Goal: Task Accomplishment & Management: Manage account settings

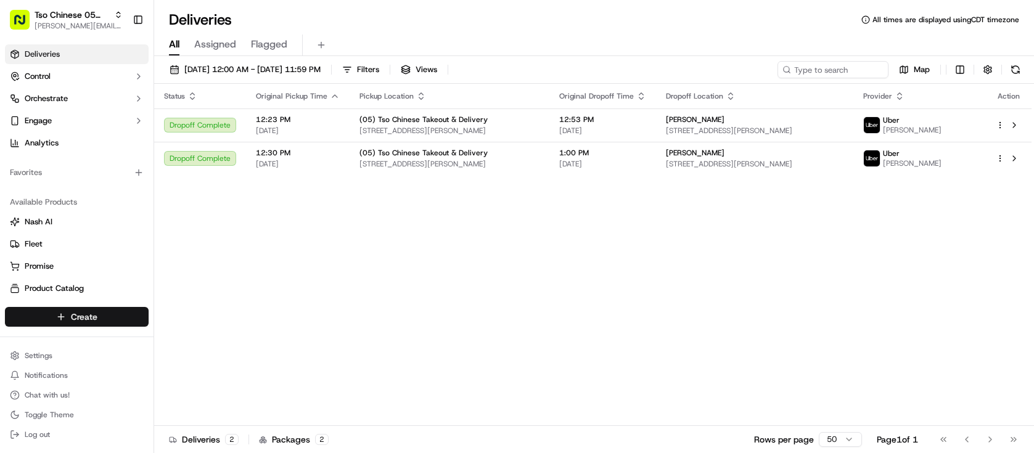
click at [123, 318] on html "Tso Chinese 05 Menchaca [EMAIL_ADDRESS][DOMAIN_NAME] Toggle Sidebar Deliveries …" at bounding box center [517, 226] width 1034 height 453
click at [187, 345] on link "Delivery" at bounding box center [223, 340] width 138 height 22
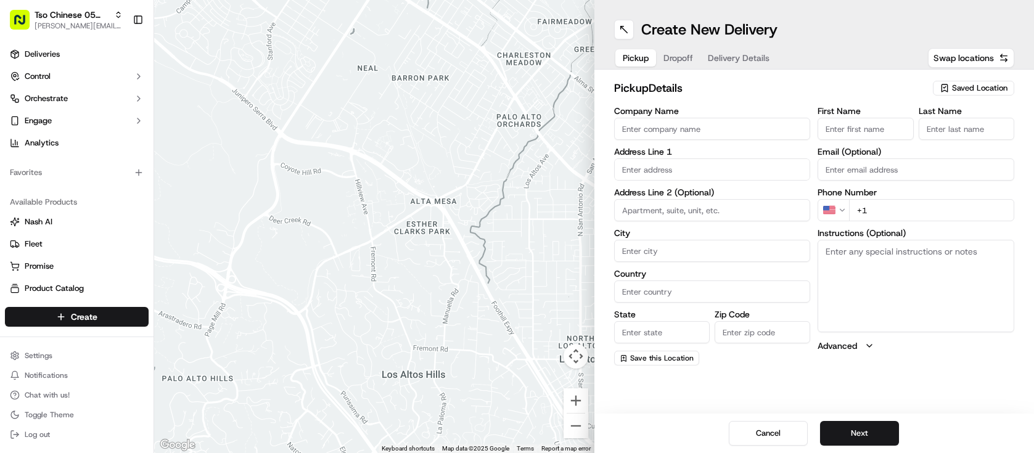
click at [988, 88] on span "Saved Location" at bounding box center [979, 88] width 55 height 11
click at [966, 140] on span "(05) Tso Chinese Takeout & Delivery (05)" at bounding box center [953, 134] width 152 height 11
type input "(05) Tso Chinese Takeout & Delivery"
type input "[STREET_ADDRESS][PERSON_NAME]"
type input "Ste 100"
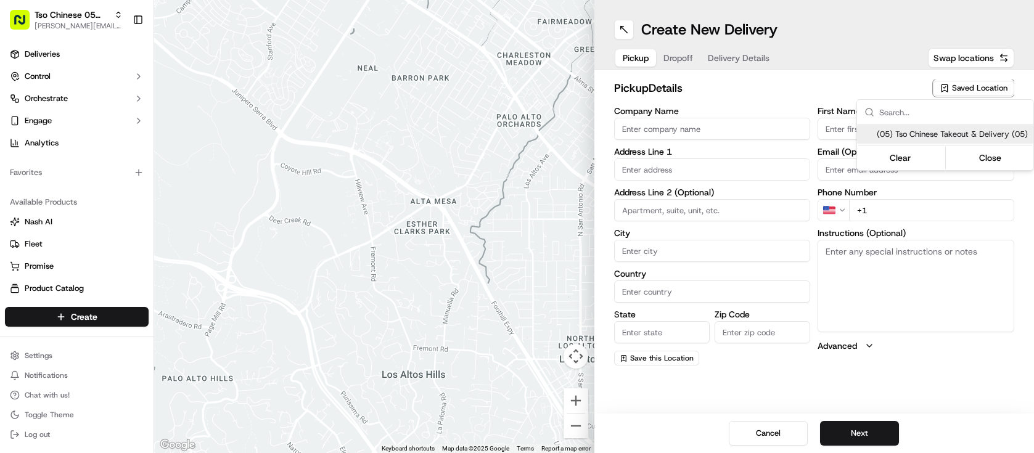
type input "Austin"
type input "US"
type input "[GEOGRAPHIC_DATA]"
type input "78748"
type input "Tso Chinese"
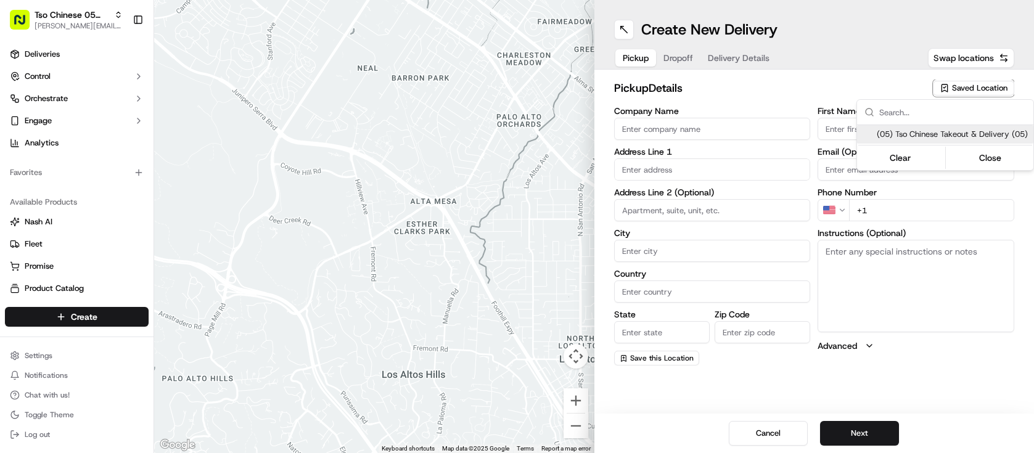
type input "[PERSON_NAME] Manager"
type input "[EMAIL_ADDRESS][DOMAIN_NAME]"
type input "[PHONE_NUMBER]"
type textarea "Submit a picture displaying address & food as Proof of Delivery. Envía una foto…"
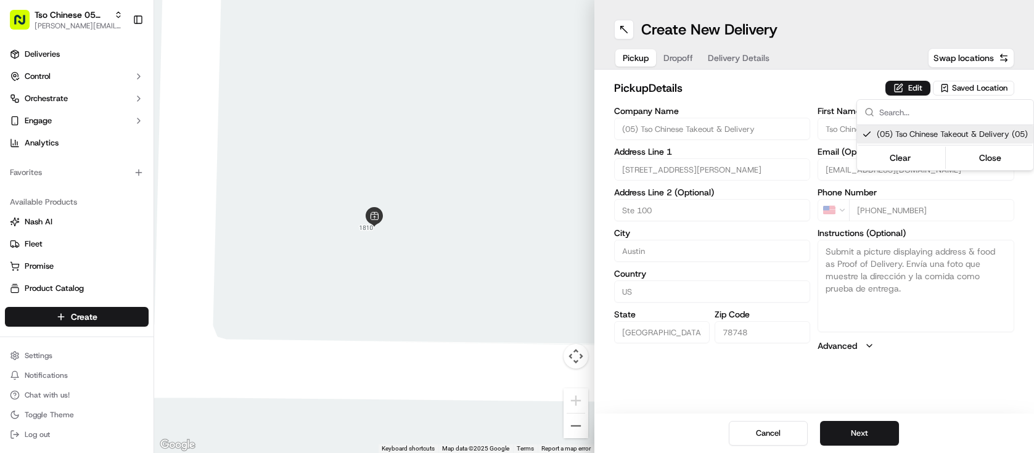
click at [873, 427] on html "Tso Chinese 05 Menchaca [EMAIL_ADDRESS][DOMAIN_NAME] Toggle Sidebar Deliveries …" at bounding box center [517, 226] width 1034 height 453
click at [873, 427] on button "Next" at bounding box center [859, 433] width 79 height 25
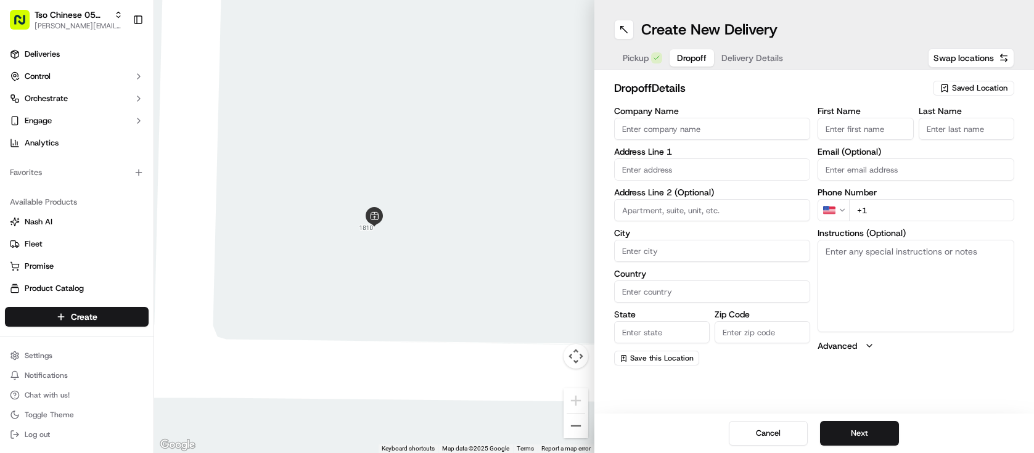
click at [705, 138] on input "Company Name" at bounding box center [712, 129] width 197 height 22
type input "Tso Congress"
click at [881, 133] on input "First Name" at bounding box center [866, 129] width 96 height 22
type input "Tso Congress"
click at [976, 131] on input "Last Name" at bounding box center [967, 129] width 96 height 22
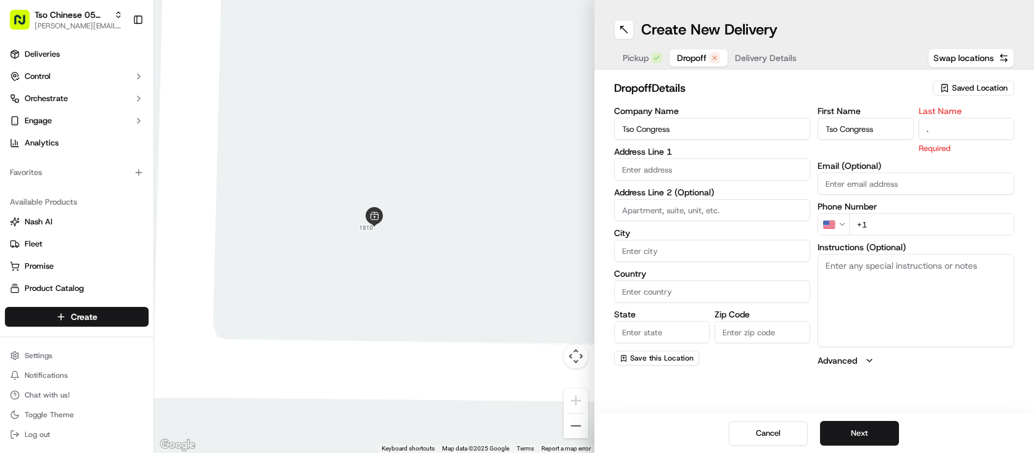
type input "."
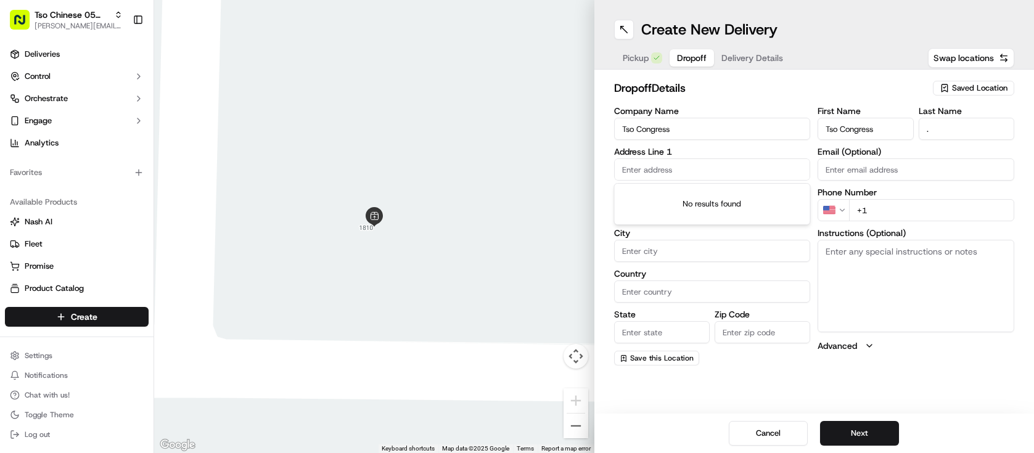
click at [720, 166] on input "text" at bounding box center [712, 169] width 197 height 22
click at [913, 213] on input "+1" at bounding box center [931, 210] width 165 height 22
type input "[PHONE_NUMBER]"
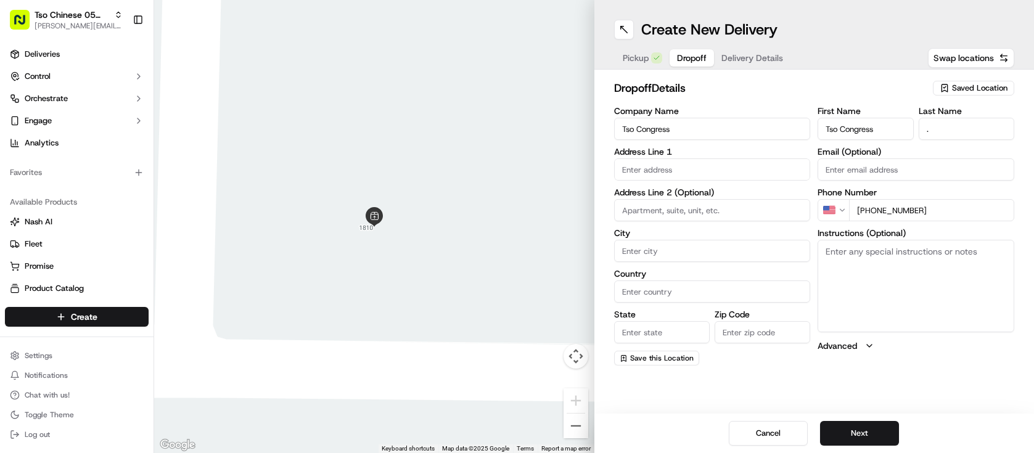
click at [716, 170] on input "text" at bounding box center [712, 169] width 197 height 22
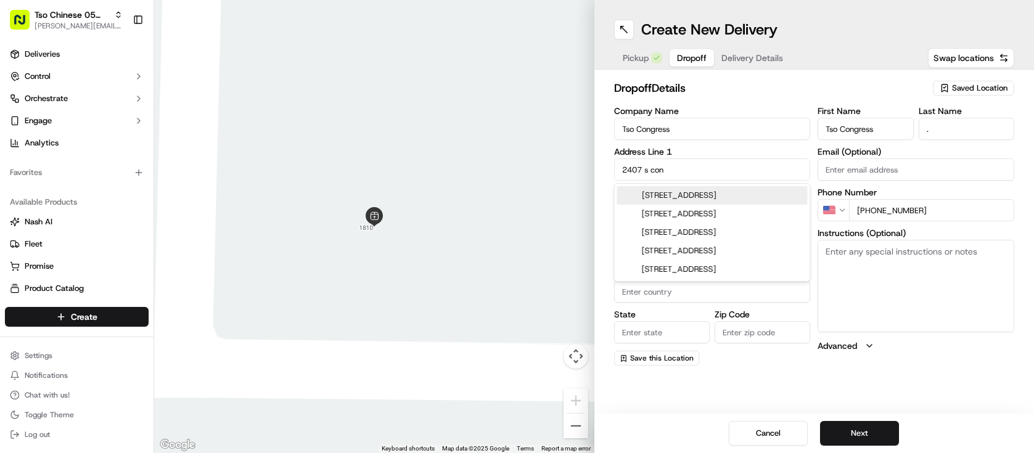
click at [742, 197] on div "[STREET_ADDRESS]" at bounding box center [712, 195] width 191 height 18
type input "[STREET_ADDRESS]"
type input "Austin"
type input "[GEOGRAPHIC_DATA]"
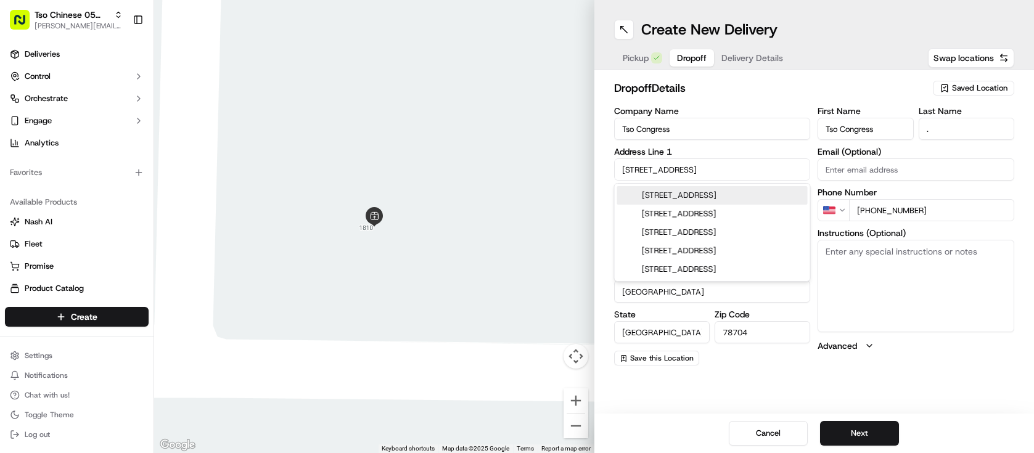
type input "78704"
type input "[STREET_ADDRESS]"
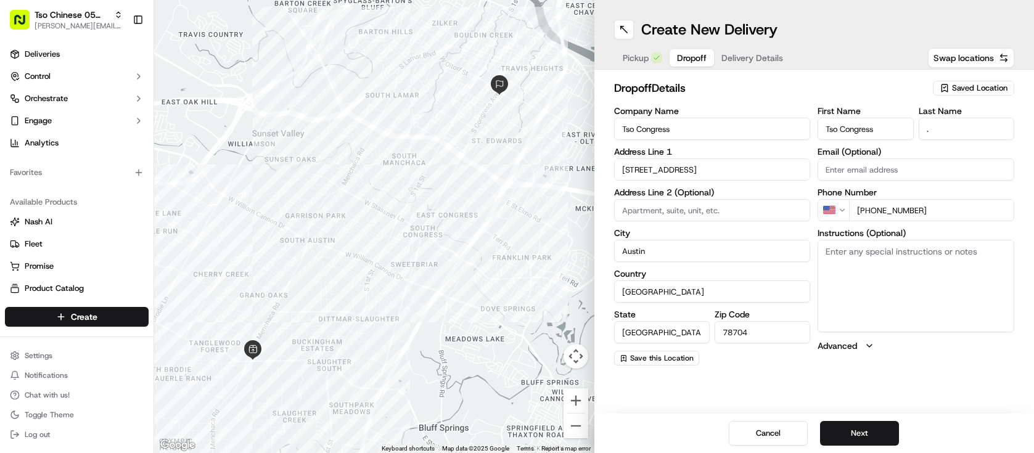
click at [867, 446] on div "Cancel Next" at bounding box center [814, 433] width 440 height 39
click at [873, 432] on button "Next" at bounding box center [859, 433] width 79 height 25
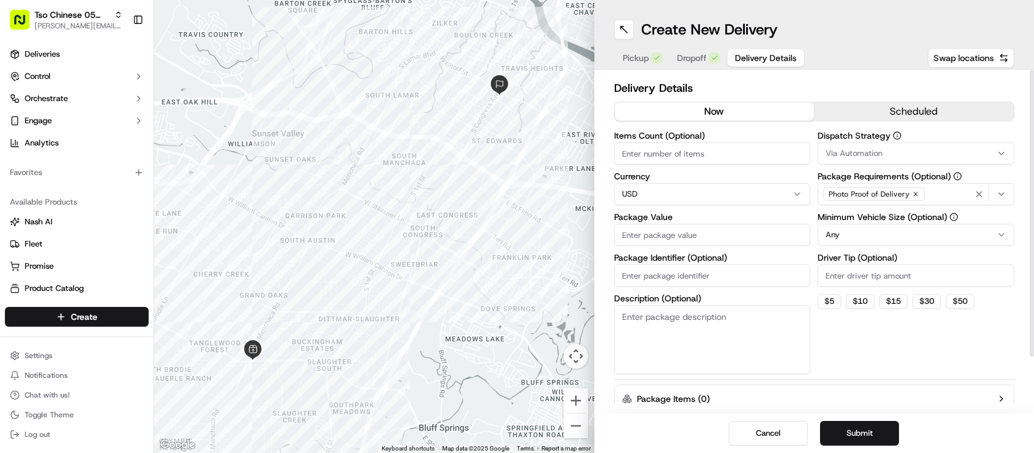
click at [700, 158] on input "Items Count (Optional)" at bounding box center [712, 153] width 197 height 22
type input "6"
click at [681, 245] on input "Package Value" at bounding box center [712, 235] width 197 height 22
type input "10.00"
click at [686, 273] on input "Package Identifier (Optional)" at bounding box center [712, 276] width 197 height 22
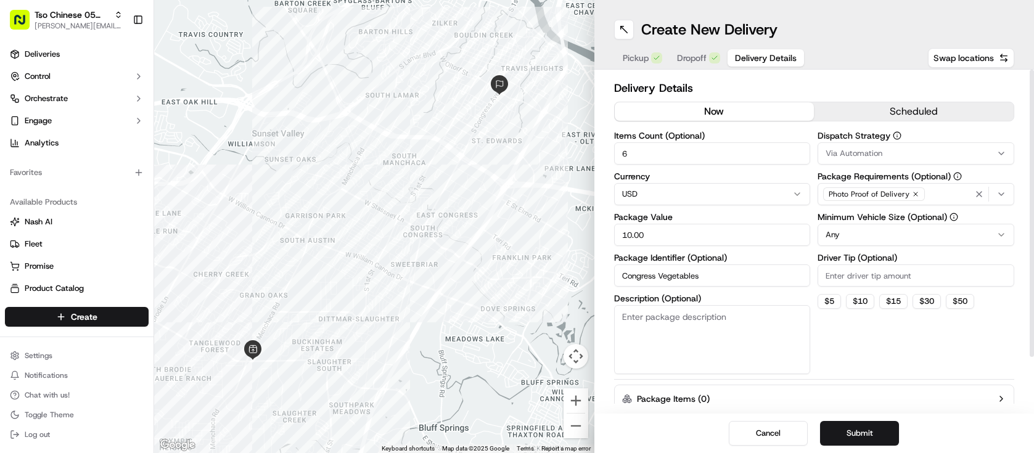
type input "Congress Vegetables"
click at [709, 338] on textarea "Description (Optional)" at bounding box center [712, 339] width 197 height 69
click at [835, 300] on button "$ 5" at bounding box center [829, 301] width 23 height 15
type input "5"
click at [865, 240] on html "Tso Chinese 05 Menchaca [EMAIL_ADDRESS][DOMAIN_NAME] Toggle Sidebar Deliveries …" at bounding box center [517, 226] width 1034 height 453
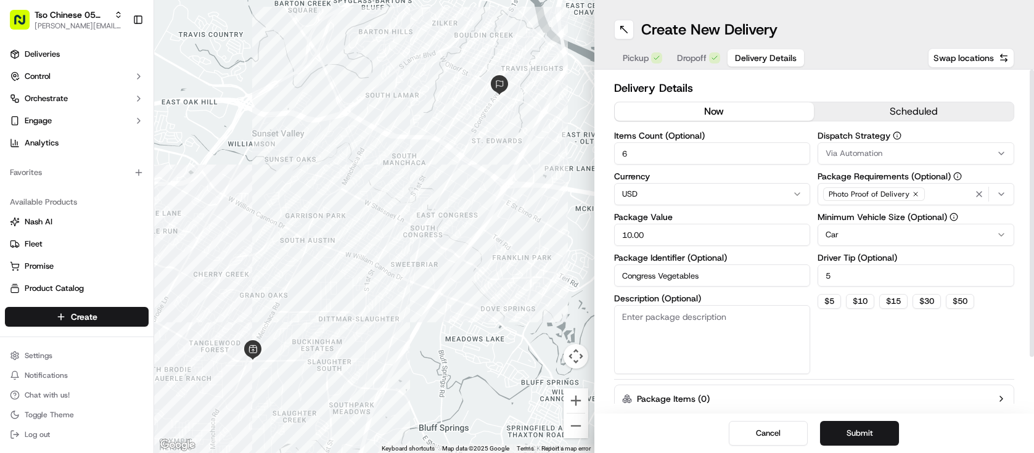
click at [890, 158] on div "Via Automation" at bounding box center [916, 153] width 191 height 11
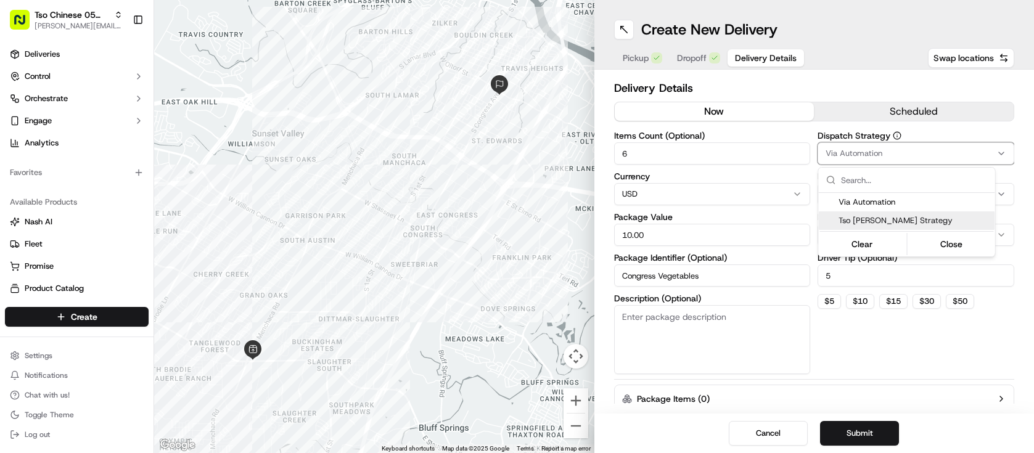
click at [876, 218] on span "Tso [PERSON_NAME] Strategy" at bounding box center [915, 220] width 152 height 11
click at [890, 322] on html "Tso Chinese 05 Menchaca [EMAIL_ADDRESS][DOMAIN_NAME] Toggle Sidebar Deliveries …" at bounding box center [517, 226] width 1034 height 453
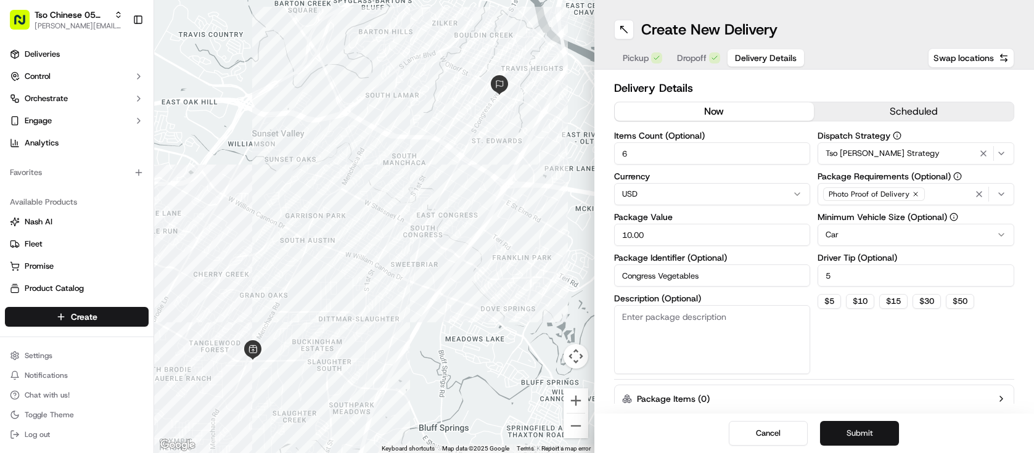
click at [867, 427] on button "Submit" at bounding box center [859, 433] width 79 height 25
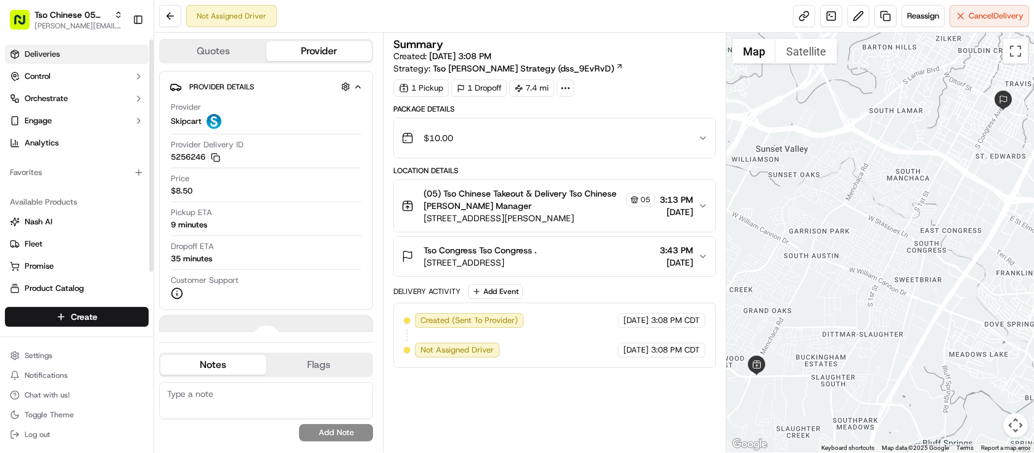
click at [55, 61] on link "Deliveries" at bounding box center [77, 54] width 144 height 20
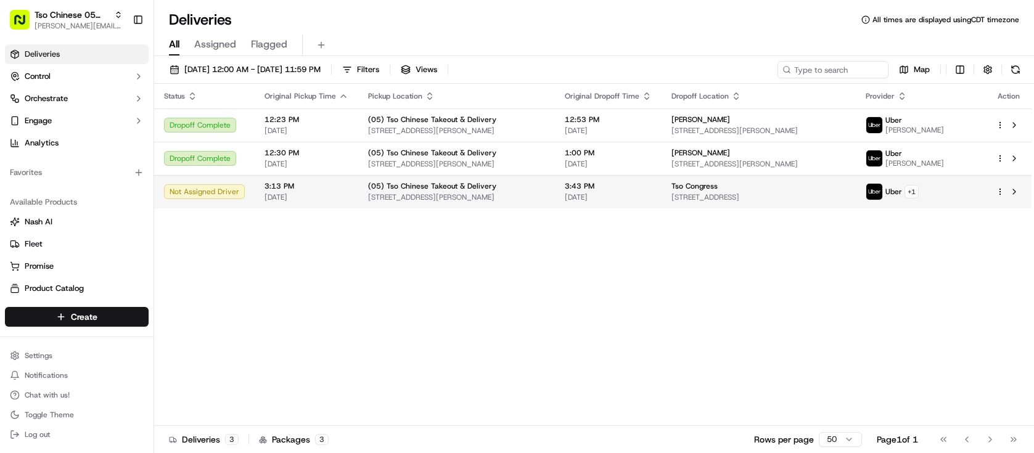
click at [998, 194] on html "Tso Chinese 05 Menchaca [EMAIL_ADDRESS][DOMAIN_NAME] Toggle Sidebar Deliveries …" at bounding box center [517, 226] width 1034 height 453
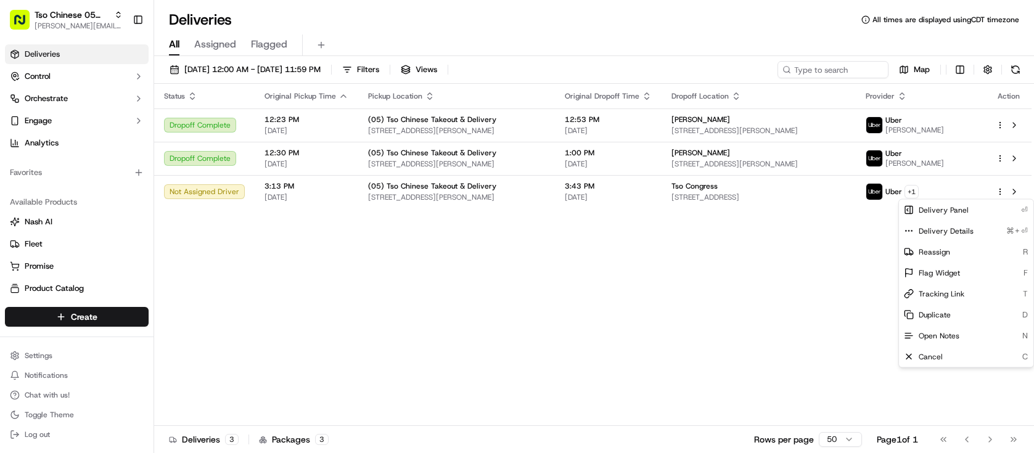
click at [958, 192] on html "Tso Chinese 05 Menchaca [EMAIL_ADDRESS][DOMAIN_NAME] Toggle Sidebar Deliveries …" at bounding box center [517, 226] width 1034 height 453
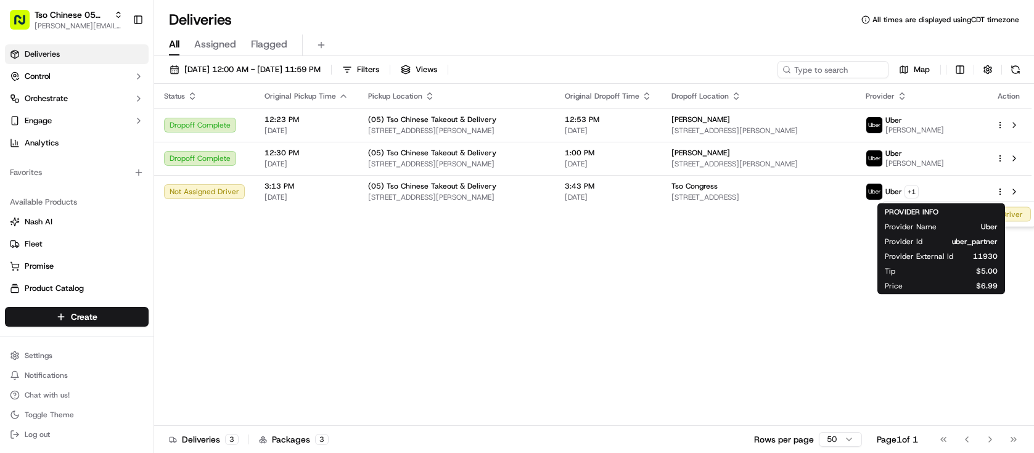
click at [958, 192] on html "Tso Chinese 05 Menchaca [EMAIL_ADDRESS][DOMAIN_NAME] Toggle Sidebar Deliveries …" at bounding box center [517, 226] width 1034 height 453
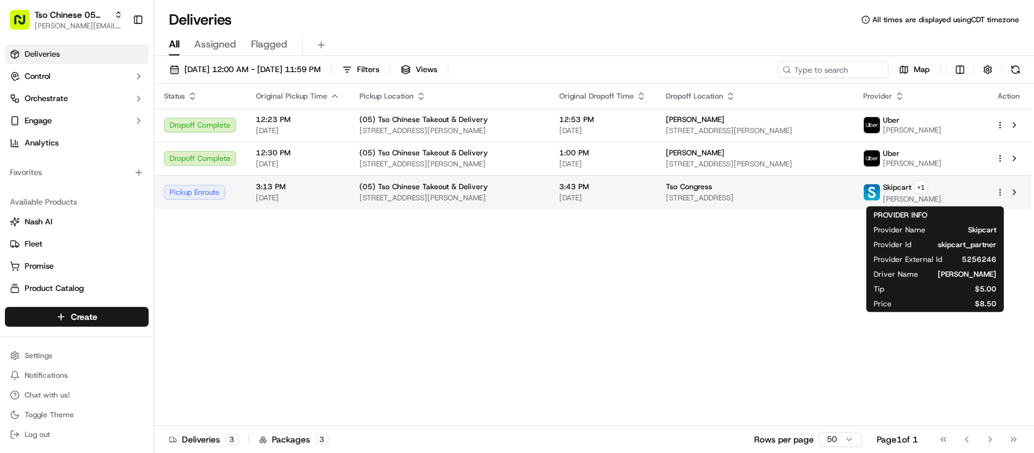
click at [844, 194] on span "[STREET_ADDRESS]" at bounding box center [755, 198] width 178 height 10
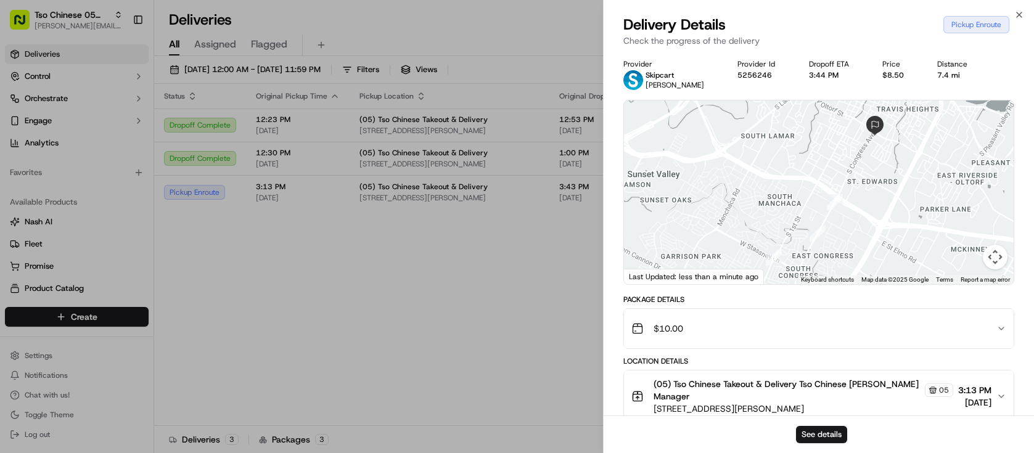
click at [989, 256] on button "Map camera controls" at bounding box center [995, 257] width 25 height 25
click at [956, 257] on button "Zoom out" at bounding box center [964, 257] width 25 height 25
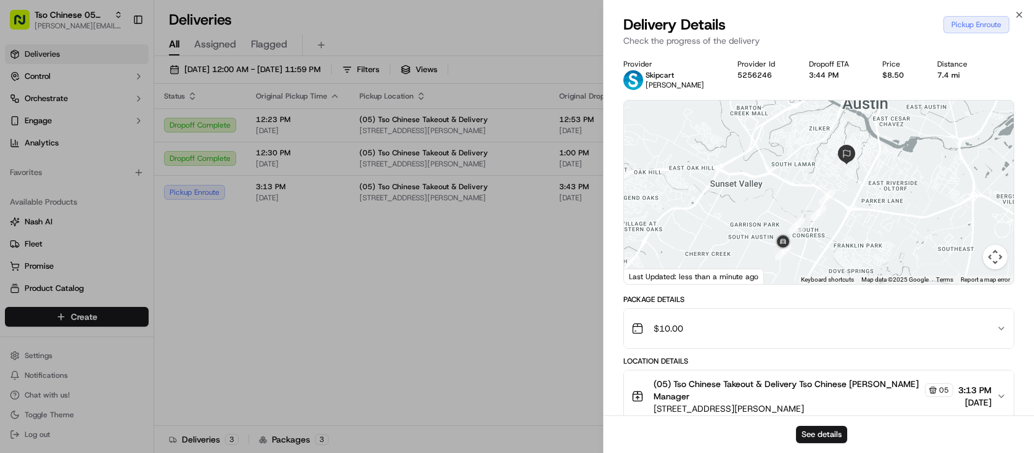
click at [995, 268] on button "Map camera controls" at bounding box center [995, 257] width 25 height 25
click at [965, 254] on button "Zoom out" at bounding box center [964, 257] width 25 height 25
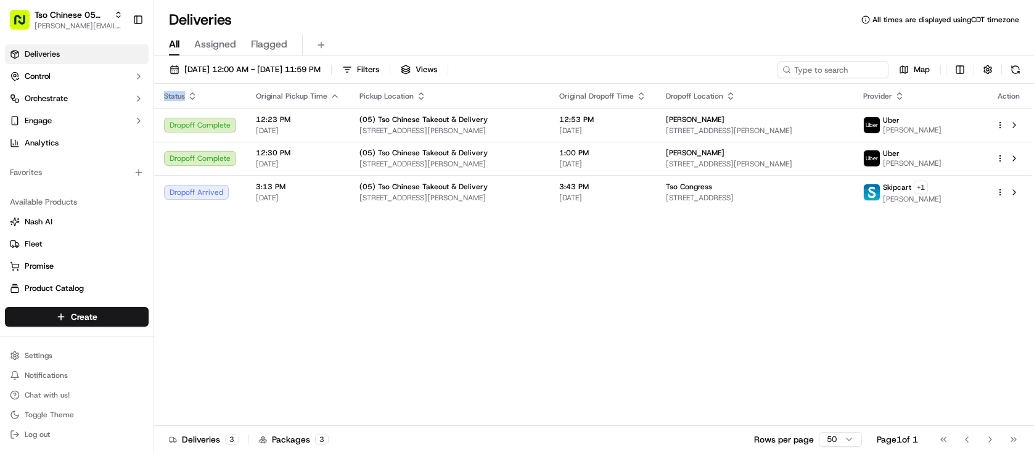
click at [356, 231] on div "Status Original Pickup Time Pickup Location Original Dropoff Time Dropoff Locat…" at bounding box center [592, 255] width 877 height 342
click at [125, 318] on html "Tso Chinese 05 Menchaca [EMAIL_ADDRESS][DOMAIN_NAME] Toggle Sidebar Deliveries …" at bounding box center [517, 226] width 1034 height 453
click at [202, 339] on link "Delivery" at bounding box center [223, 340] width 138 height 22
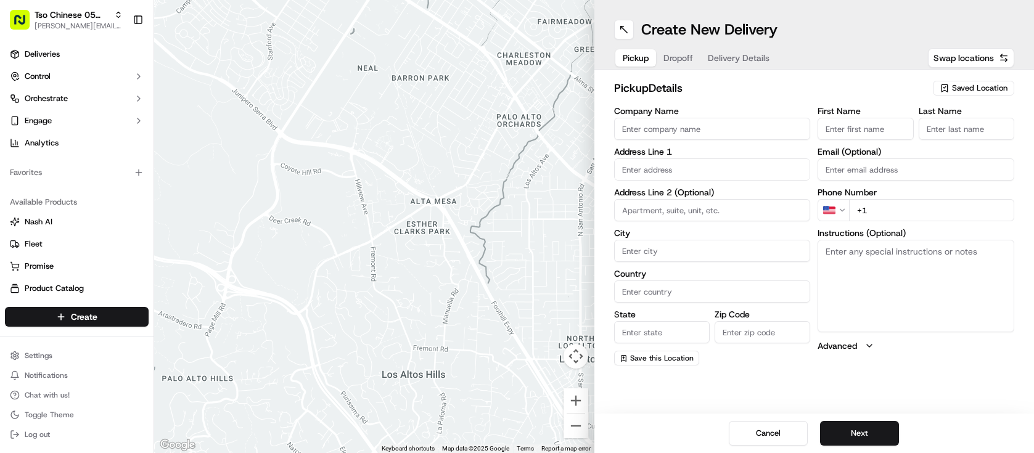
click at [966, 92] on span "Saved Location" at bounding box center [979, 88] width 55 height 11
click at [967, 134] on span "(05) Tso Chinese Takeout & Delivery (05)" at bounding box center [953, 134] width 152 height 11
type input "(05) Tso Chinese Takeout & Delivery"
type input "[STREET_ADDRESS][PERSON_NAME]"
type input "Ste 100"
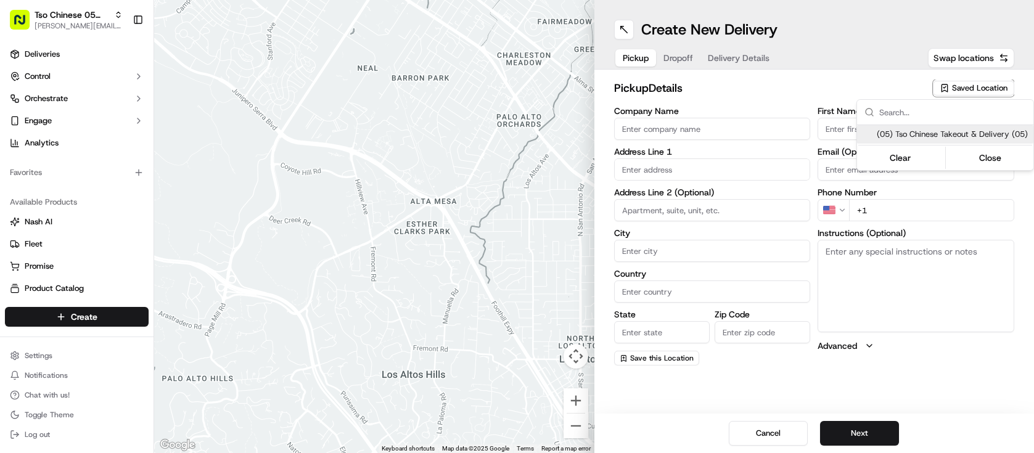
type input "Austin"
type input "US"
type input "[GEOGRAPHIC_DATA]"
type input "78748"
type input "Tso Chinese"
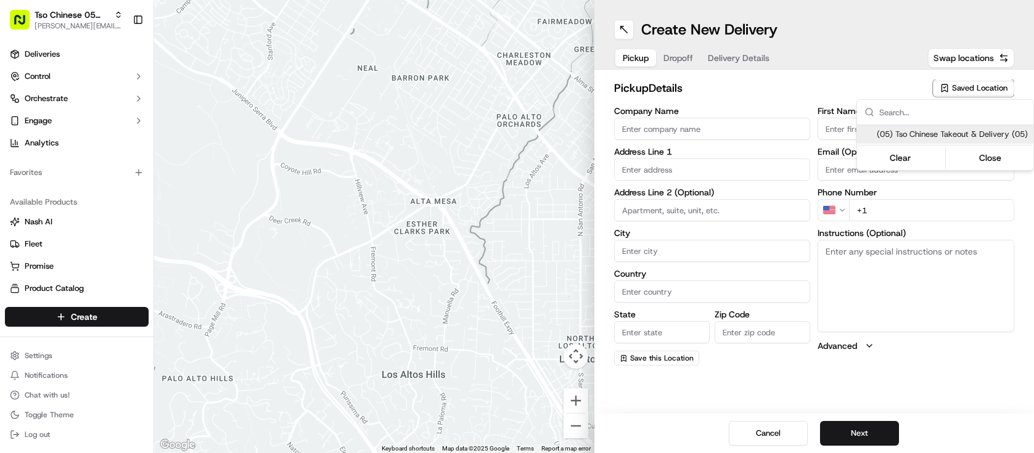
type input "[PERSON_NAME] Manager"
type input "[EMAIL_ADDRESS][DOMAIN_NAME]"
type input "[PHONE_NUMBER]"
type textarea "Submit a picture displaying address & food as Proof of Delivery. Envía una foto…"
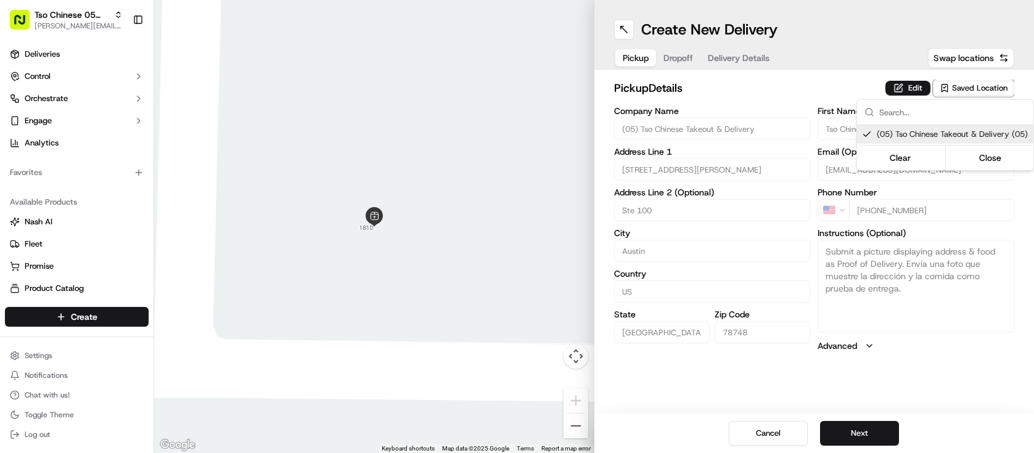
click at [881, 411] on html "Tso Chinese 05 Menchaca [EMAIL_ADDRESS][DOMAIN_NAME] Toggle Sidebar Deliveries …" at bounding box center [517, 226] width 1034 height 453
click at [881, 428] on button "Next" at bounding box center [859, 433] width 79 height 25
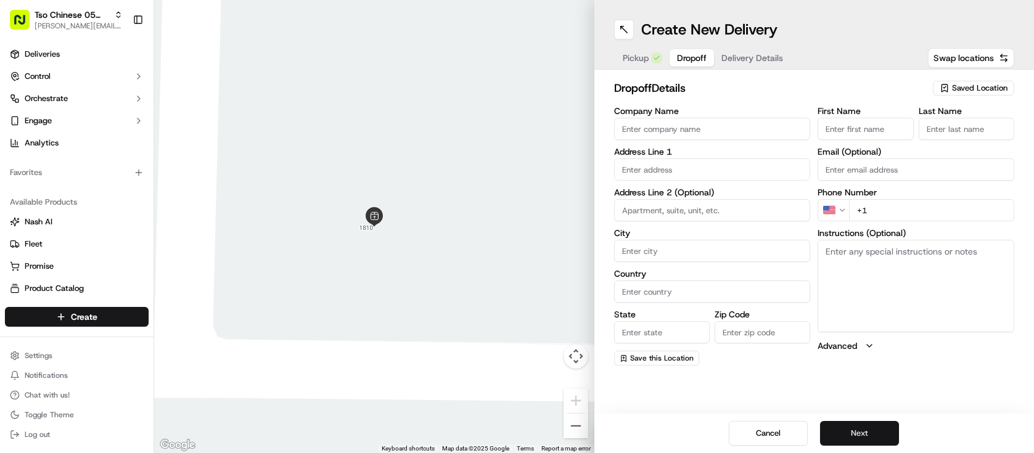
click at [881, 428] on button "Next" at bounding box center [859, 433] width 79 height 25
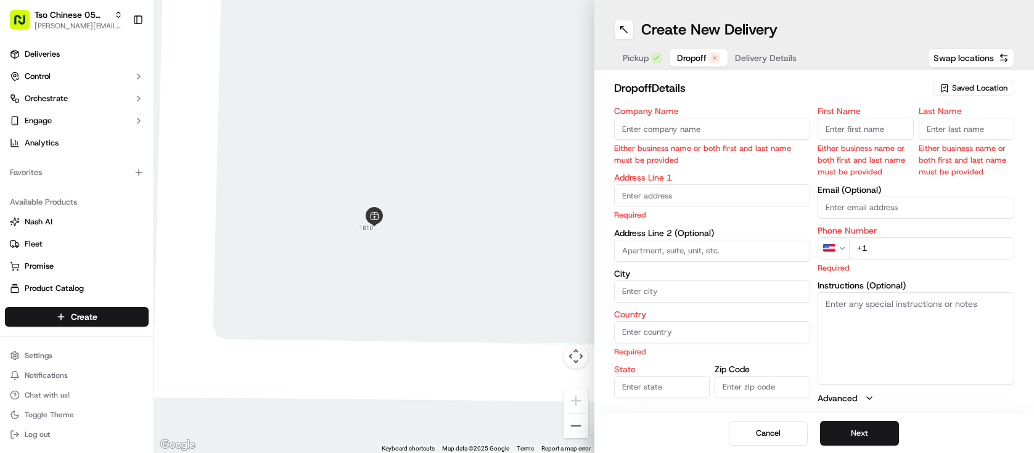
click at [775, 128] on input "Company Name" at bounding box center [712, 129] width 197 height 22
type input "[PERSON_NAME]"
click at [913, 122] on div "First Name Either business name or both first and last name must be provided La…" at bounding box center [916, 143] width 197 height 72
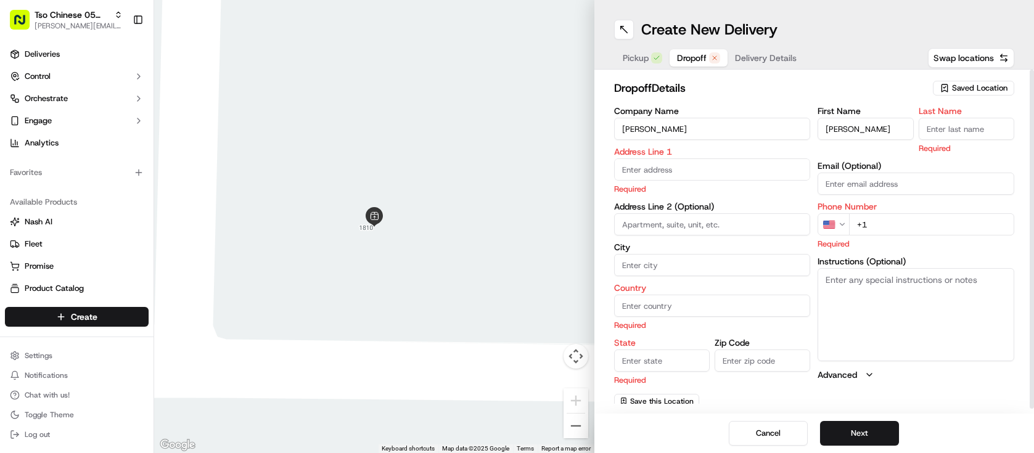
type input "[PERSON_NAME]"
click at [978, 138] on input "Last Name" at bounding box center [967, 129] width 96 height 22
type input "/"
type input "."
click at [662, 179] on input "text" at bounding box center [712, 169] width 197 height 22
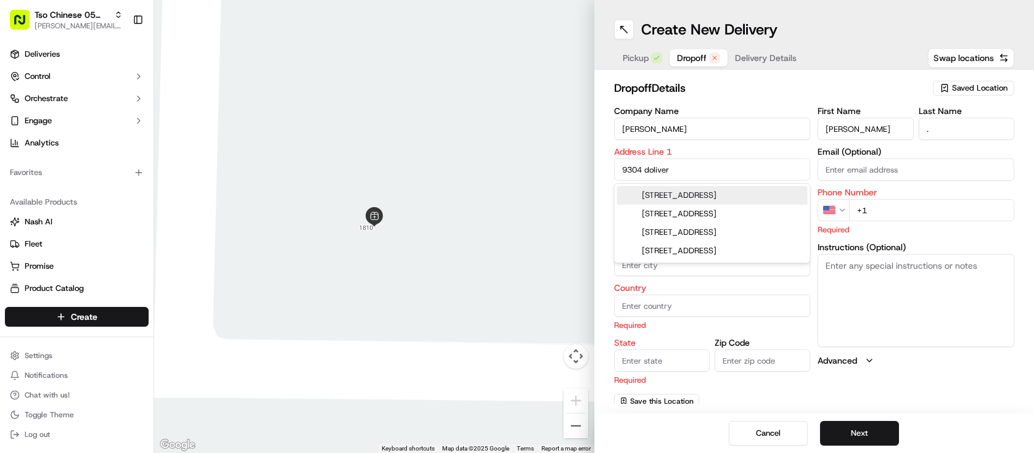
click at [711, 199] on div "[STREET_ADDRESS]" at bounding box center [712, 195] width 191 height 18
type input "[STREET_ADDRESS]"
type input "Austin"
type input "[GEOGRAPHIC_DATA]"
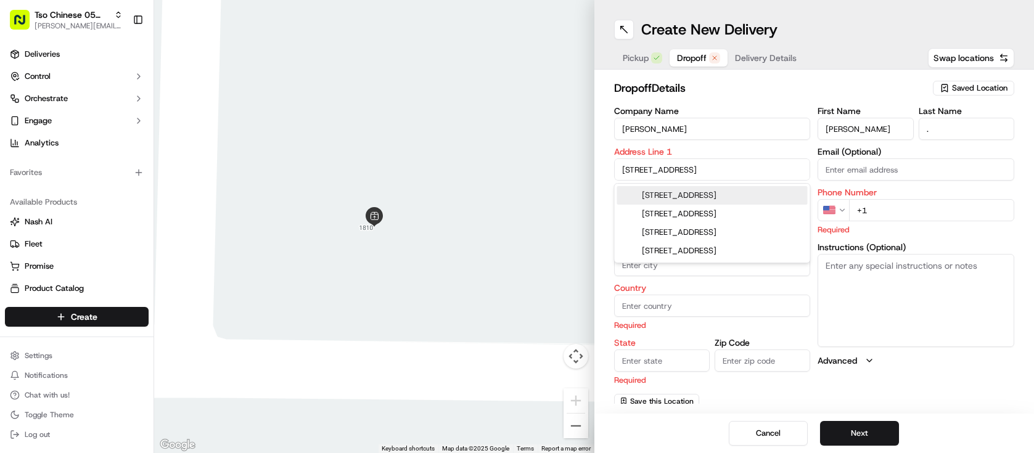
type input "78748"
type input "[STREET_ADDRESS]"
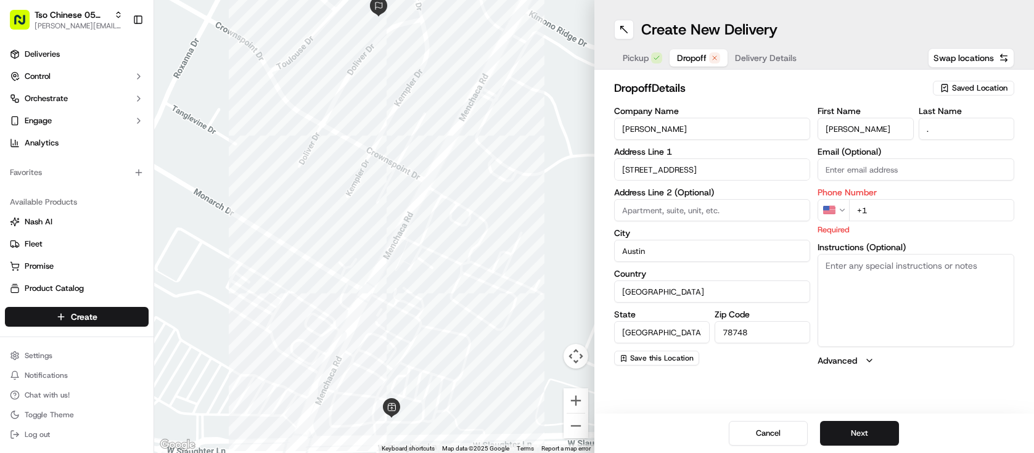
click at [897, 216] on input "+1" at bounding box center [931, 210] width 165 height 22
type input "[PHONE_NUMBER]"
click at [884, 427] on button "Next" at bounding box center [859, 433] width 79 height 25
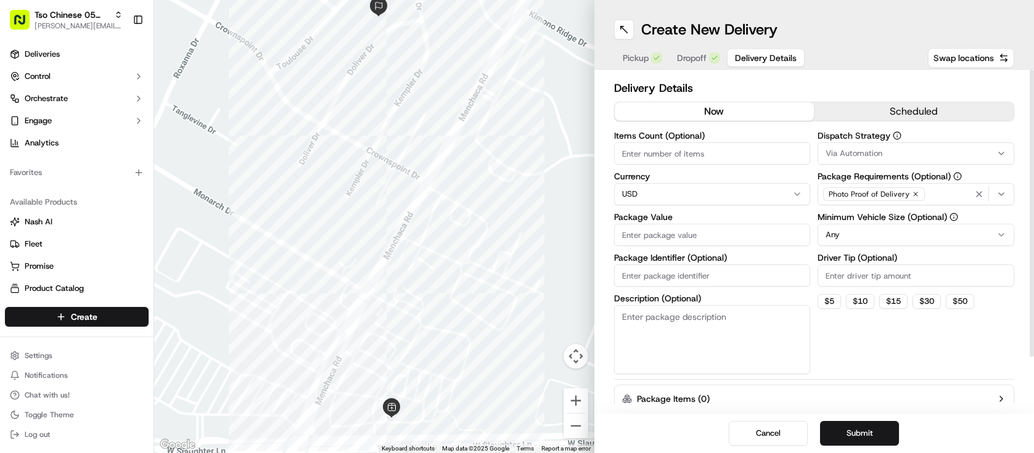
click at [745, 155] on input "Items Count (Optional)" at bounding box center [712, 153] width 197 height 22
type input "4"
click at [686, 234] on input "Package Value" at bounding box center [712, 235] width 197 height 22
type input "40.92"
click at [642, 286] on div "Items Count (Optional) 4 Currency USD Package Value 40.92 Package Identifier (O…" at bounding box center [712, 252] width 197 height 243
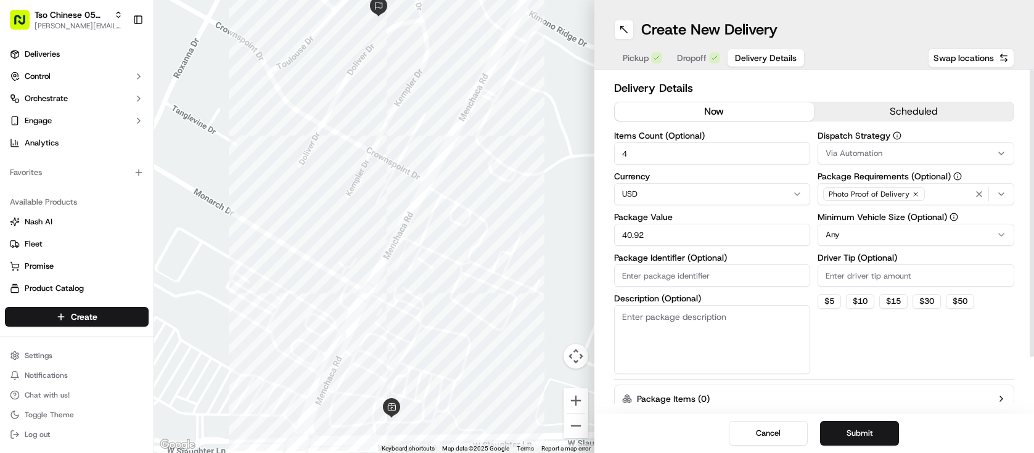
click at [642, 286] on input "Package Identifier (Optional)" at bounding box center [712, 276] width 197 height 22
type input "#ZLWKJ2R"
click at [875, 269] on input "Driver Tip (Optional)" at bounding box center [916, 276] width 197 height 22
type input "2.00"
click at [859, 242] on html "Tso Chinese 05 Menchaca [EMAIL_ADDRESS][DOMAIN_NAME] Toggle Sidebar Deliveries …" at bounding box center [517, 226] width 1034 height 453
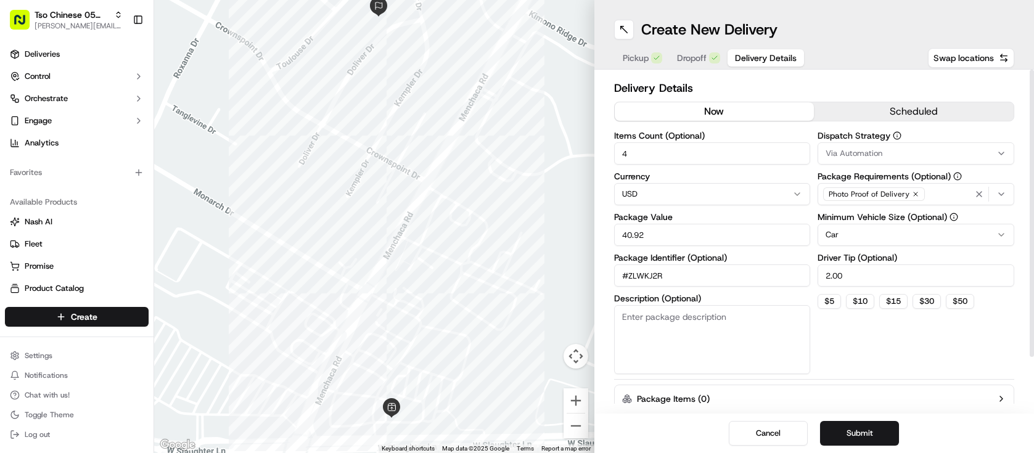
click at [905, 155] on div "Via Automation" at bounding box center [916, 153] width 191 height 11
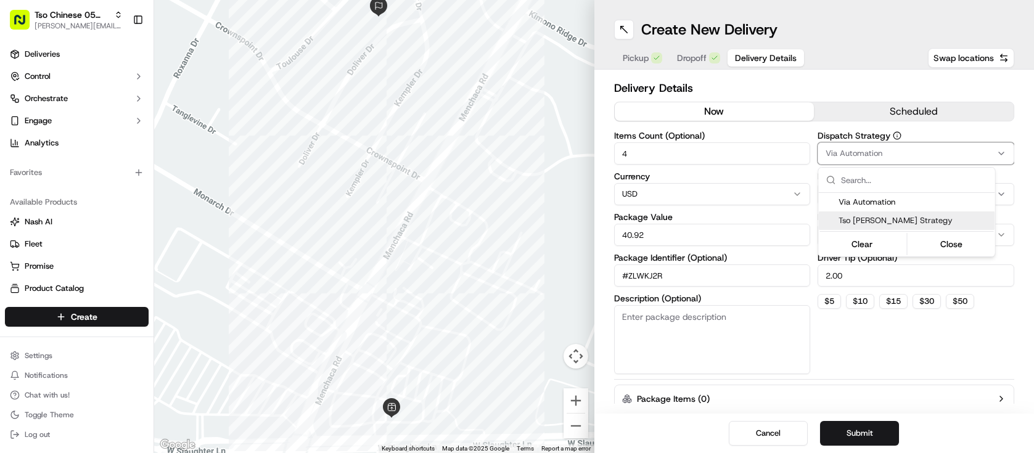
click at [903, 220] on span "Tso [PERSON_NAME] Strategy" at bounding box center [915, 220] width 152 height 11
click at [911, 380] on html "Tso Chinese 05 Menchaca [EMAIL_ADDRESS][DOMAIN_NAME] Toggle Sidebar Deliveries …" at bounding box center [517, 226] width 1034 height 453
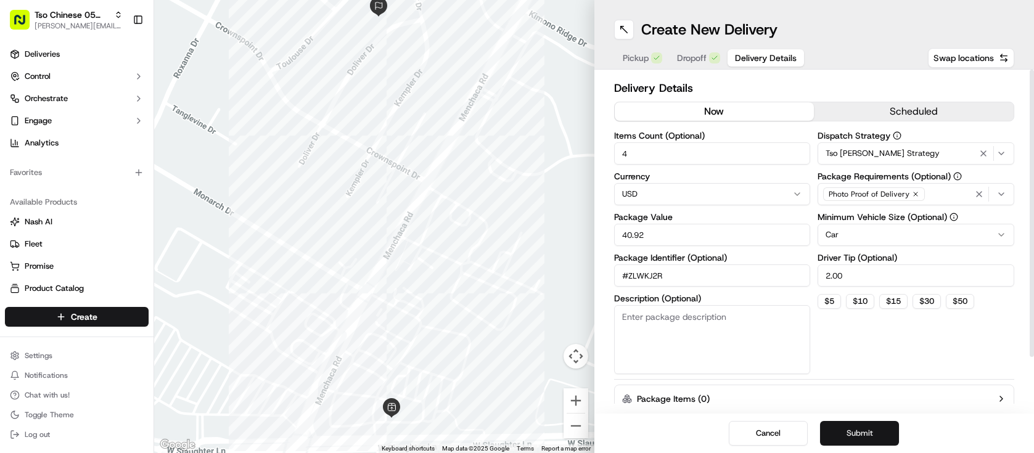
click at [889, 432] on button "Submit" at bounding box center [859, 433] width 79 height 25
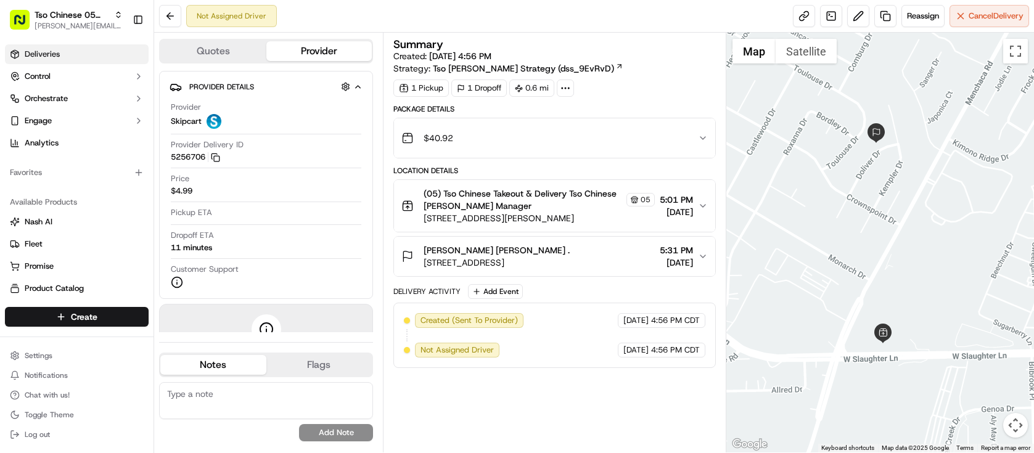
click at [33, 49] on span "Deliveries" at bounding box center [42, 54] width 35 height 11
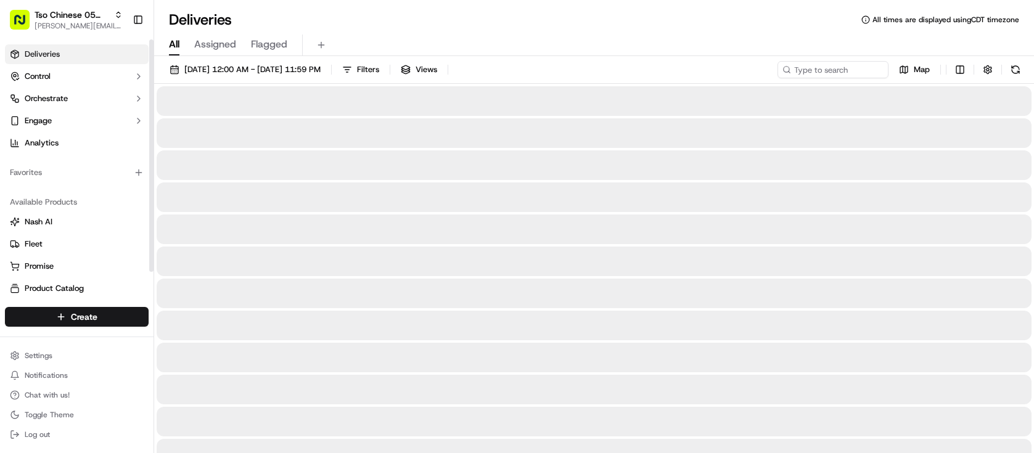
click at [33, 50] on span "Deliveries" at bounding box center [42, 54] width 35 height 11
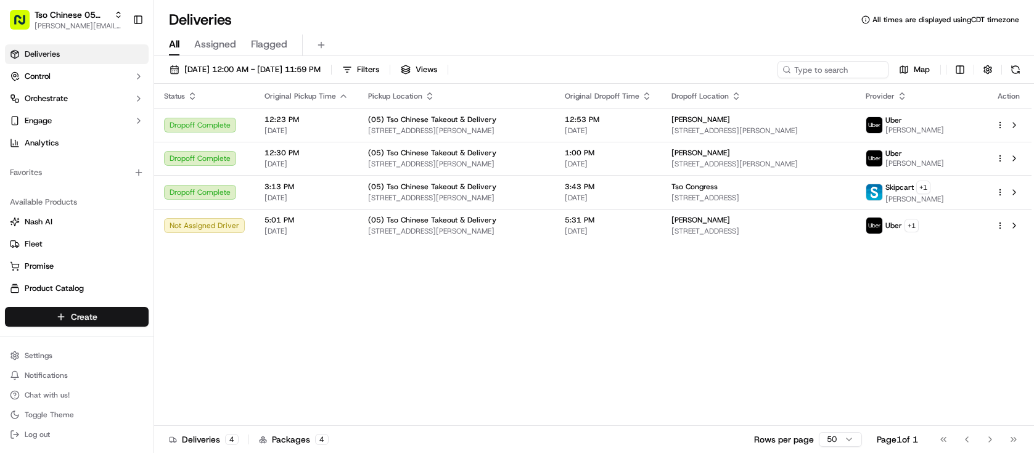
click at [100, 314] on html "Tso Chinese 05 Menchaca [EMAIL_ADDRESS][DOMAIN_NAME] Toggle Sidebar Deliveries …" at bounding box center [517, 226] width 1034 height 453
click at [183, 346] on link "Delivery" at bounding box center [223, 340] width 138 height 22
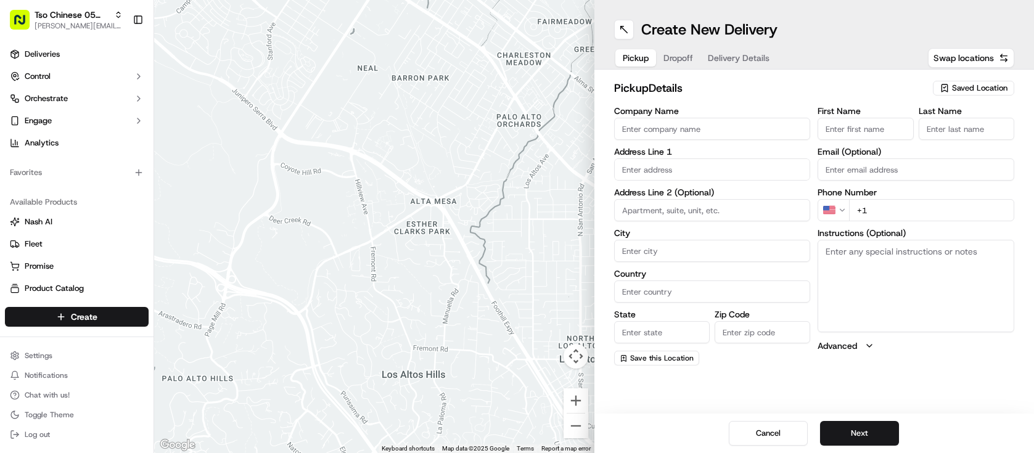
click at [939, 90] on div "Saved Location" at bounding box center [973, 88] width 81 height 15
click at [926, 140] on span "(05) Tso Chinese Takeout & Delivery (05)" at bounding box center [953, 134] width 152 height 11
type input "(05) Tso Chinese Takeout & Delivery"
type input "[STREET_ADDRESS][PERSON_NAME]"
type input "Ste 100"
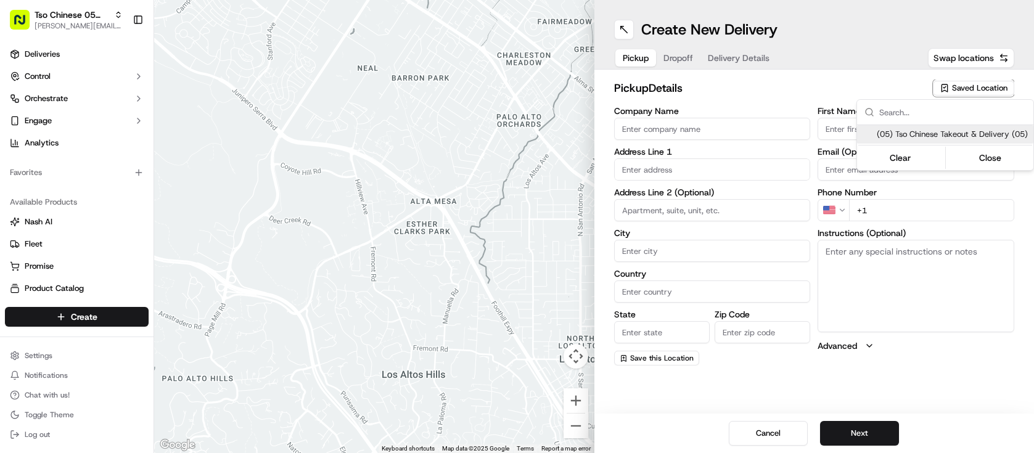
type input "Austin"
type input "US"
type input "[GEOGRAPHIC_DATA]"
type input "78748"
type input "Tso Chinese"
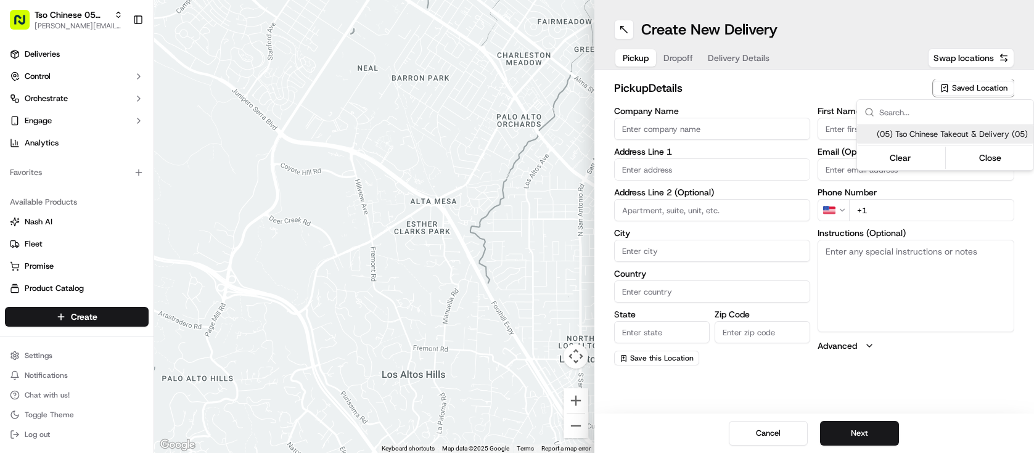
type input "[PERSON_NAME] Manager"
type input "[EMAIL_ADDRESS][DOMAIN_NAME]"
type input "[PHONE_NUMBER]"
type textarea "Submit a picture displaying address & food as Proof of Delivery. Envía una foto…"
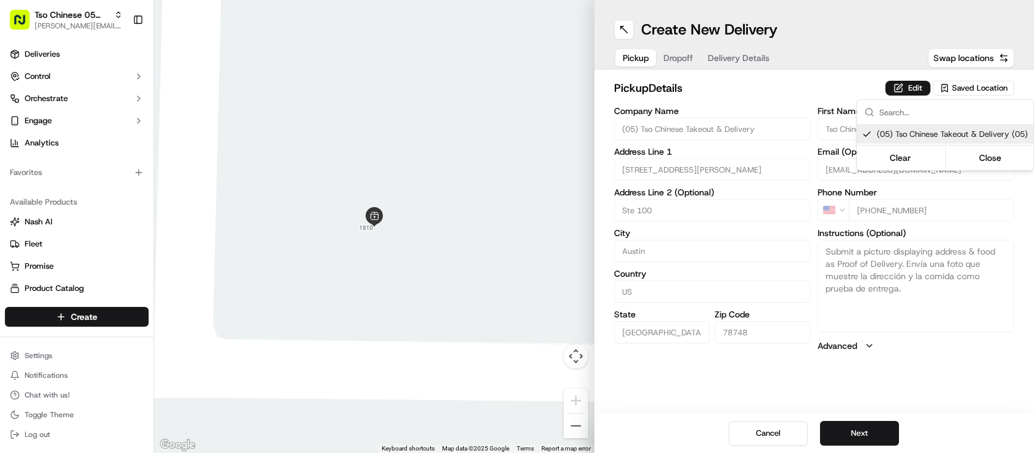
click at [44, 54] on html "Tso Chinese 05 Menchaca [EMAIL_ADDRESS][DOMAIN_NAME] Toggle Sidebar Deliveries …" at bounding box center [517, 226] width 1034 height 453
click at [44, 54] on span "Deliveries" at bounding box center [42, 54] width 35 height 11
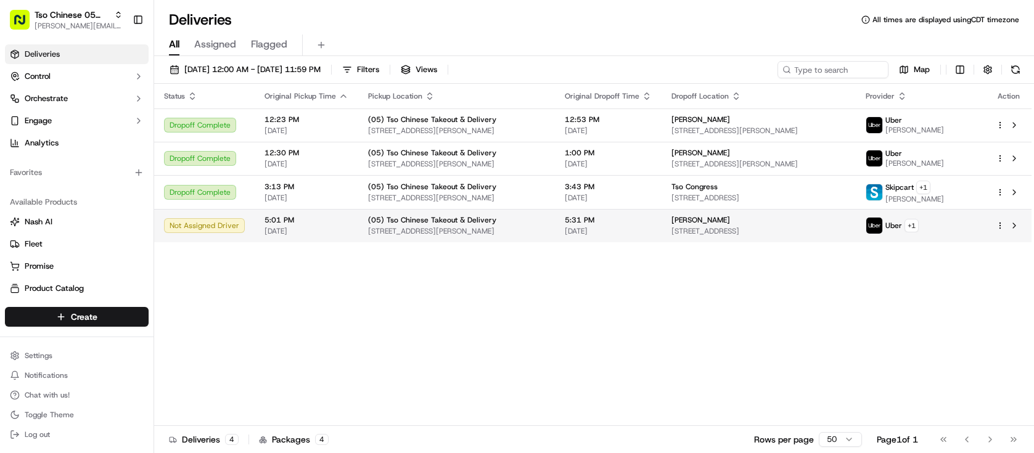
click at [1001, 229] on html "Tso Chinese 05 Menchaca [EMAIL_ADDRESS][DOMAIN_NAME] Toggle Sidebar Deliveries …" at bounding box center [517, 226] width 1034 height 453
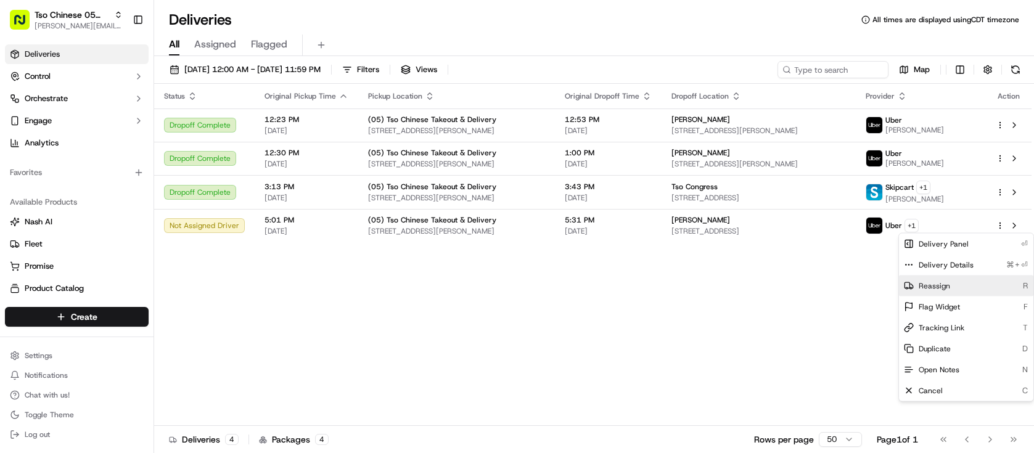
click at [940, 286] on span "Reassign" at bounding box center [934, 286] width 31 height 10
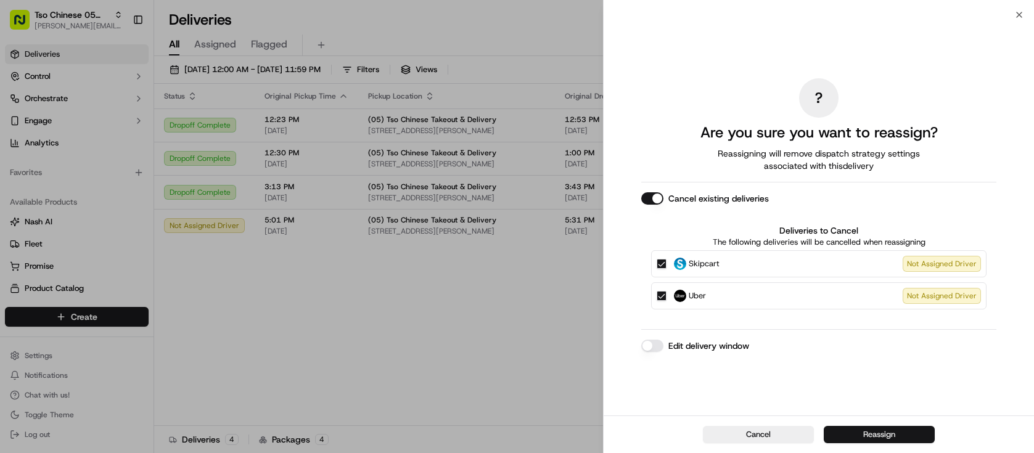
click at [904, 433] on button "Reassign" at bounding box center [879, 434] width 111 height 17
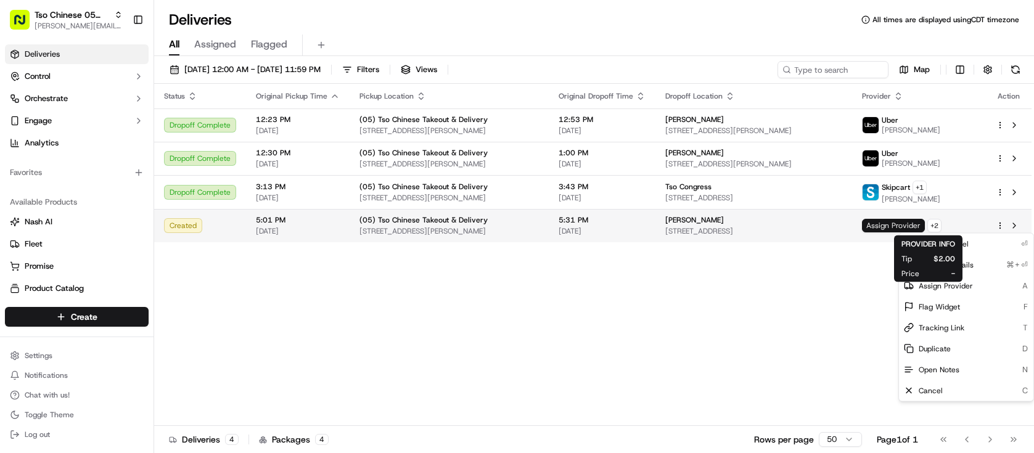
click at [925, 224] on span "Assign Provider" at bounding box center [893, 226] width 63 height 14
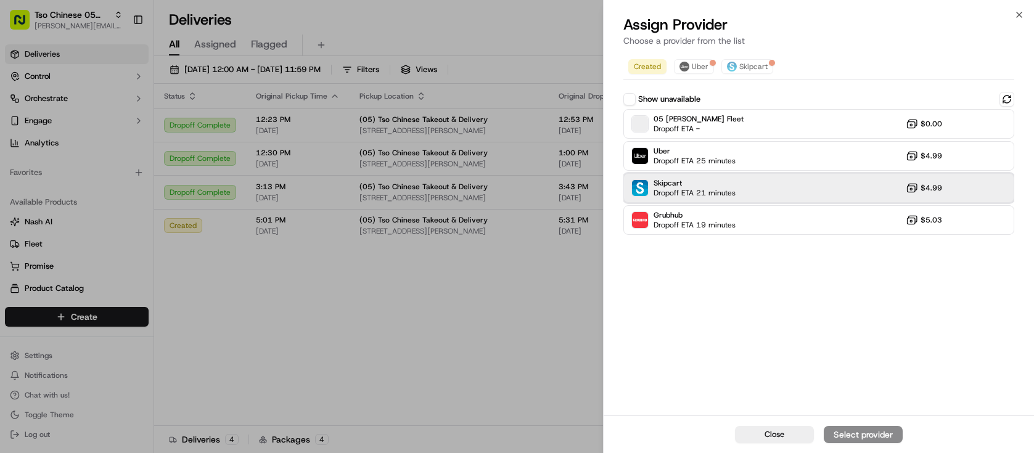
click at [834, 187] on div "Skipcart Dropoff ETA 21 minutes $4.99" at bounding box center [818, 188] width 391 height 30
click at [870, 434] on div "Assign Provider" at bounding box center [863, 435] width 60 height 12
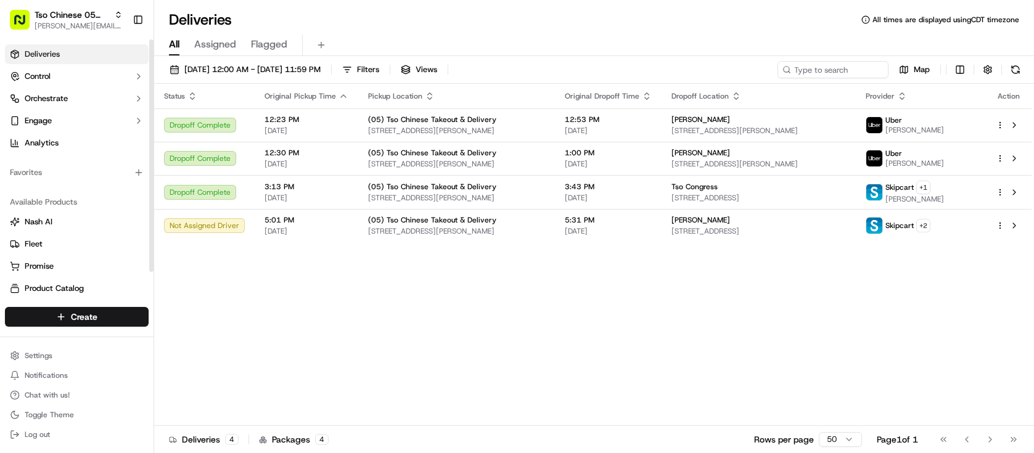
click at [35, 55] on span "Deliveries" at bounding box center [42, 54] width 35 height 11
click at [86, 318] on html "Tso Chinese 05 Menchaca [EMAIL_ADDRESS][DOMAIN_NAME] Toggle Sidebar Deliveries …" at bounding box center [517, 226] width 1034 height 453
click at [210, 341] on link "Delivery" at bounding box center [223, 340] width 138 height 22
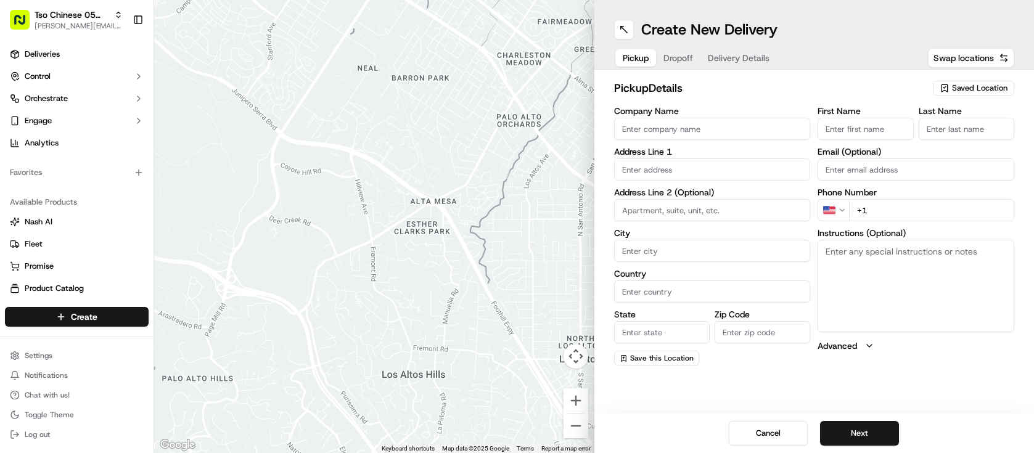
click at [976, 94] on div "Saved Location" at bounding box center [973, 88] width 81 height 15
click at [956, 140] on span "(05) Tso Chinese Takeout & Delivery (05)" at bounding box center [953, 134] width 152 height 11
type input "(05) Tso Chinese Takeout & Delivery"
type input "[STREET_ADDRESS][PERSON_NAME]"
type input "Ste 100"
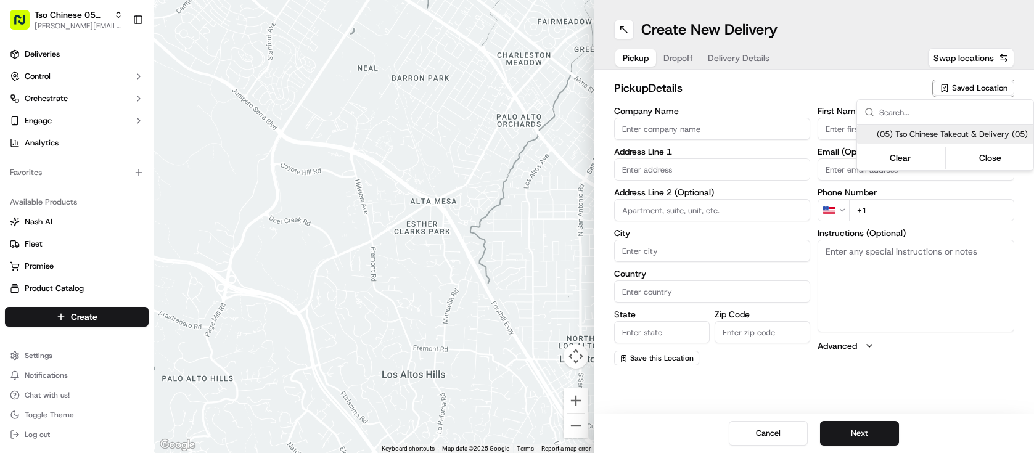
type input "Austin"
type input "US"
type input "[GEOGRAPHIC_DATA]"
type input "78748"
type input "Tso Chinese"
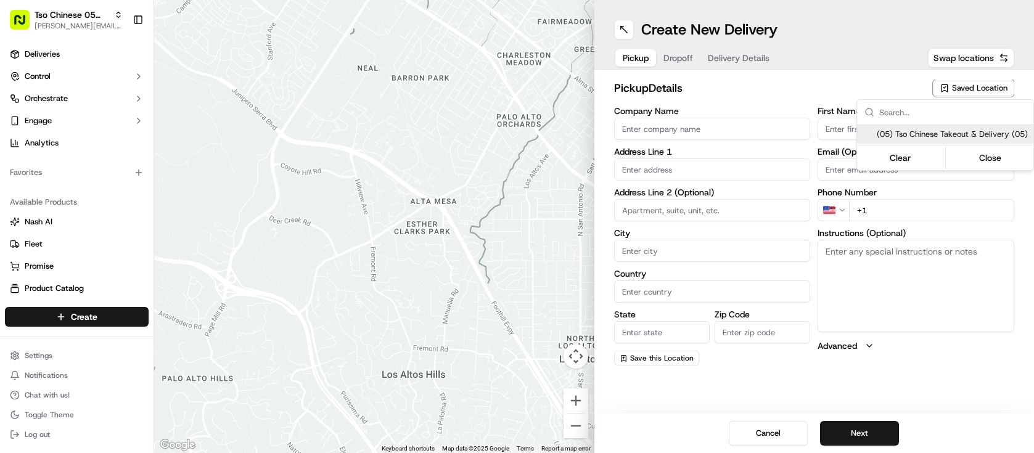
type input "[PERSON_NAME] Manager"
type input "[EMAIL_ADDRESS][DOMAIN_NAME]"
type input "[PHONE_NUMBER]"
type textarea "Submit a picture displaying address & food as Proof of Delivery. Envía una foto…"
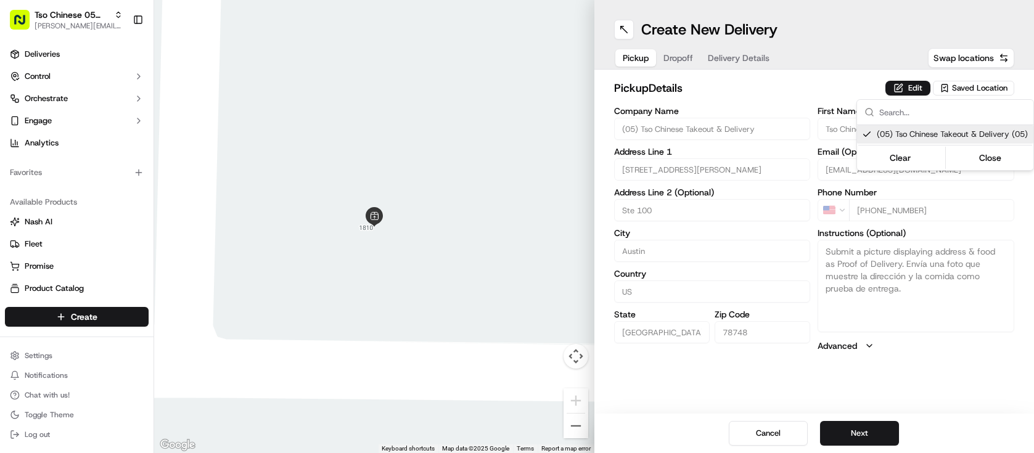
click at [874, 439] on html "Tso Chinese 05 Menchaca [EMAIL_ADDRESS][DOMAIN_NAME] Toggle Sidebar Deliveries …" at bounding box center [517, 226] width 1034 height 453
click at [874, 439] on button "Next" at bounding box center [859, 433] width 79 height 25
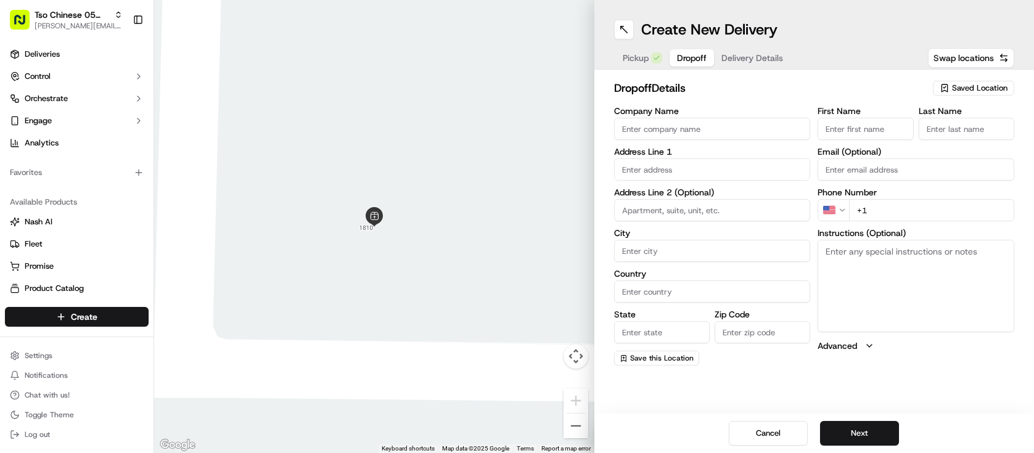
click at [858, 131] on input "First Name" at bounding box center [866, 129] width 96 height 22
paste input "[PERSON_NAME]"
type input "[PERSON_NAME]"
click at [949, 134] on input "Last Name" at bounding box center [967, 129] width 96 height 22
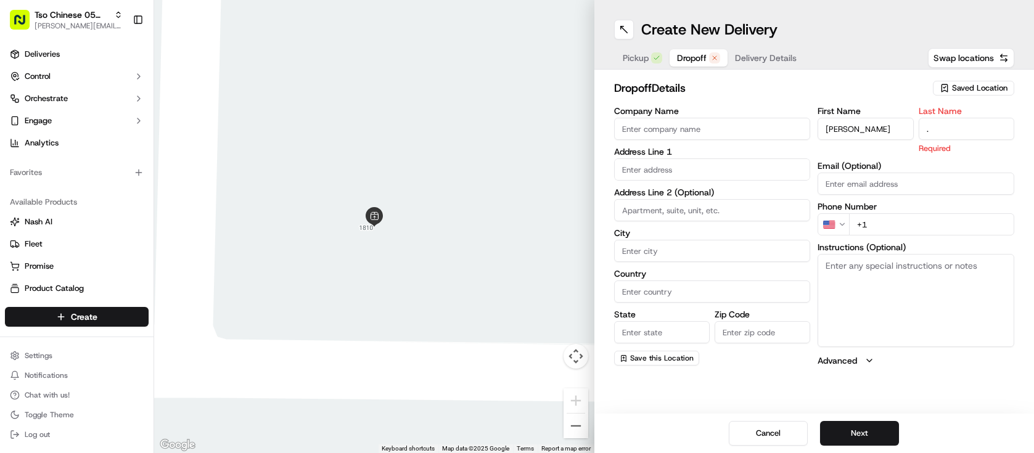
type input "."
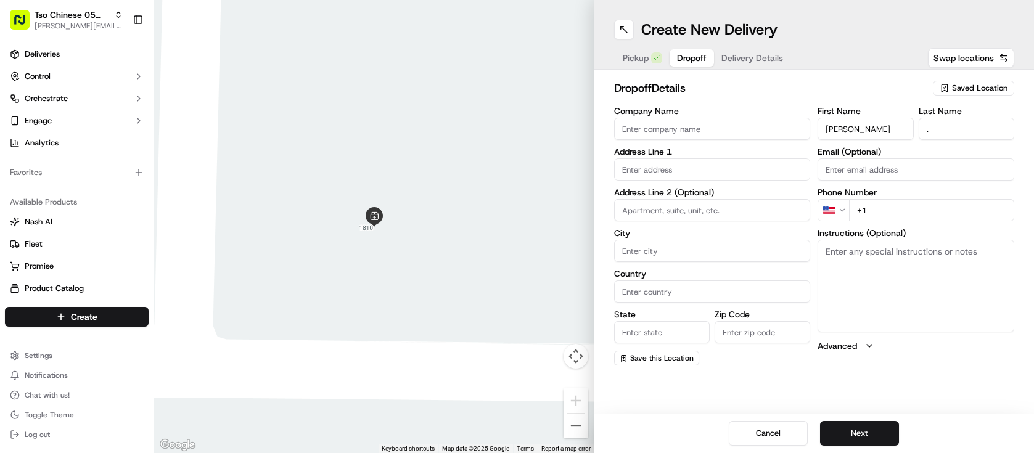
click at [904, 218] on input "+1" at bounding box center [931, 210] width 165 height 22
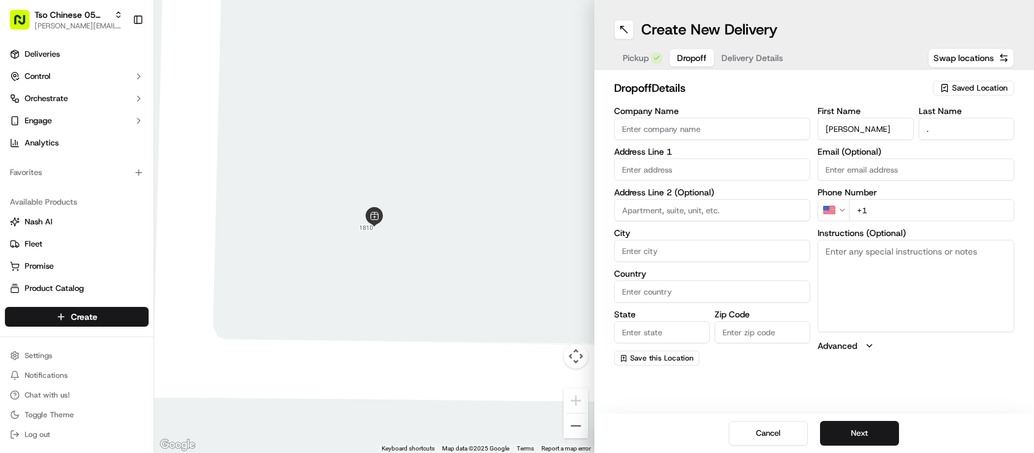
click at [904, 218] on input "+1" at bounding box center [931, 210] width 165 height 22
paste input "[PHONE_NUMBER]"
type input "[PHONE_NUMBER]"
click at [713, 129] on input "Company Name" at bounding box center [712, 129] width 197 height 22
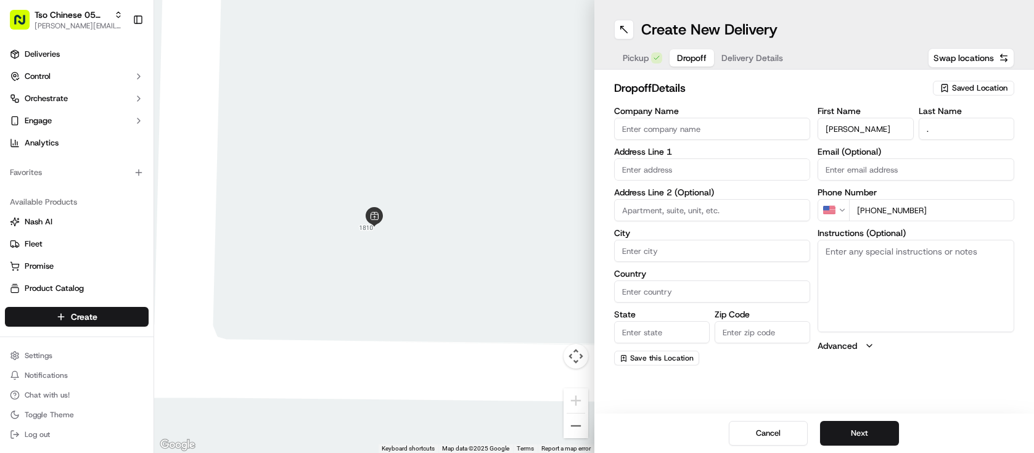
paste input "Company: Bridge at [PERSON_NAME]"
click at [663, 129] on input "Company: Bridge at [PERSON_NAME]" at bounding box center [712, 129] width 197 height 22
type input "Bridge at [PERSON_NAME]"
click at [670, 175] on input "text" at bounding box center [712, 169] width 197 height 22
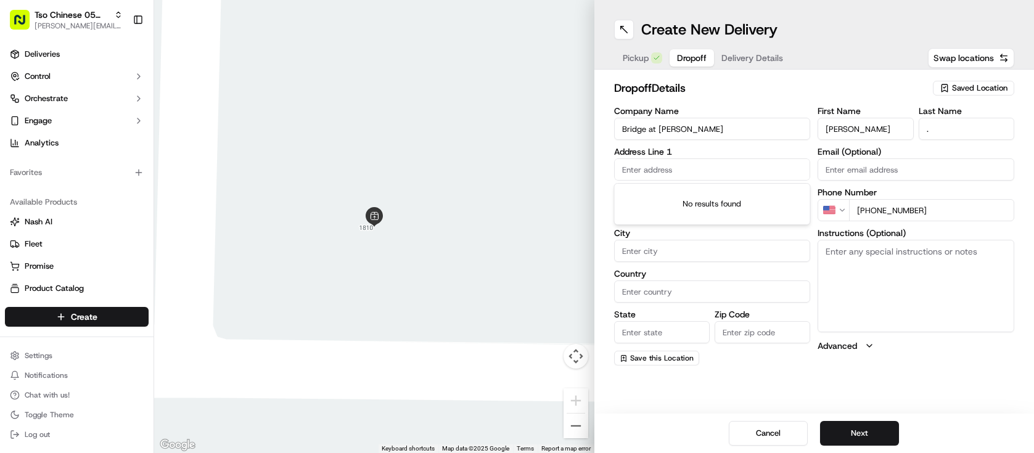
paste input "[STREET_ADDRESS]"
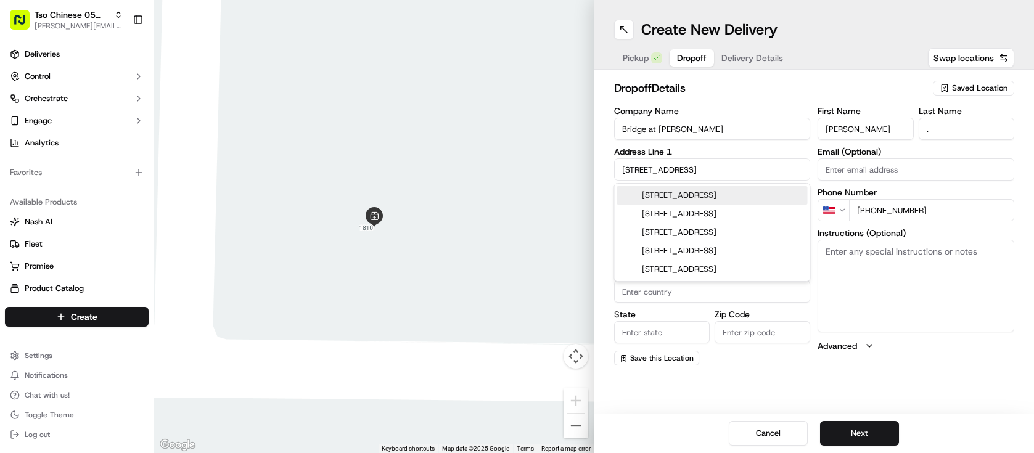
click at [753, 165] on input "[STREET_ADDRESS]" at bounding box center [712, 169] width 197 height 22
click at [748, 203] on div "[STREET_ADDRESS]" at bounding box center [712, 195] width 191 height 18
type input "[STREET_ADDRESS]"
type input "Austin"
type input "[GEOGRAPHIC_DATA]"
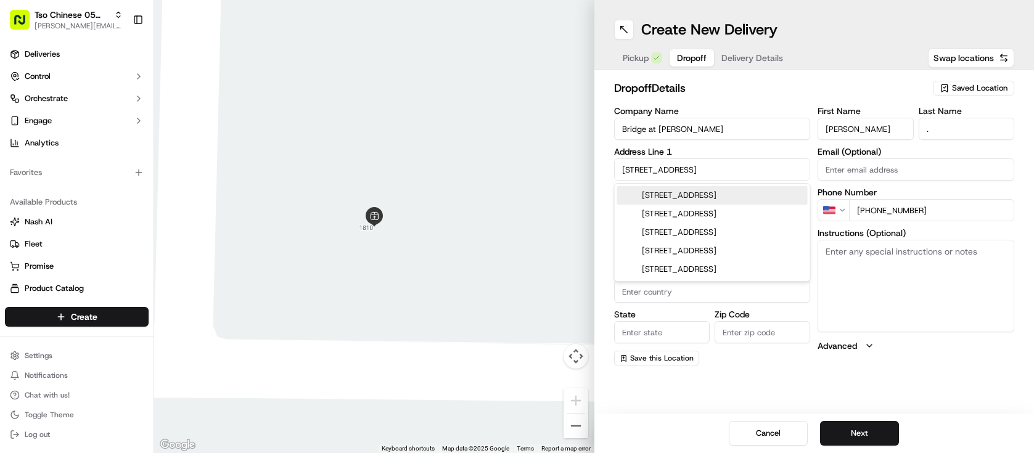
type input "[GEOGRAPHIC_DATA]"
type input "78747"
type input "[STREET_ADDRESS]"
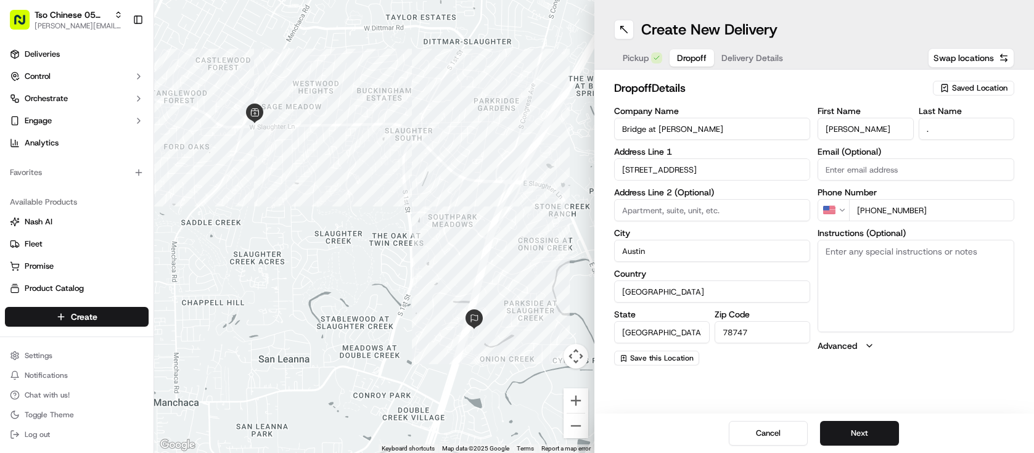
click at [871, 274] on textarea "Instructions (Optional)" at bounding box center [916, 286] width 197 height 92
paste textarea "Building 3, apartment 337 Search directory for name [PERSON_NAME] on directory …"
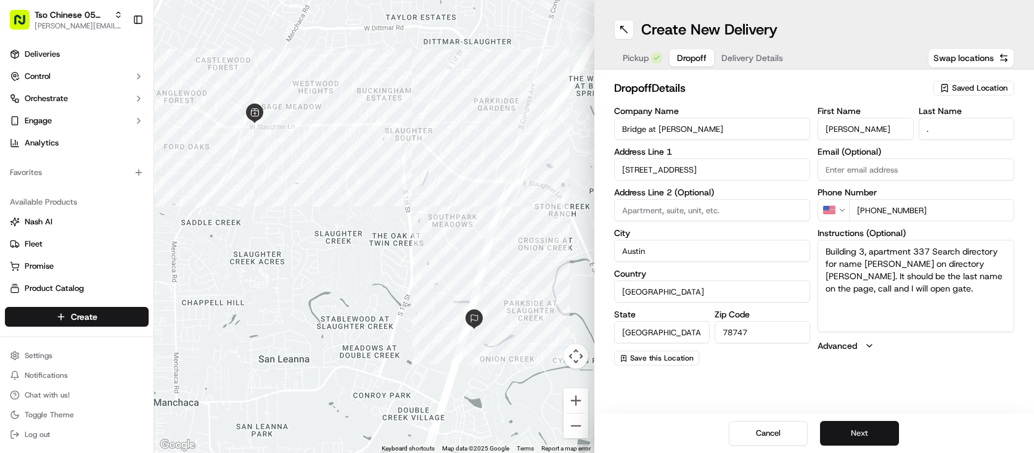
type textarea "Building 3, apartment 337 Search directory for name [PERSON_NAME] on directory …"
click at [858, 431] on button "Next" at bounding box center [859, 433] width 79 height 25
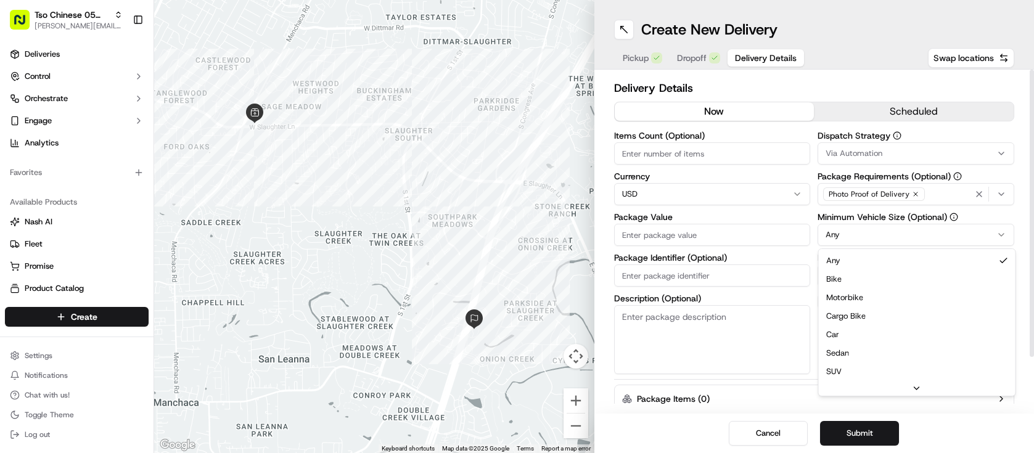
click at [884, 230] on html "Tso Chinese 05 Menchaca [EMAIL_ADDRESS][DOMAIN_NAME] Toggle Sidebar Deliveries …" at bounding box center [517, 226] width 1034 height 453
click at [872, 270] on input "Driver Tip (Optional)" at bounding box center [916, 276] width 197 height 22
type input "2"
click at [871, 157] on span "Via Automation" at bounding box center [854, 153] width 57 height 11
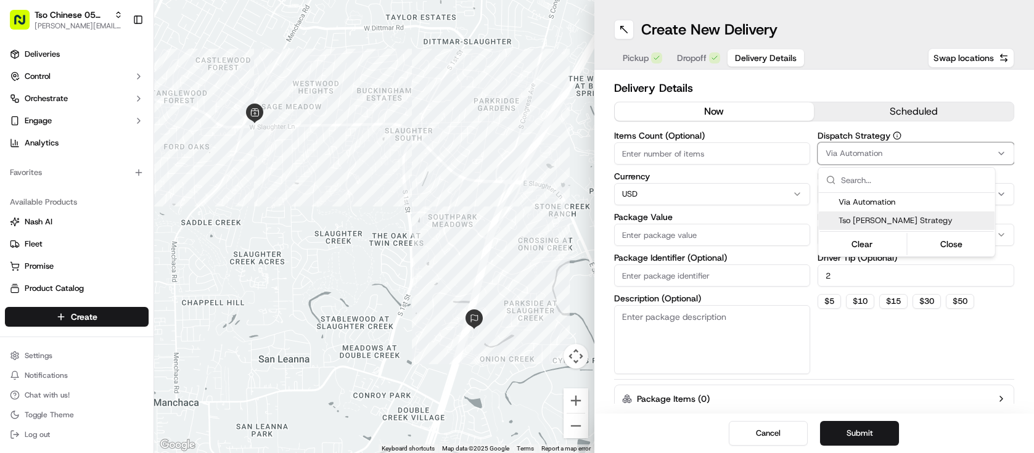
click at [866, 228] on div "Tso [PERSON_NAME] Strategy" at bounding box center [907, 221] width 176 height 18
click at [798, 171] on html "Tso Chinese 05 Menchaca [EMAIL_ADDRESS][DOMAIN_NAME] Toggle Sidebar Deliveries …" at bounding box center [517, 226] width 1034 height 453
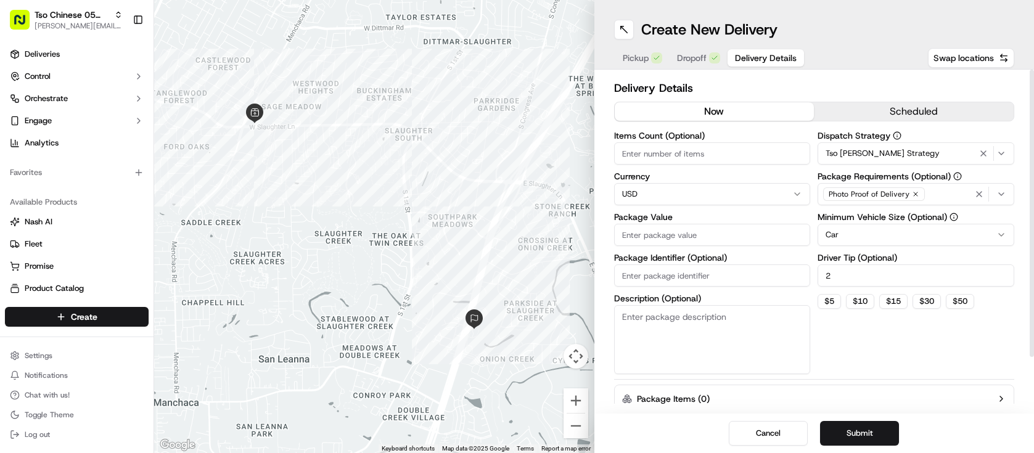
click at [688, 151] on input "Items Count (Optional)" at bounding box center [712, 153] width 197 height 22
type input "5"
click at [638, 232] on input "Package Value" at bounding box center [712, 235] width 197 height 22
type input "28.63"
click at [881, 433] on button "Submit" at bounding box center [859, 433] width 79 height 25
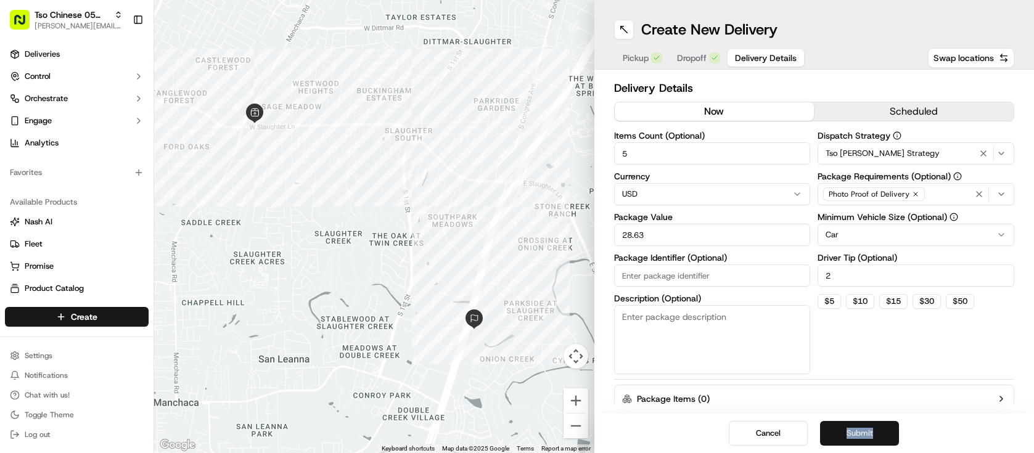
click at [881, 433] on div "Cancel Submit" at bounding box center [814, 433] width 440 height 39
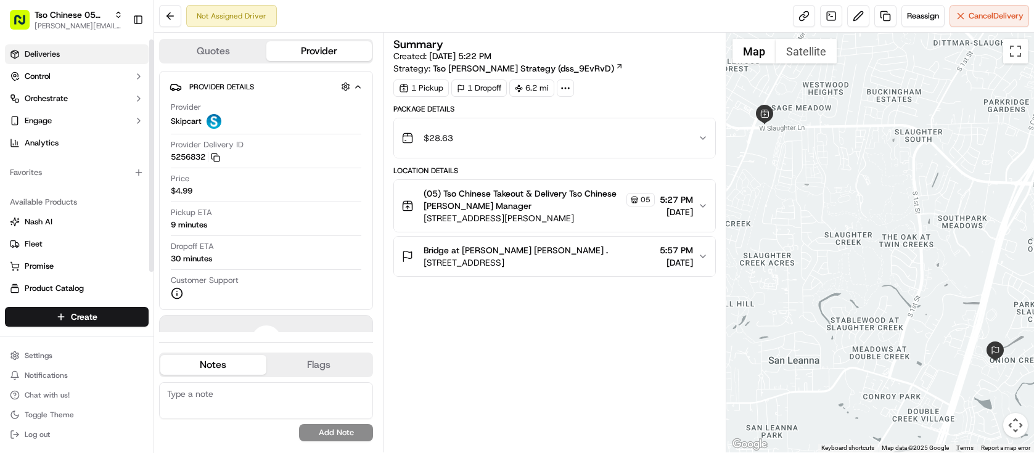
click at [78, 47] on link "Deliveries" at bounding box center [77, 54] width 144 height 20
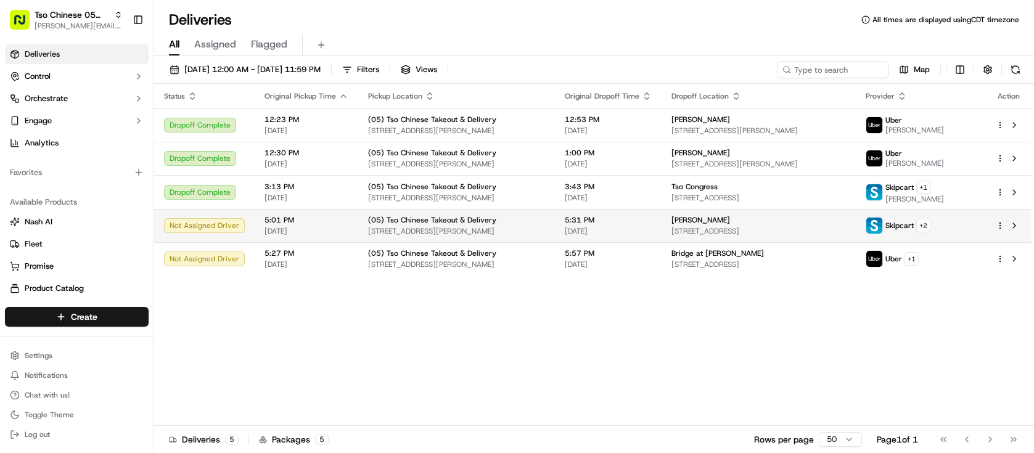
click at [831, 228] on span "[STREET_ADDRESS]" at bounding box center [759, 231] width 175 height 10
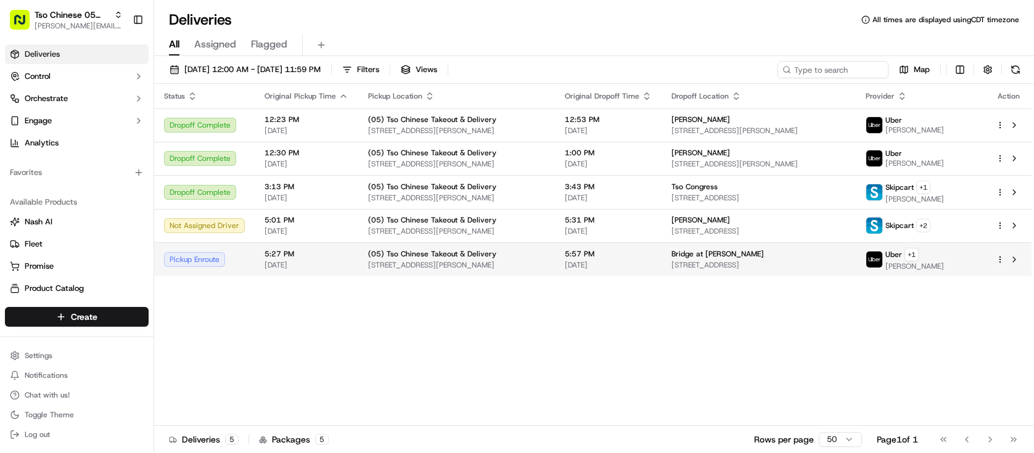
click at [819, 242] on td "Bridge at [PERSON_NAME] [STREET_ADDRESS]" at bounding box center [759, 259] width 194 height 34
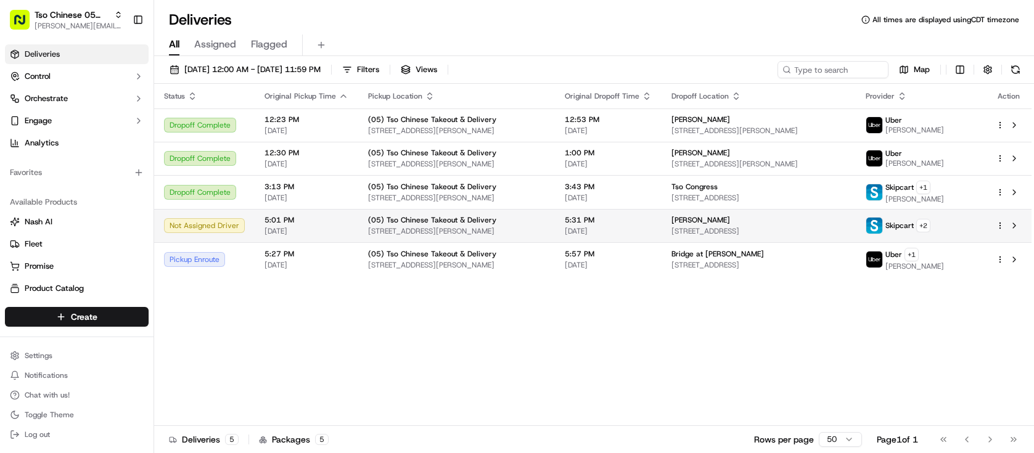
click at [846, 228] on span "[STREET_ADDRESS]" at bounding box center [759, 231] width 175 height 10
click at [1001, 227] on html "Tso Chinese 05 Menchaca [EMAIL_ADDRESS][DOMAIN_NAME] Toggle Sidebar Deliveries …" at bounding box center [517, 226] width 1034 height 453
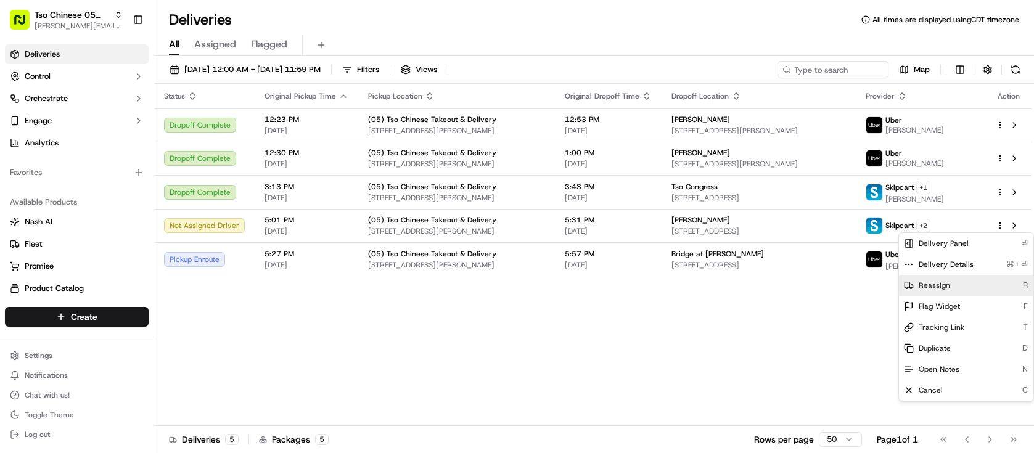
click at [948, 288] on span "Reassign" at bounding box center [934, 286] width 31 height 10
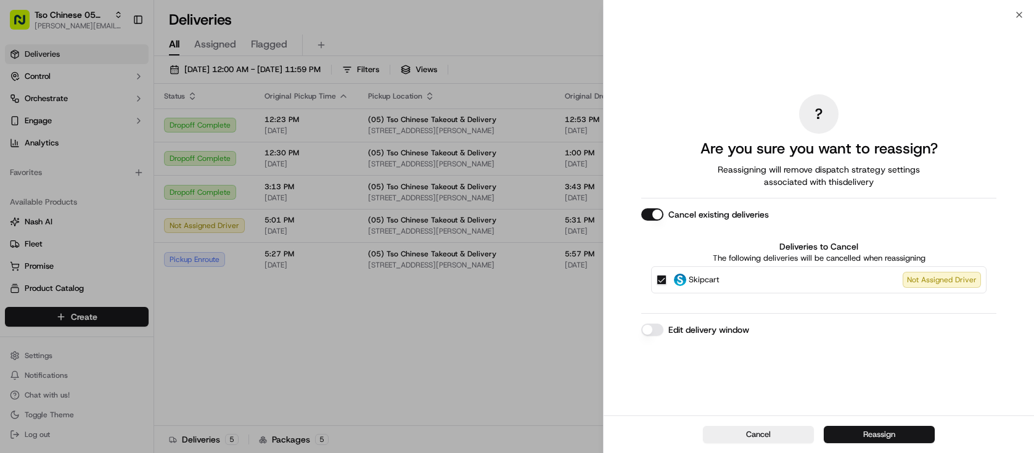
click at [856, 433] on button "Reassign" at bounding box center [879, 434] width 111 height 17
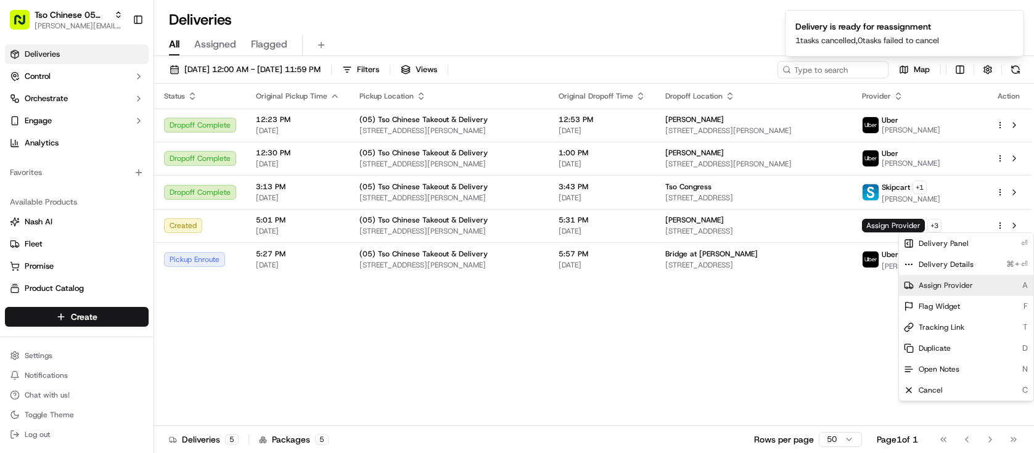
click at [934, 282] on span "Assign Provider" at bounding box center [946, 286] width 54 height 10
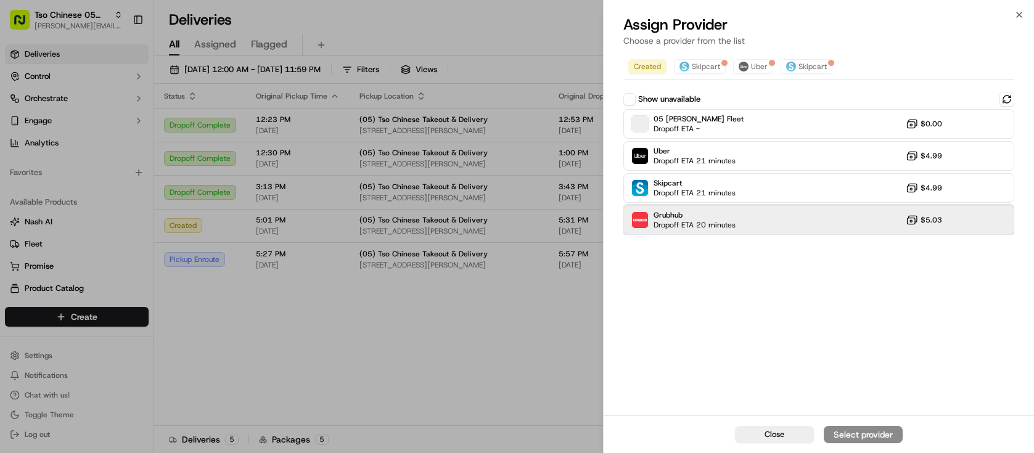
click at [763, 229] on div "Grubhub Dropoff ETA 20 minutes $5.03" at bounding box center [818, 220] width 391 height 30
click at [852, 432] on div "Assign Provider" at bounding box center [863, 435] width 60 height 12
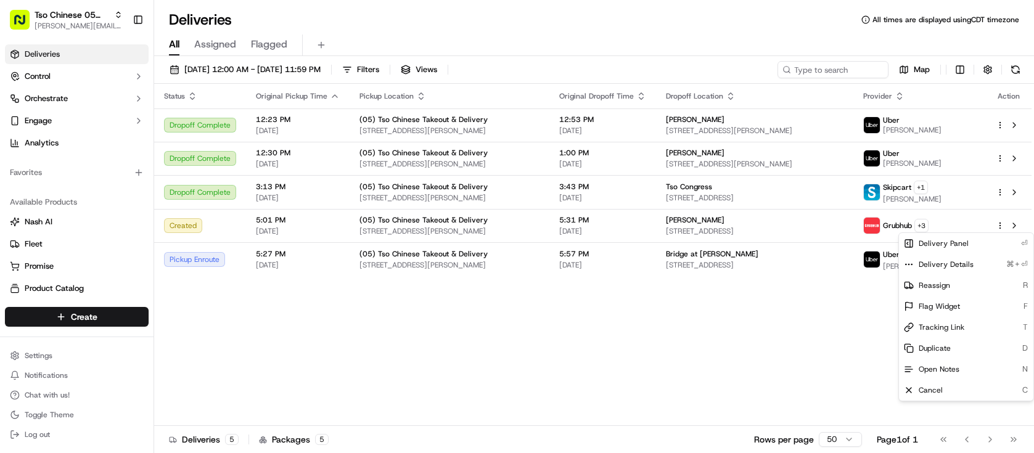
click at [717, 308] on div "Status Original Pickup Time Pickup Location Original Dropoff Time Dropoff Locat…" at bounding box center [592, 255] width 877 height 342
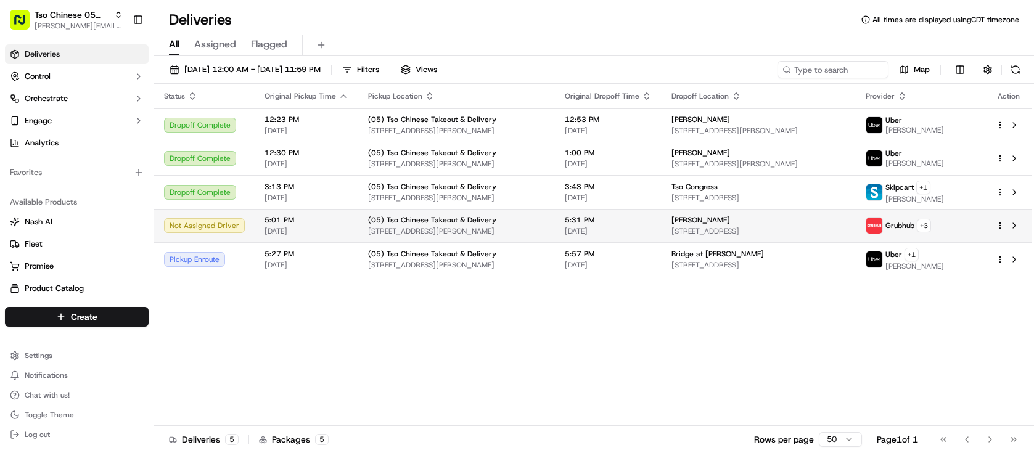
click at [995, 226] on html "Tso Chinese 05 Menchaca [EMAIL_ADDRESS][DOMAIN_NAME] Toggle Sidebar Deliveries …" at bounding box center [517, 226] width 1034 height 453
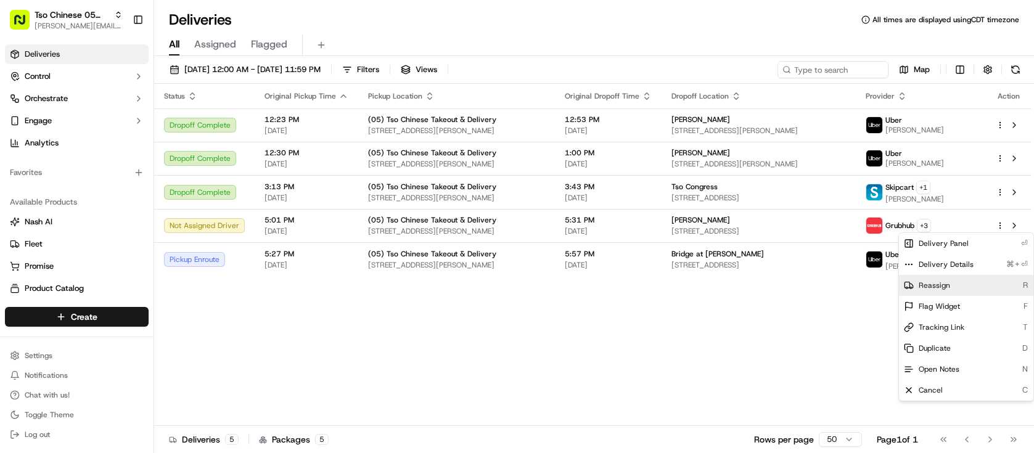
click at [956, 292] on div "Reassign R" at bounding box center [966, 285] width 134 height 21
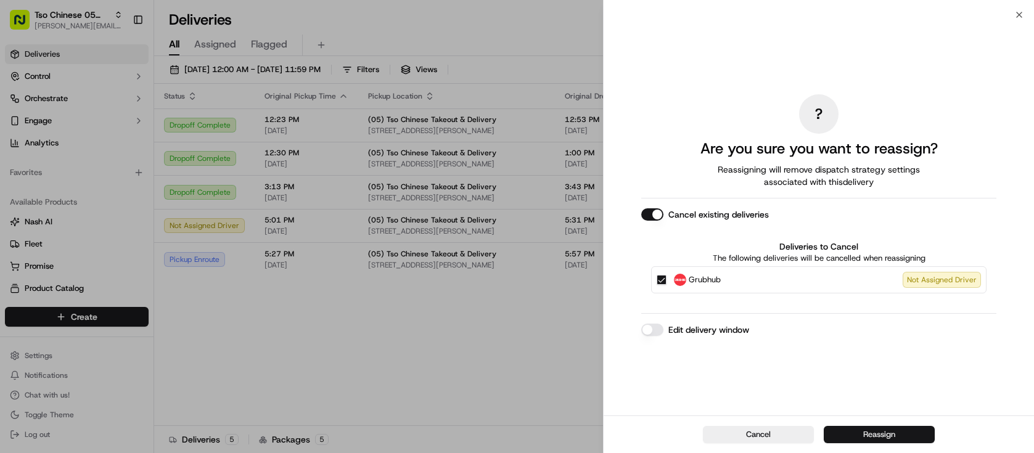
click at [889, 431] on button "Reassign" at bounding box center [879, 434] width 111 height 17
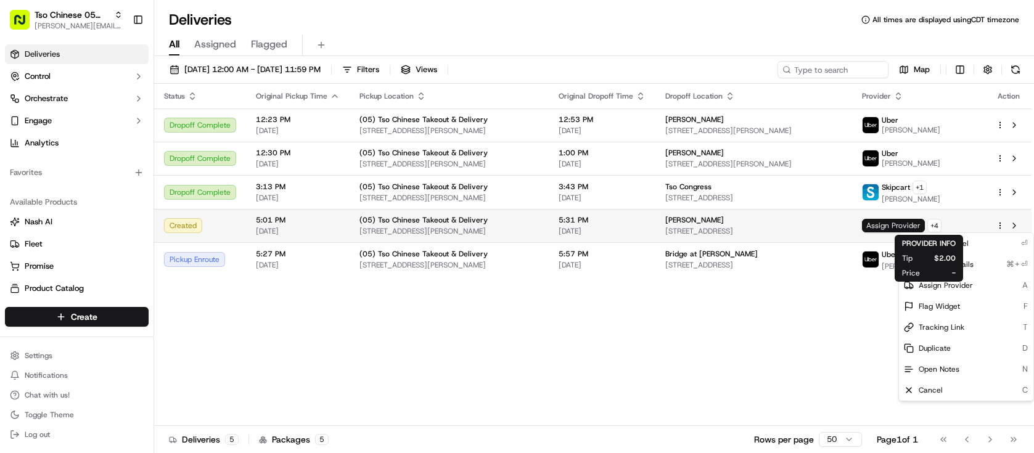
click at [921, 224] on span "Assign Provider" at bounding box center [893, 226] width 63 height 14
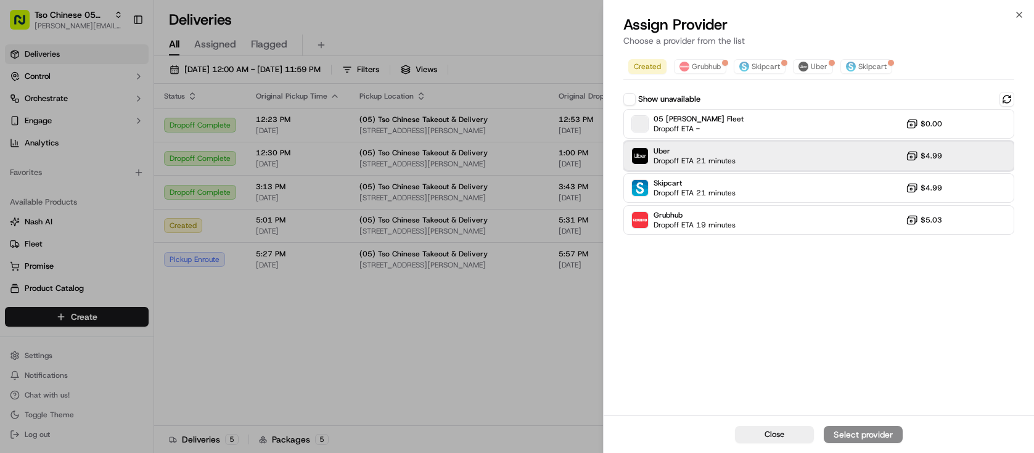
click at [871, 145] on div "Uber Dropoff ETA 21 minutes $4.99" at bounding box center [818, 156] width 391 height 30
click at [865, 436] on div "Assign Provider" at bounding box center [863, 435] width 60 height 12
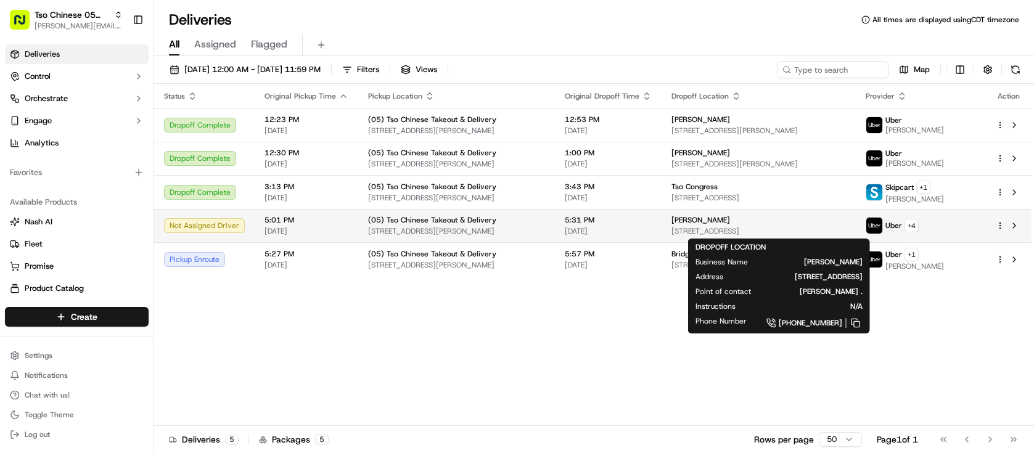
click at [782, 226] on span "[STREET_ADDRESS]" at bounding box center [759, 231] width 175 height 10
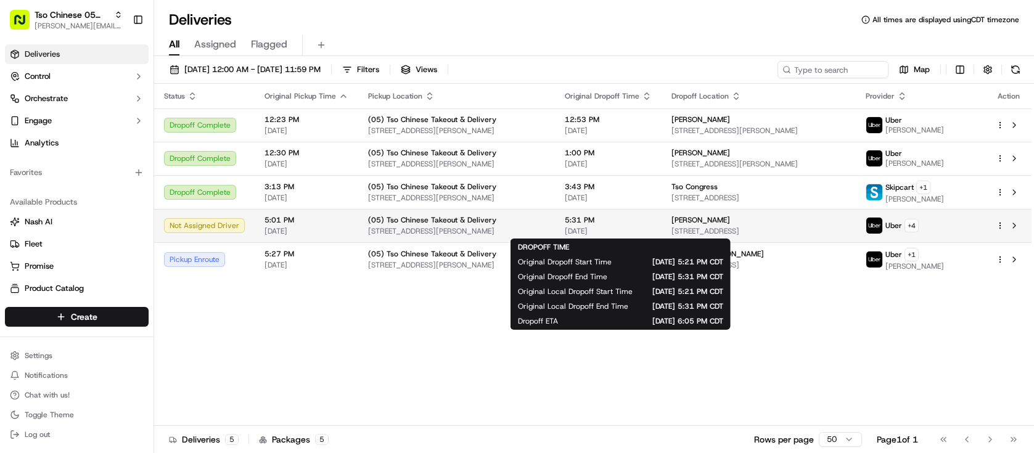
click at [607, 220] on span "5:31 PM" at bounding box center [608, 220] width 87 height 10
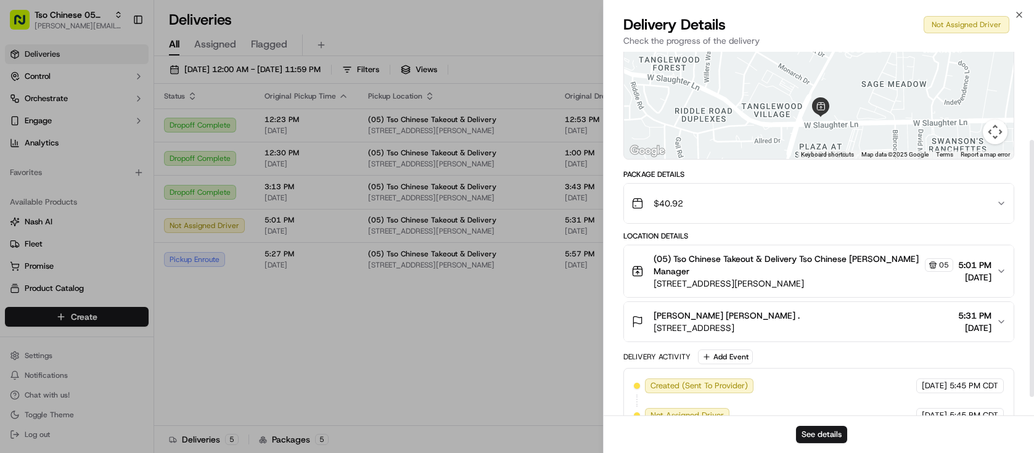
scroll to position [127, 0]
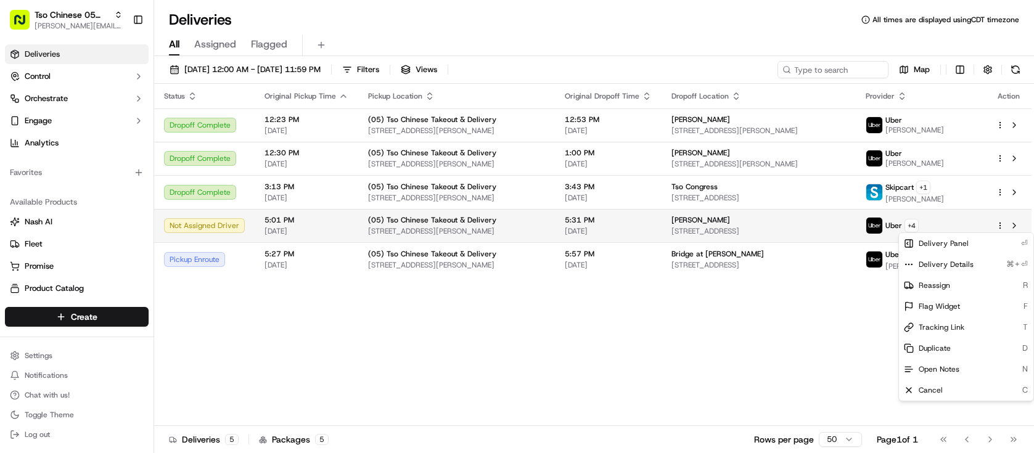
click at [997, 222] on html "Tso Chinese 05 Menchaca [EMAIL_ADDRESS][DOMAIN_NAME] Toggle Sidebar Deliveries …" at bounding box center [517, 226] width 1034 height 453
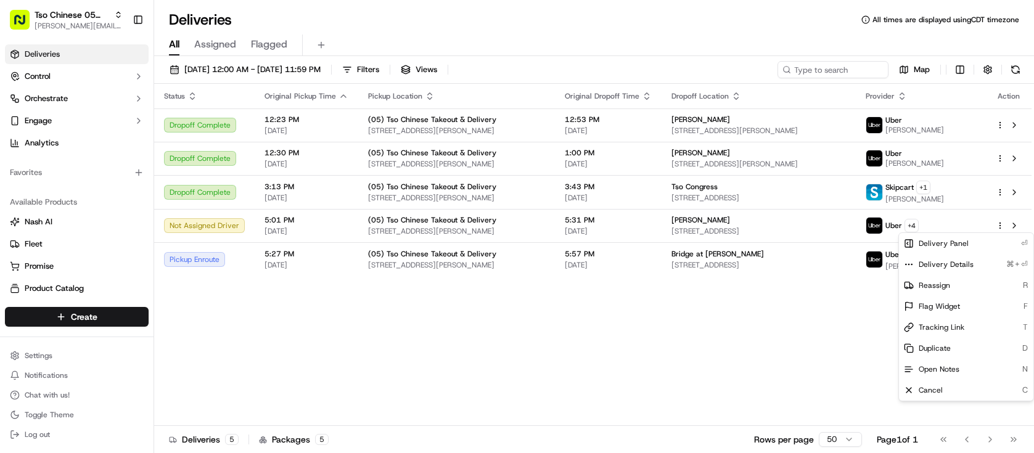
click at [834, 335] on html "Tso Chinese 05 Menchaca [EMAIL_ADDRESS][DOMAIN_NAME] Toggle Sidebar Deliveries …" at bounding box center [517, 226] width 1034 height 453
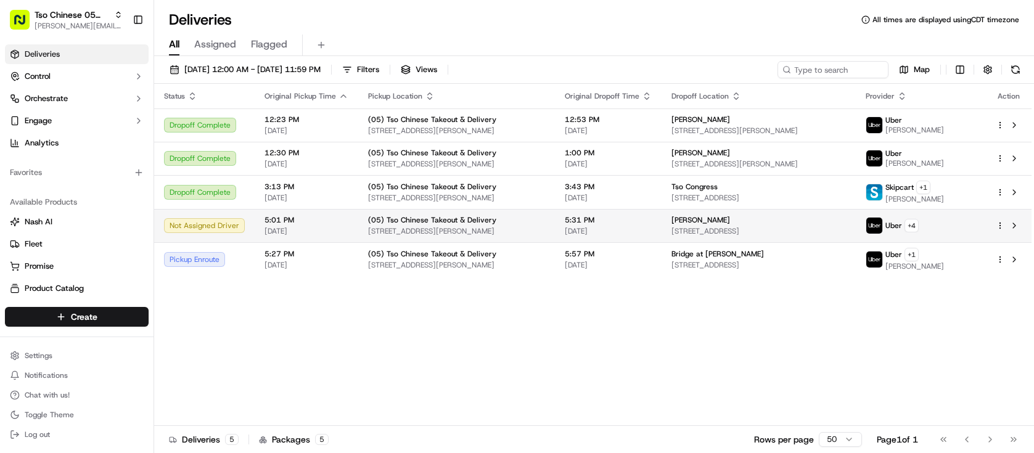
click at [998, 228] on html "Tso Chinese 05 Menchaca [EMAIL_ADDRESS][DOMAIN_NAME] Toggle Sidebar Deliveries …" at bounding box center [517, 226] width 1034 height 453
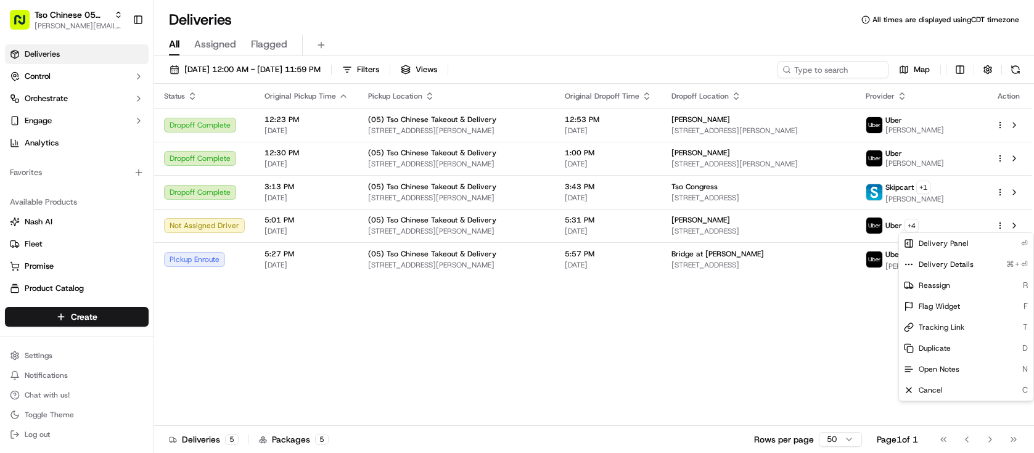
click at [871, 305] on html "Tso Chinese 05 Menchaca [EMAIL_ADDRESS][DOMAIN_NAME] Toggle Sidebar Deliveries …" at bounding box center [517, 226] width 1034 height 453
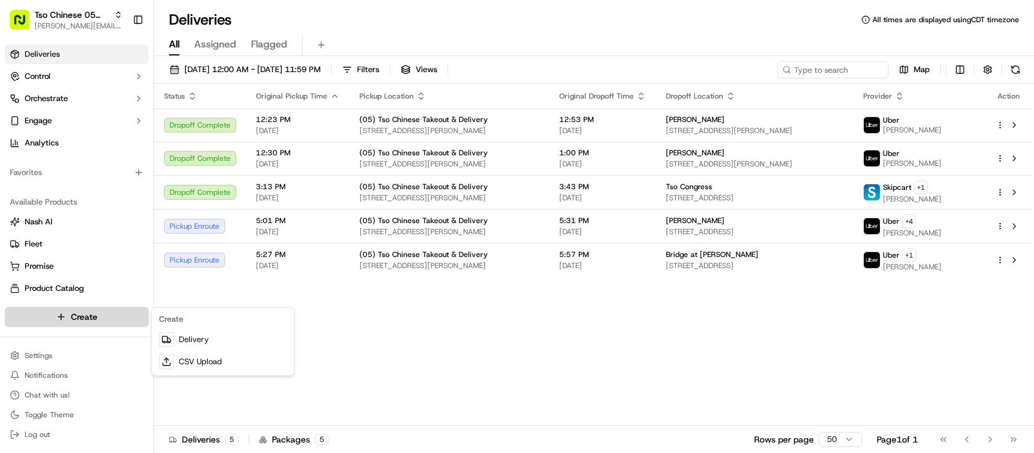
click at [86, 318] on html "Tso Chinese 05 Menchaca [EMAIL_ADDRESS][DOMAIN_NAME] Toggle Sidebar Deliveries …" at bounding box center [517, 226] width 1034 height 453
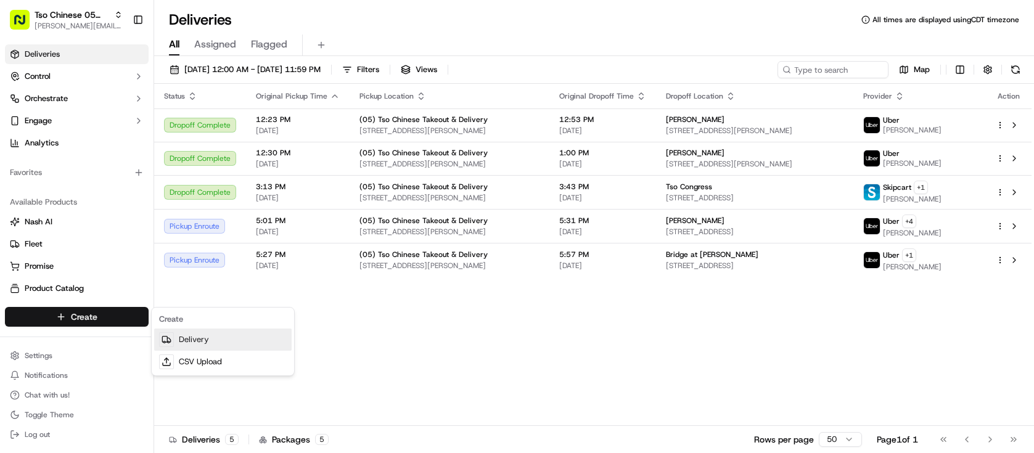
click at [174, 347] on link "Delivery" at bounding box center [223, 340] width 138 height 22
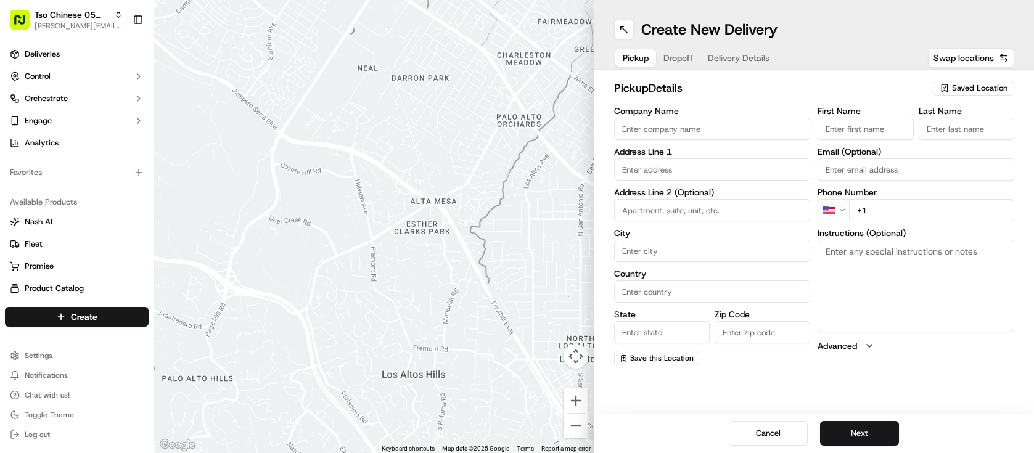
click at [955, 87] on span "Saved Location" at bounding box center [979, 88] width 55 height 11
click at [947, 140] on span "(05) Tso Chinese Takeout & Delivery (05)" at bounding box center [953, 134] width 152 height 11
type input "(05) Tso Chinese Takeout & Delivery"
type input "[STREET_ADDRESS][PERSON_NAME]"
type input "Ste 100"
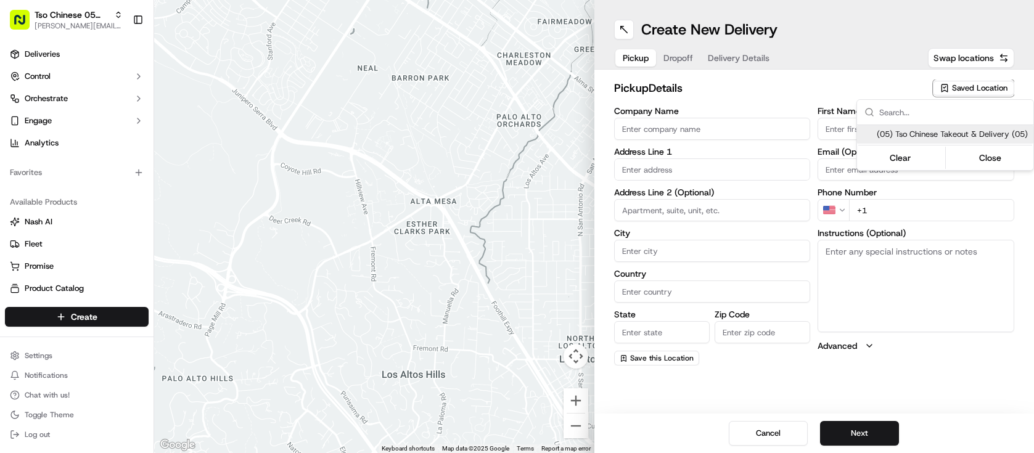
type input "Austin"
type input "US"
type input "[GEOGRAPHIC_DATA]"
type input "78748"
type input "Tso Chinese"
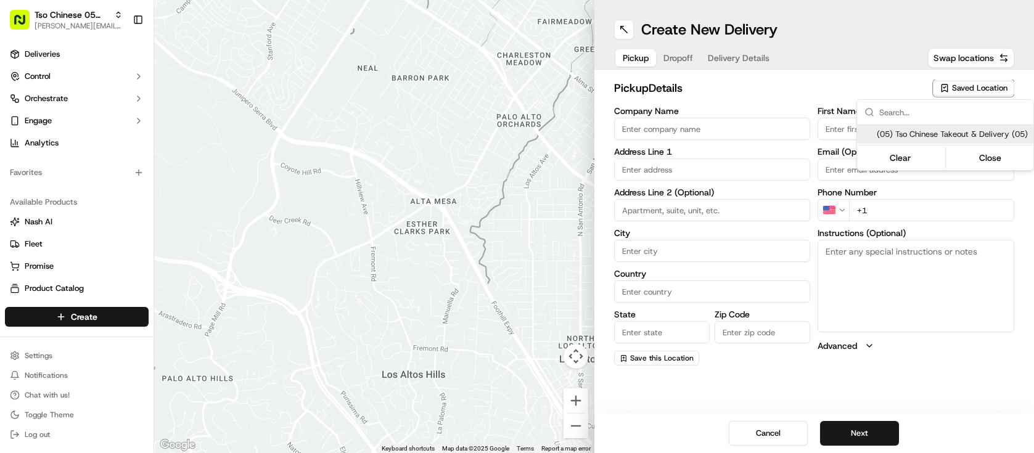
type input "[PERSON_NAME] Manager"
type input "[EMAIL_ADDRESS][DOMAIN_NAME]"
type input "[PHONE_NUMBER]"
type textarea "Submit a picture displaying address & food as Proof of Delivery. Envía una foto…"
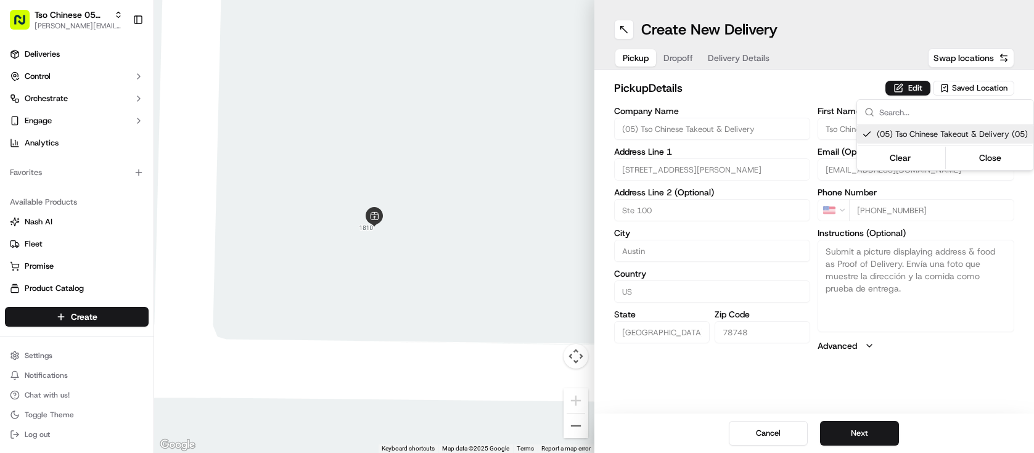
click at [866, 437] on html "Tso Chinese 05 Menchaca [EMAIL_ADDRESS][DOMAIN_NAME] Toggle Sidebar Deliveries …" at bounding box center [517, 226] width 1034 height 453
click at [866, 438] on button "Next" at bounding box center [859, 433] width 79 height 25
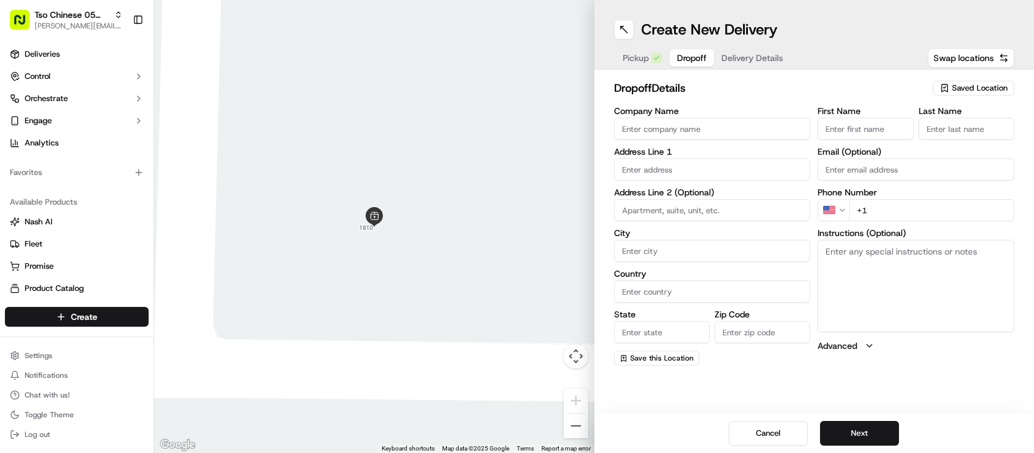
click at [868, 133] on input "First Name" at bounding box center [866, 129] width 96 height 22
paste input "[PERSON_NAME]"
type input "[PERSON_NAME]"
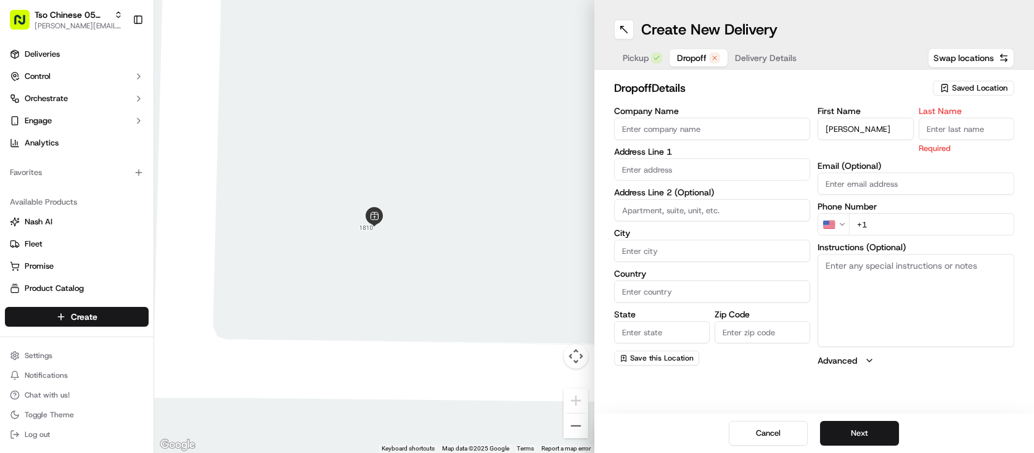
click at [931, 127] on input "Last Name" at bounding box center [967, 129] width 96 height 22
type input ","
type input "."
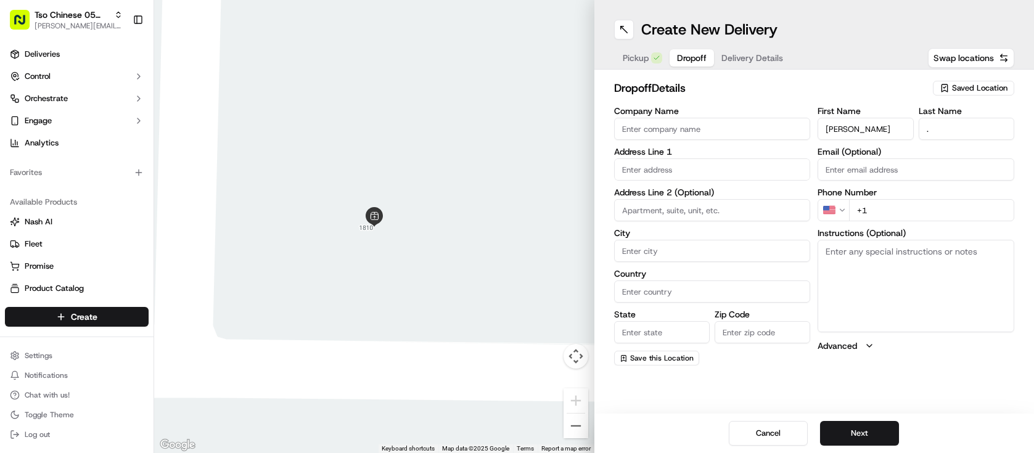
click at [935, 209] on input "+1" at bounding box center [931, 210] width 165 height 22
paste input "[PHONE_NUMBER]"
type input "[PHONE_NUMBER]"
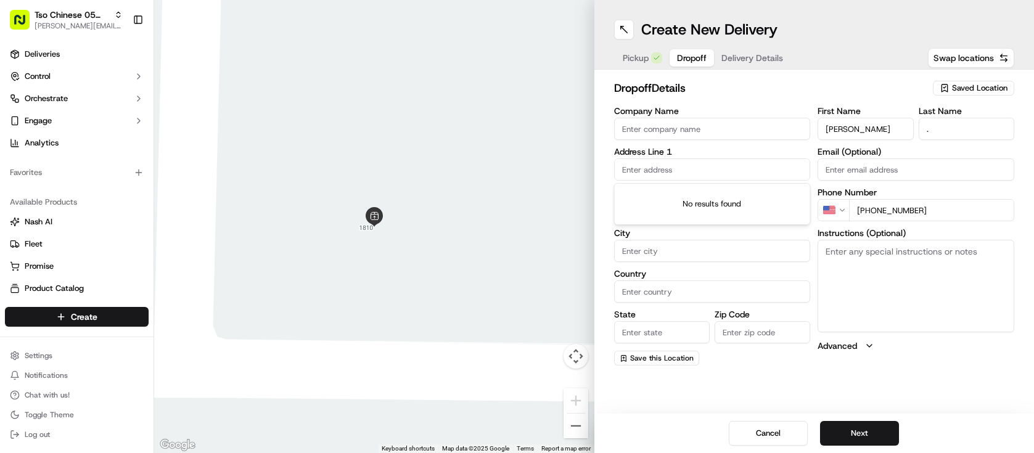
click at [661, 169] on input "text" at bounding box center [712, 169] width 197 height 22
paste input "11506 [PERSON_NAME]"
click at [720, 195] on div "[STREET_ADDRESS][PERSON_NAME]" at bounding box center [712, 195] width 191 height 18
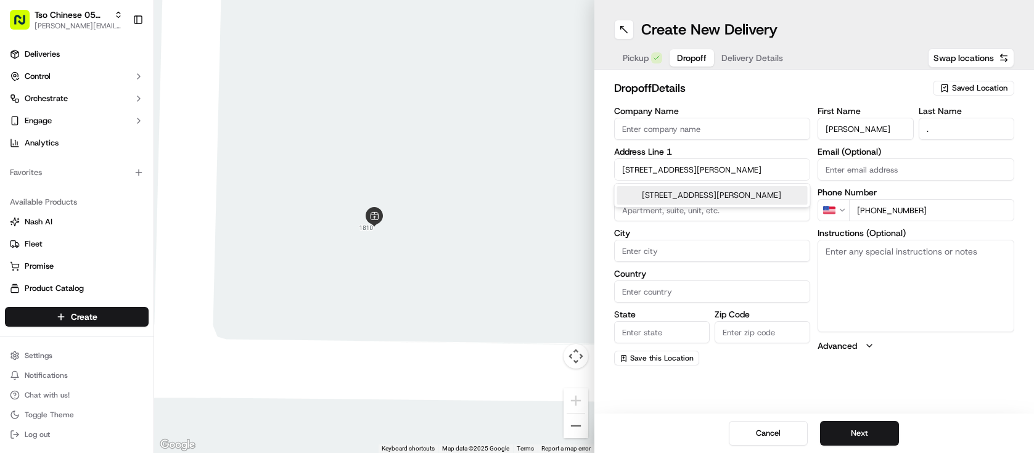
type input "[STREET_ADDRESS][PERSON_NAME]"
type input "Austin"
type input "[GEOGRAPHIC_DATA]"
type input "78739"
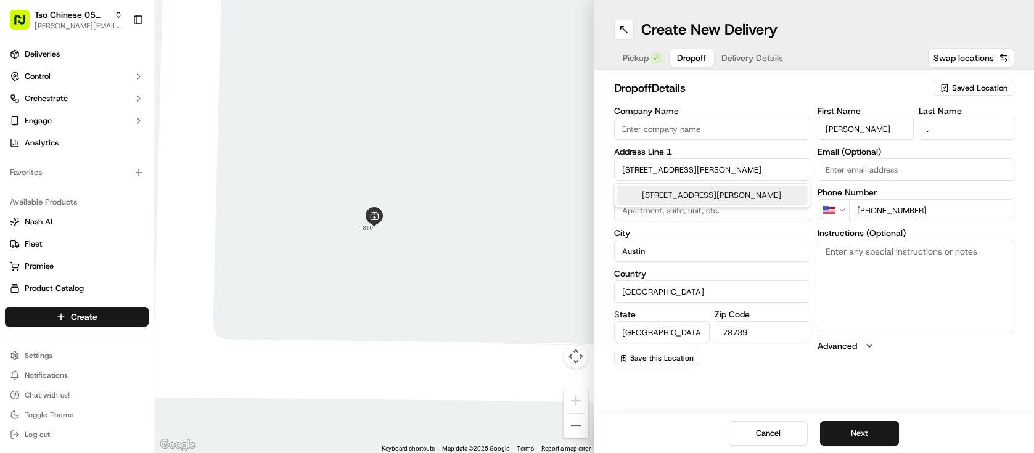
type input "[STREET_ADDRESS][PERSON_NAME]"
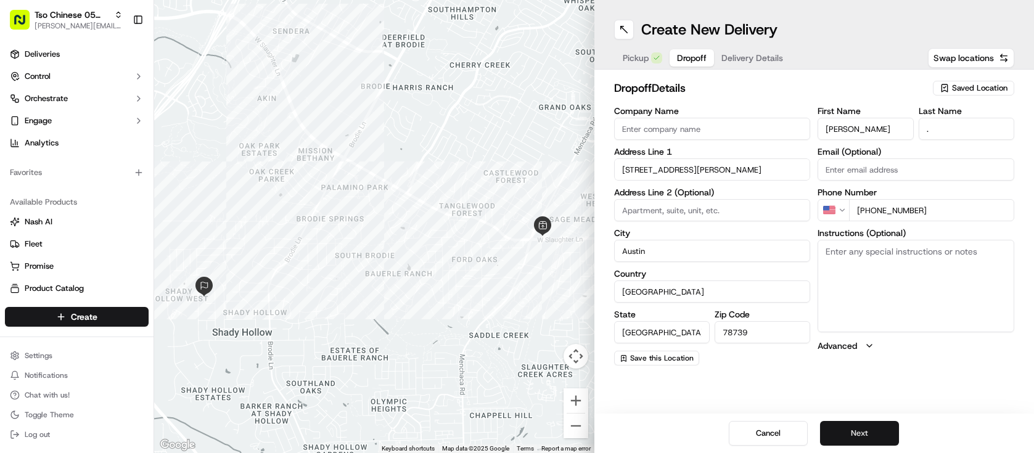
click at [869, 428] on button "Next" at bounding box center [859, 433] width 79 height 25
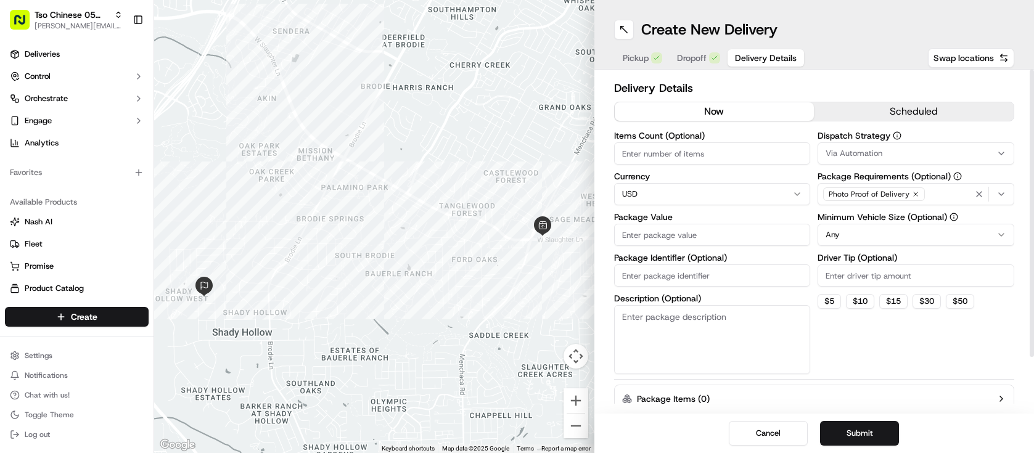
click at [871, 277] on input "Driver Tip (Optional)" at bounding box center [916, 276] width 197 height 22
type input "2"
click at [852, 235] on html "Tso Chinese 05 Menchaca [EMAIL_ADDRESS][DOMAIN_NAME] Toggle Sidebar Deliveries …" at bounding box center [517, 226] width 1034 height 453
click at [859, 154] on span "Via Automation" at bounding box center [854, 153] width 57 height 11
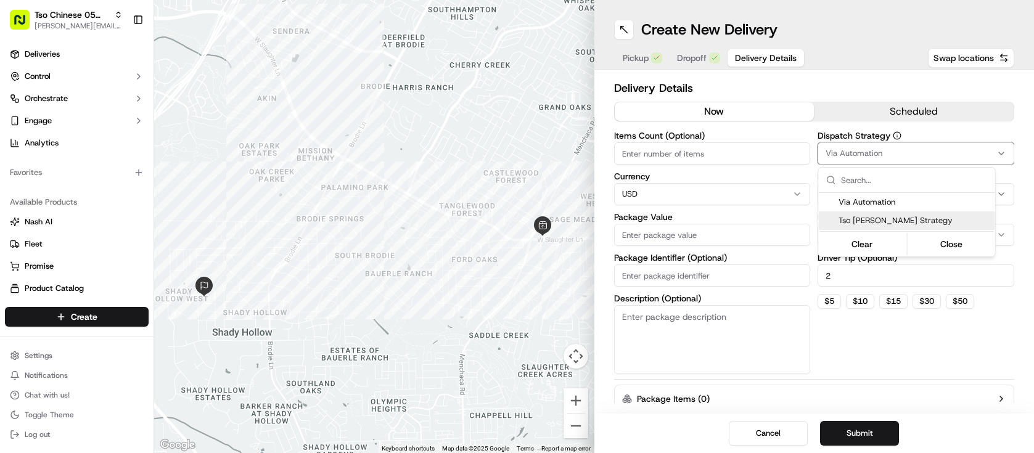
click at [867, 220] on span "Tso [PERSON_NAME] Strategy" at bounding box center [915, 220] width 152 height 11
click at [795, 215] on html "Tso Chinese 05 Menchaca [EMAIL_ADDRESS][DOMAIN_NAME] Toggle Sidebar Deliveries …" at bounding box center [517, 226] width 1034 height 453
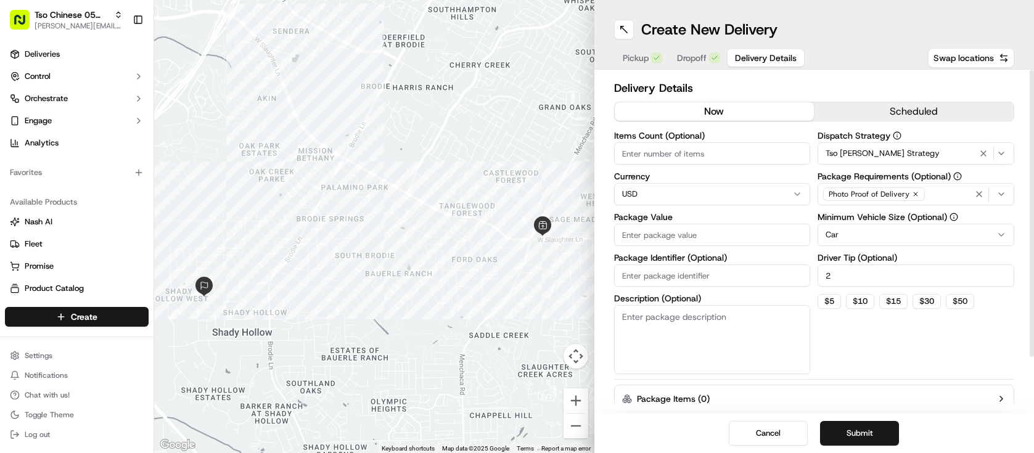
click at [707, 158] on input "Items Count (Optional)" at bounding box center [712, 153] width 197 height 22
type input "6"
click at [706, 238] on input "Package Value" at bounding box center [712, 235] width 197 height 22
type input "52.34"
click at [887, 439] on button "Submit" at bounding box center [859, 433] width 79 height 25
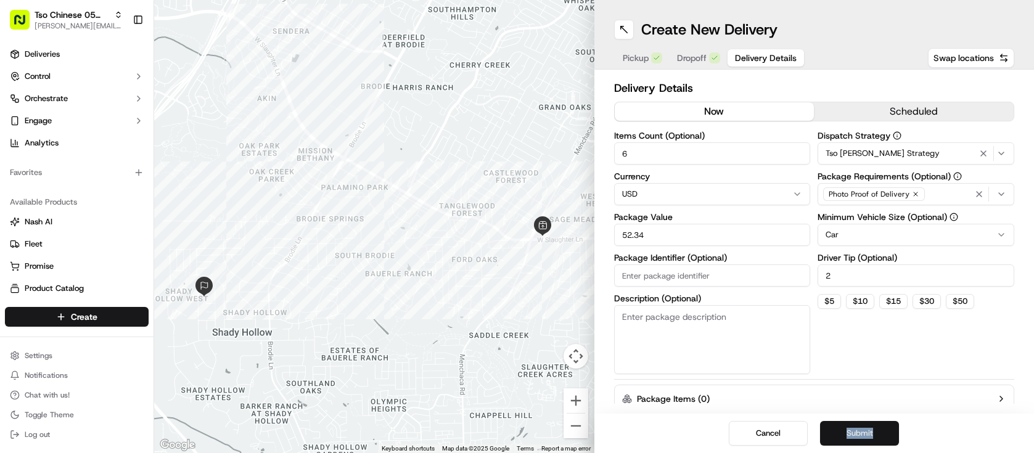
click at [887, 439] on div "Cancel Submit" at bounding box center [814, 433] width 440 height 39
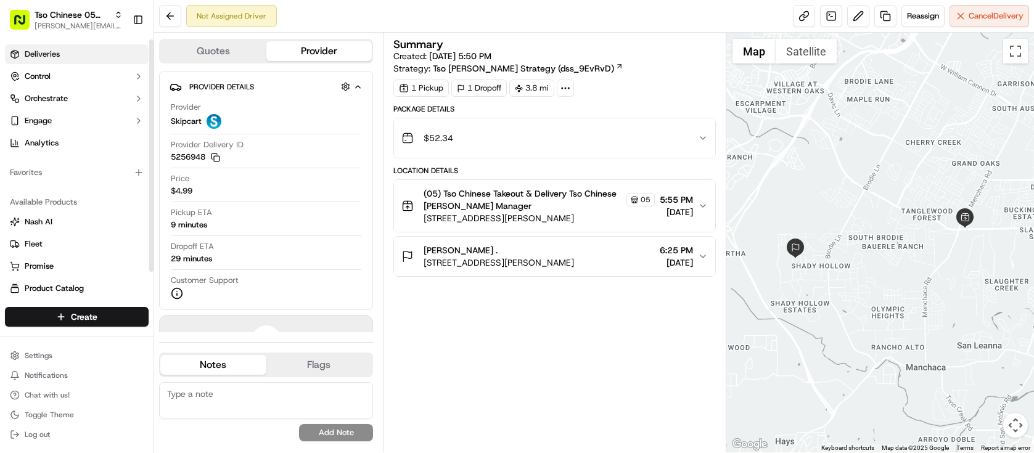
click at [87, 56] on link "Deliveries" at bounding box center [77, 54] width 144 height 20
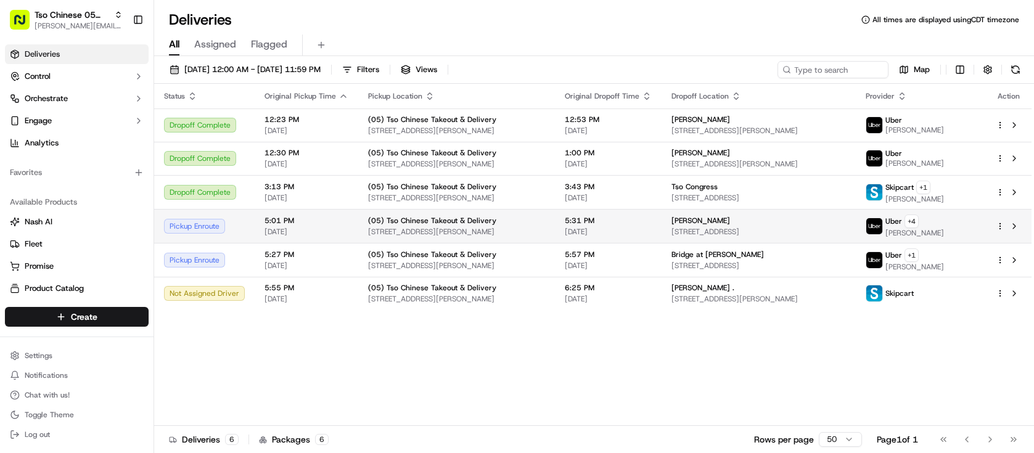
click at [1001, 225] on html "Tso Chinese 05 Menchaca [EMAIL_ADDRESS][DOMAIN_NAME] Toggle Sidebar Deliveries …" at bounding box center [517, 226] width 1034 height 453
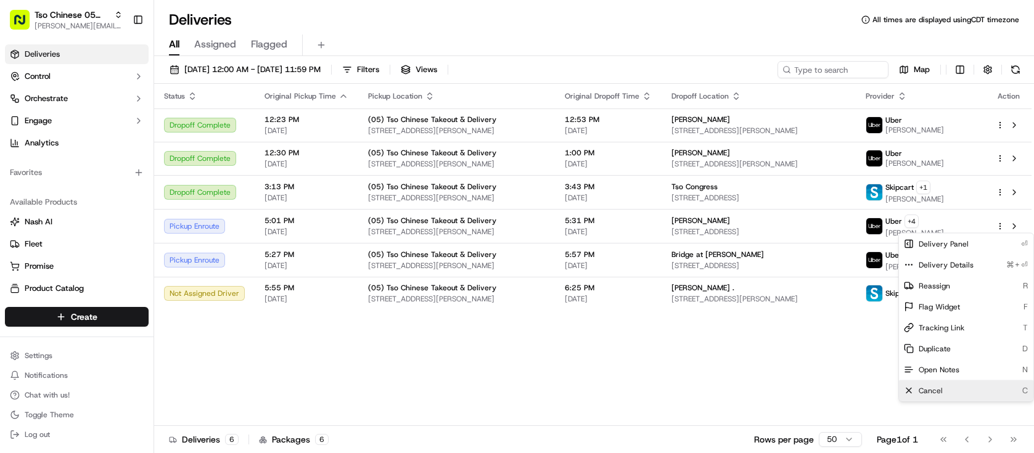
click at [910, 387] on icon at bounding box center [909, 391] width 10 height 10
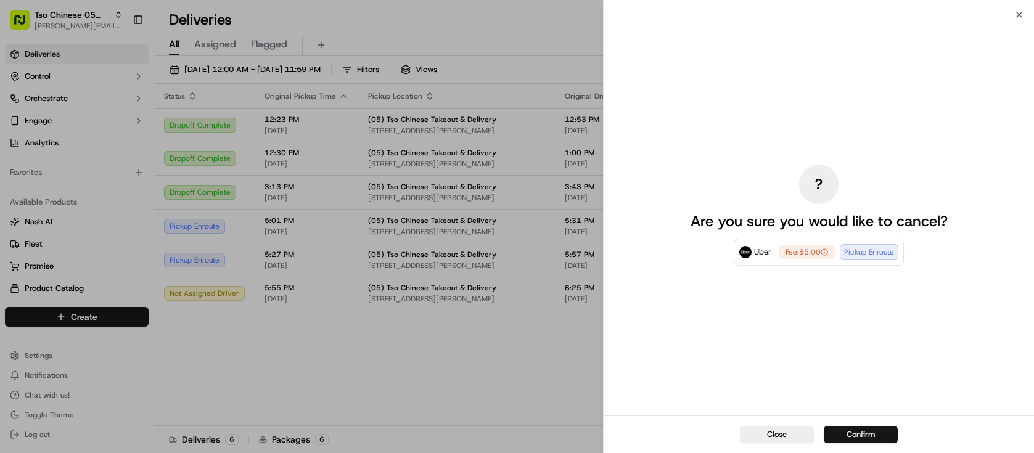
click at [875, 436] on button "Confirm" at bounding box center [861, 434] width 74 height 17
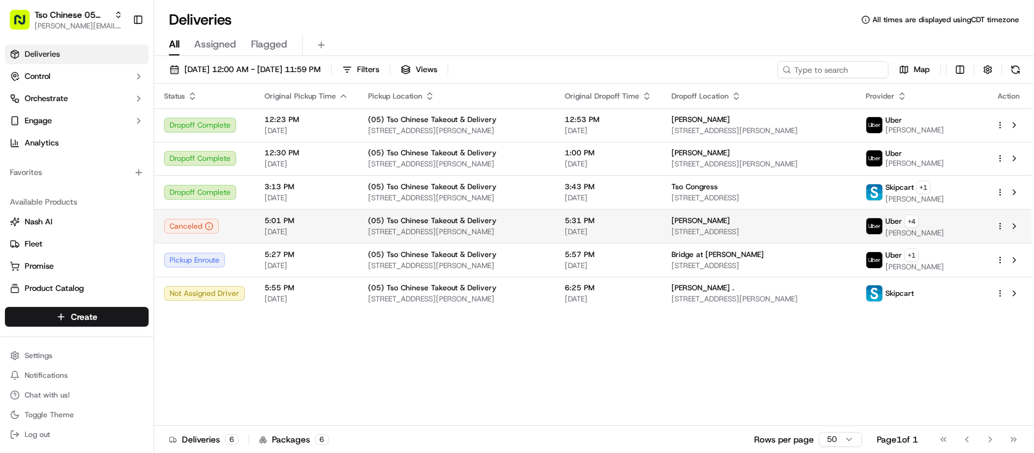
click at [1002, 226] on html "Tso Chinese 05 Menchaca [EMAIL_ADDRESS][DOMAIN_NAME] Toggle Sidebar Deliveries …" at bounding box center [517, 226] width 1034 height 453
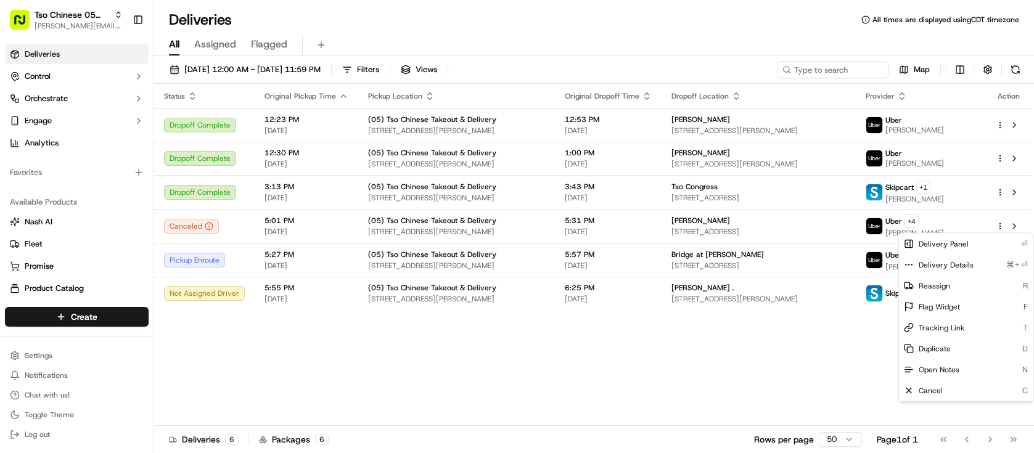
click at [832, 358] on html "Tso Chinese 05 Menchaca [EMAIL_ADDRESS][DOMAIN_NAME] Toggle Sidebar Deliveries …" at bounding box center [517, 226] width 1034 height 453
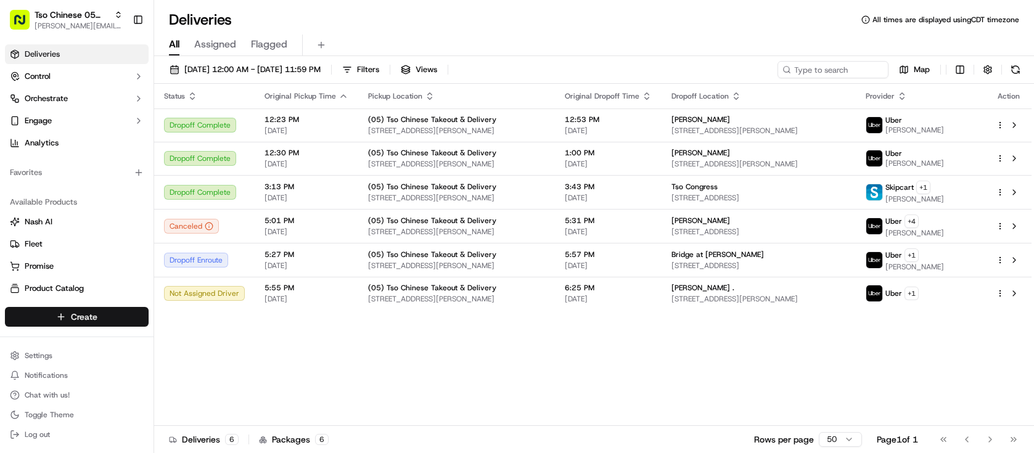
click at [47, 320] on html "Tso Chinese 05 Menchaca [EMAIL_ADDRESS][DOMAIN_NAME] Toggle Sidebar Deliveries …" at bounding box center [517, 226] width 1034 height 453
click at [199, 347] on link "Delivery" at bounding box center [223, 340] width 138 height 22
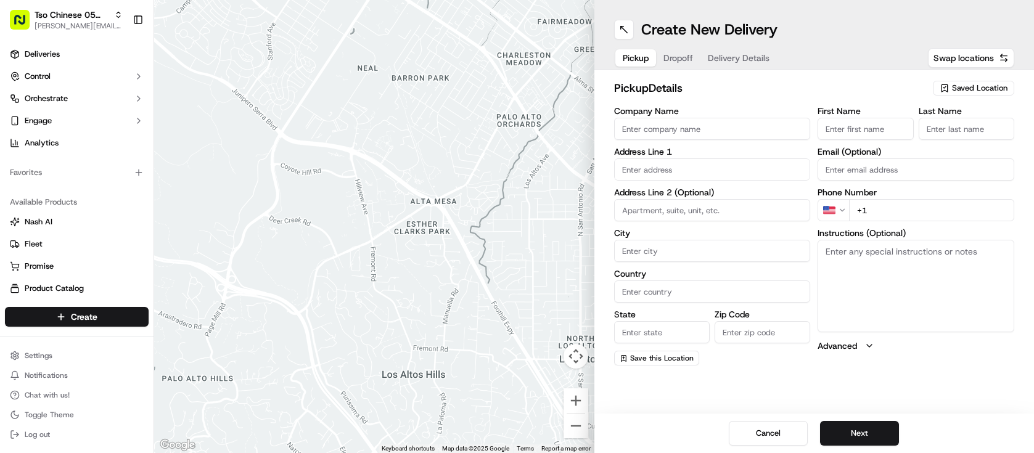
click at [960, 91] on span "Saved Location" at bounding box center [979, 88] width 55 height 11
click at [911, 139] on span "(05) Tso Chinese Takeout & Delivery (05)" at bounding box center [953, 134] width 152 height 11
type input "(05) Tso Chinese Takeout & Delivery"
type input "[STREET_ADDRESS][PERSON_NAME]"
type input "Ste 100"
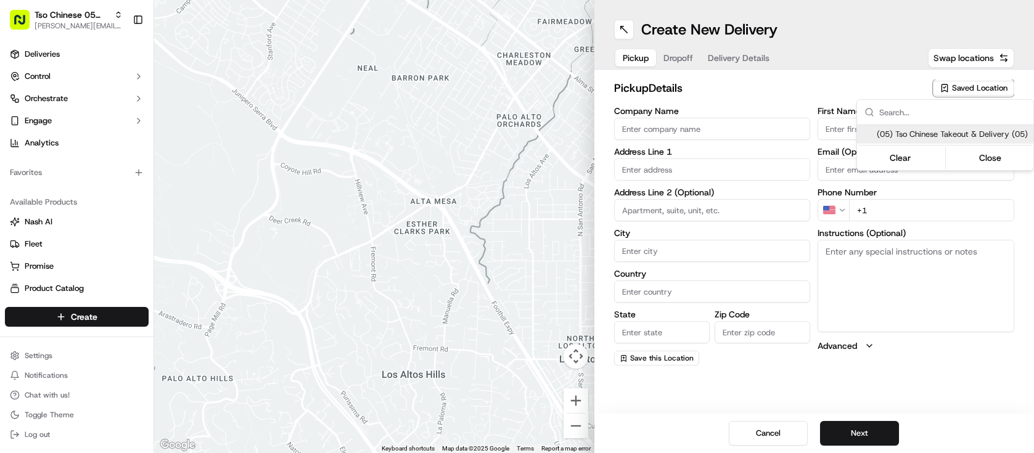
type input "Austin"
type input "US"
type input "[GEOGRAPHIC_DATA]"
type input "78748"
type input "Tso Chinese"
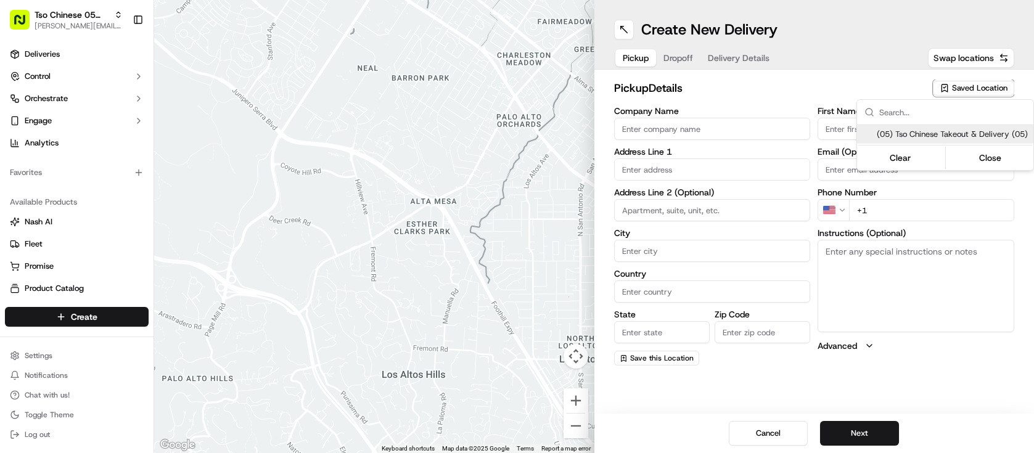
type input "[PERSON_NAME] Manager"
type input "[EMAIL_ADDRESS][DOMAIN_NAME]"
type input "[PHONE_NUMBER]"
type textarea "Submit a picture displaying address & food as Proof of Delivery. Envía una foto…"
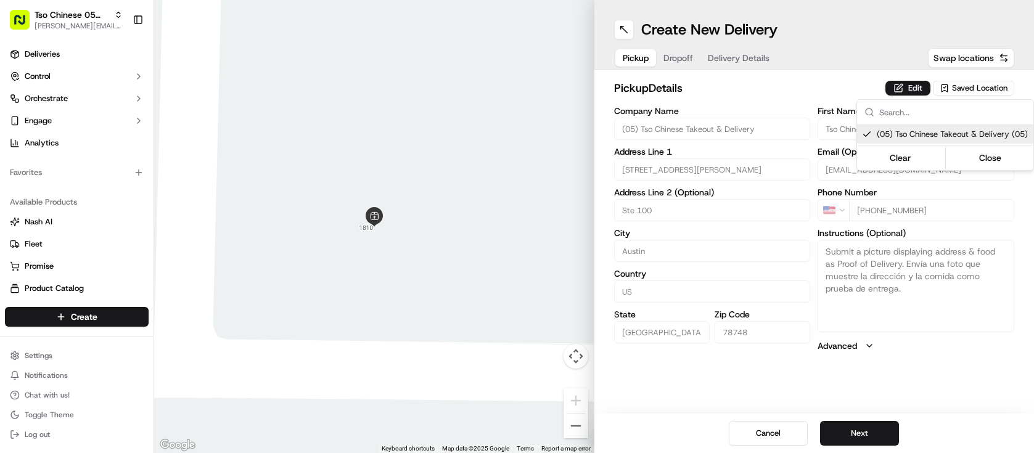
click at [864, 441] on html "Tso Chinese 05 Menchaca [EMAIL_ADDRESS][DOMAIN_NAME] Toggle Sidebar Deliveries …" at bounding box center [517, 226] width 1034 height 453
click at [865, 429] on button "Next" at bounding box center [859, 433] width 79 height 25
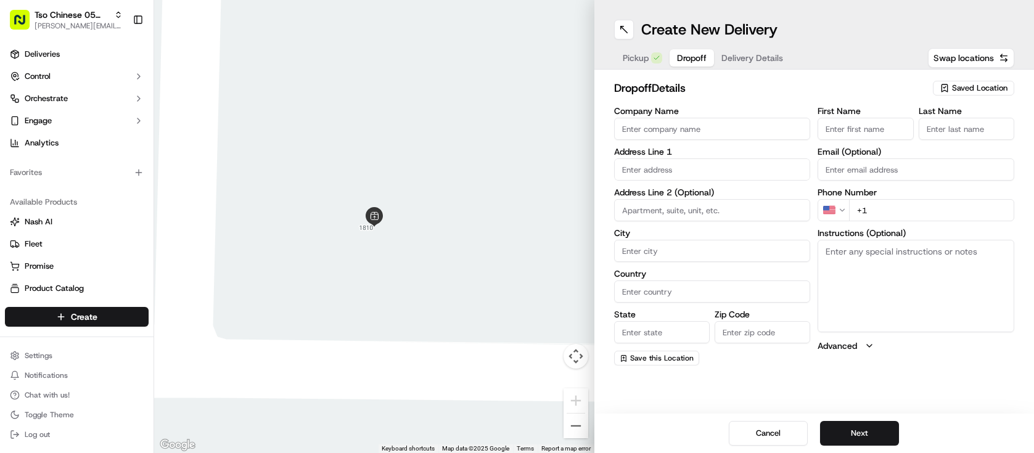
click at [831, 128] on input "First Name" at bounding box center [866, 129] width 96 height 22
paste input "[PERSON_NAME]"
type input "[PERSON_NAME]"
click at [973, 133] on input "Last Name" at bounding box center [967, 129] width 96 height 22
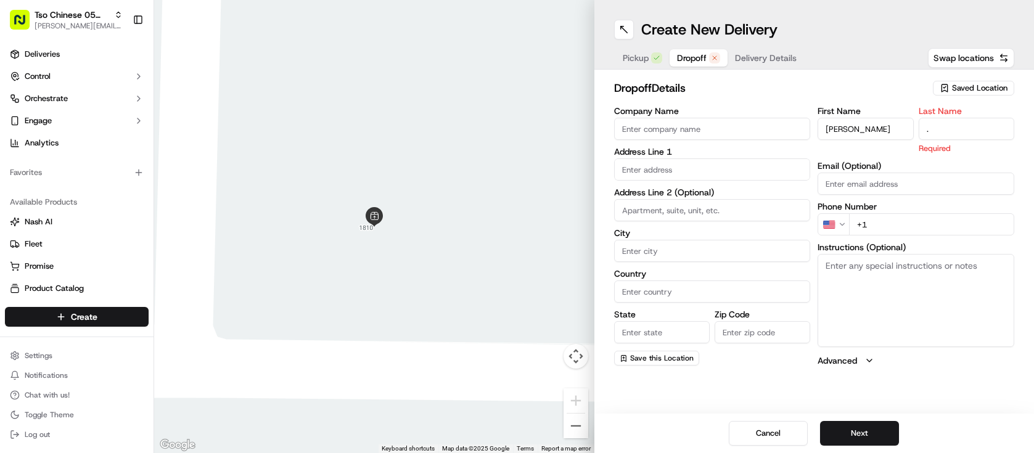
type input "."
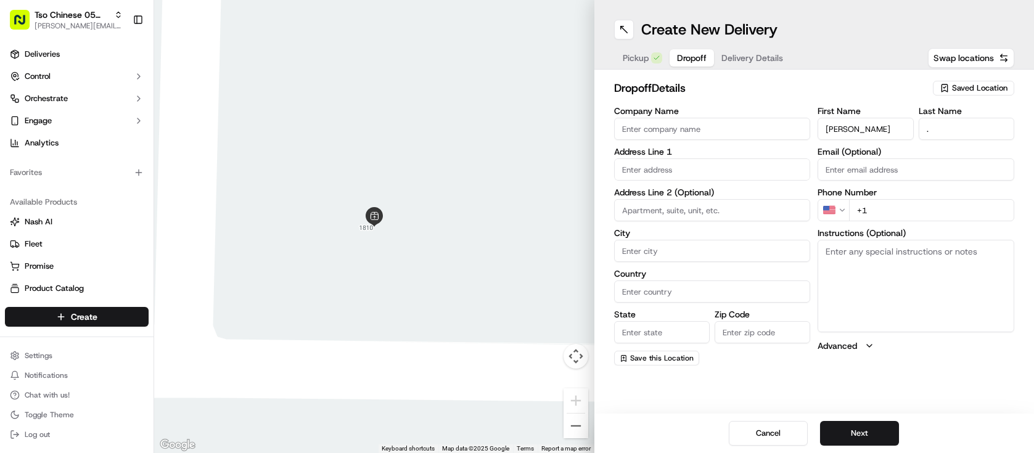
click at [933, 210] on input "+1" at bounding box center [931, 210] width 165 height 22
paste input "[PHONE_NUMBER]"
type input "[PHONE_NUMBER]"
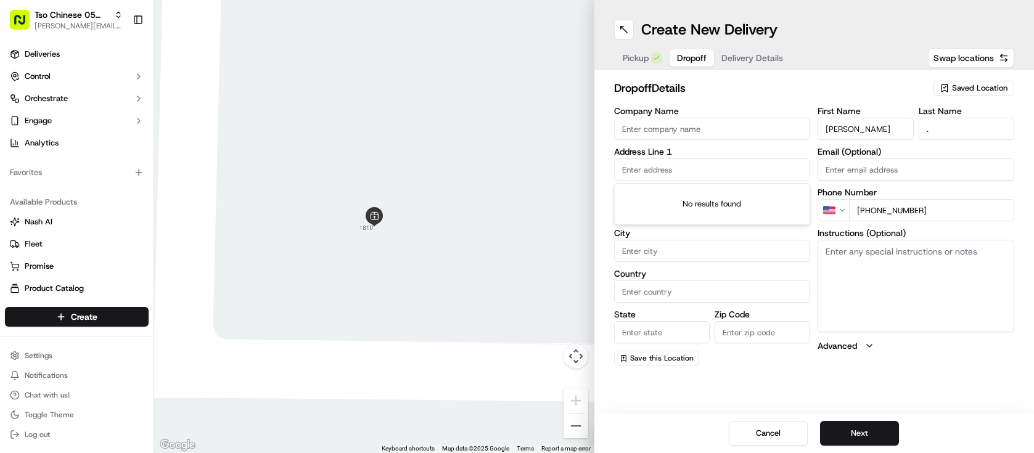
click at [705, 168] on input "text" at bounding box center [712, 169] width 197 height 22
paste input "[STREET_ADDRESS]"
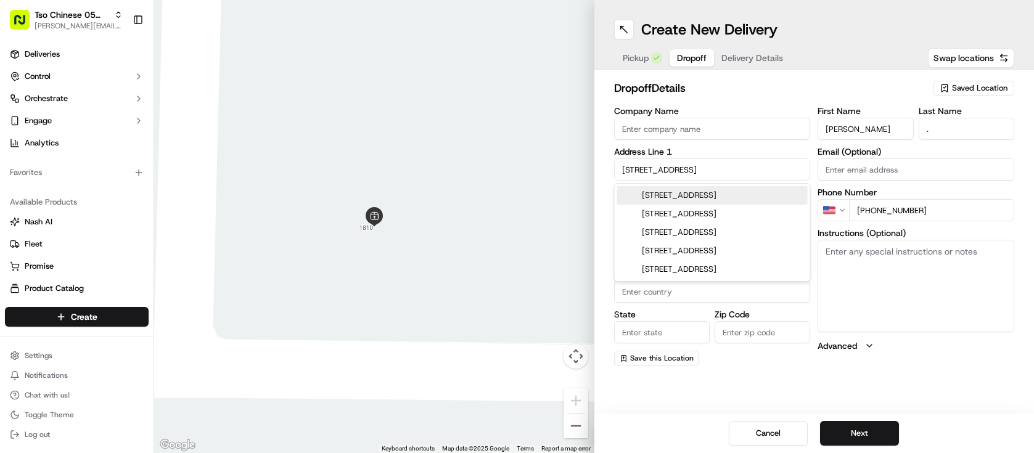
click at [707, 194] on div "[STREET_ADDRESS]" at bounding box center [712, 195] width 191 height 18
type input "[STREET_ADDRESS]"
type input "Austin"
type input "[GEOGRAPHIC_DATA]"
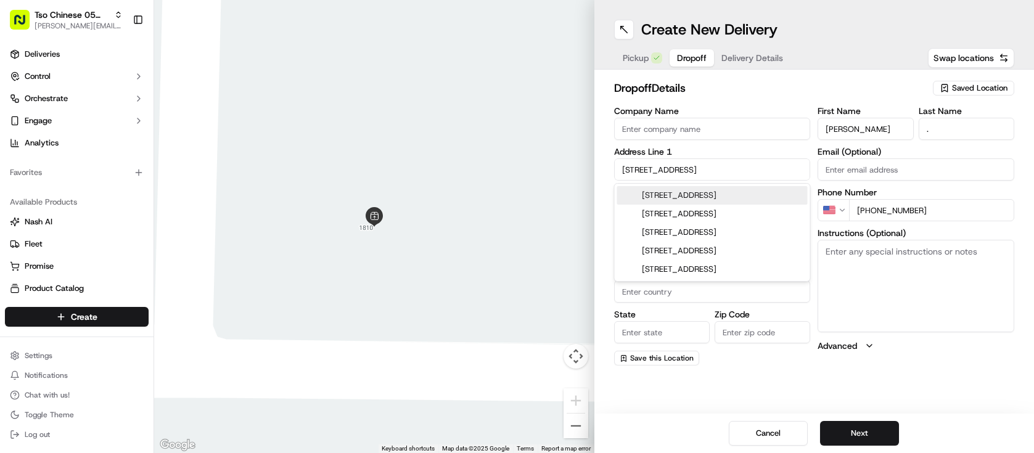
type input "78748"
type input "[STREET_ADDRESS]"
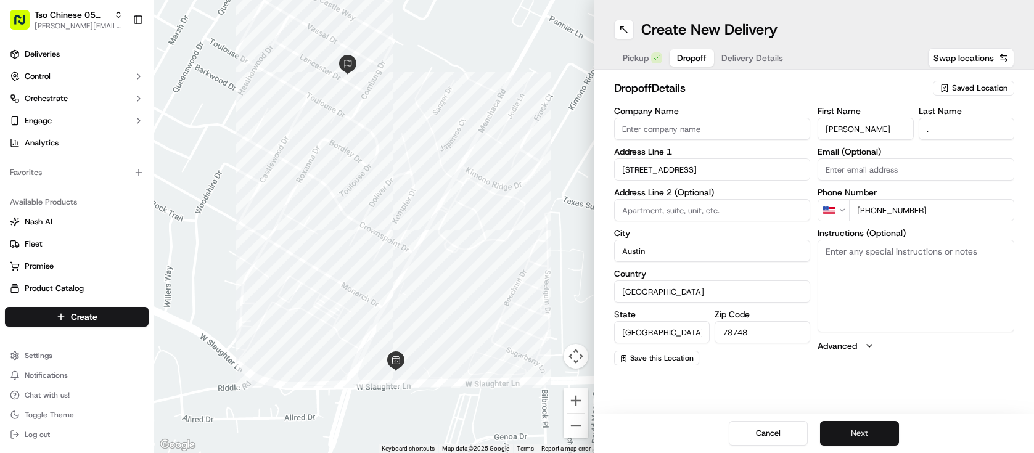
click at [861, 432] on button "Next" at bounding box center [859, 433] width 79 height 25
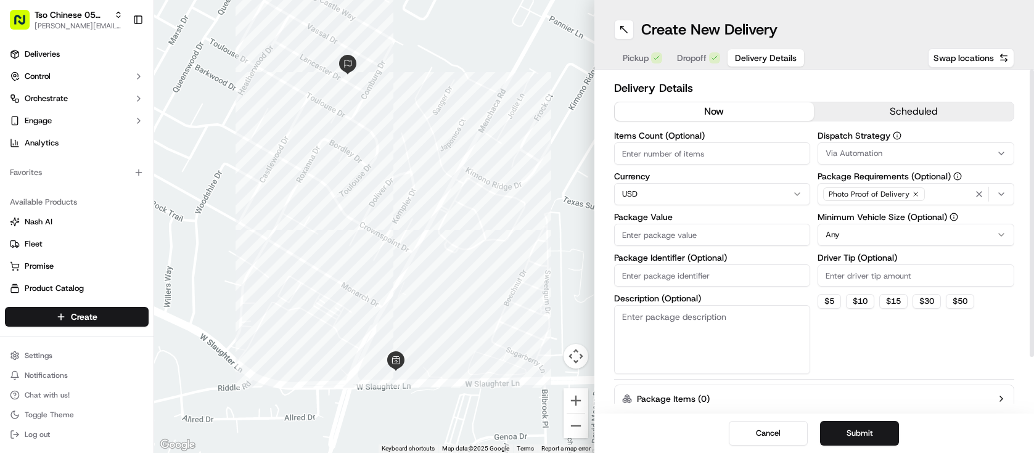
click at [857, 147] on button "Via Automation" at bounding box center [916, 153] width 197 height 22
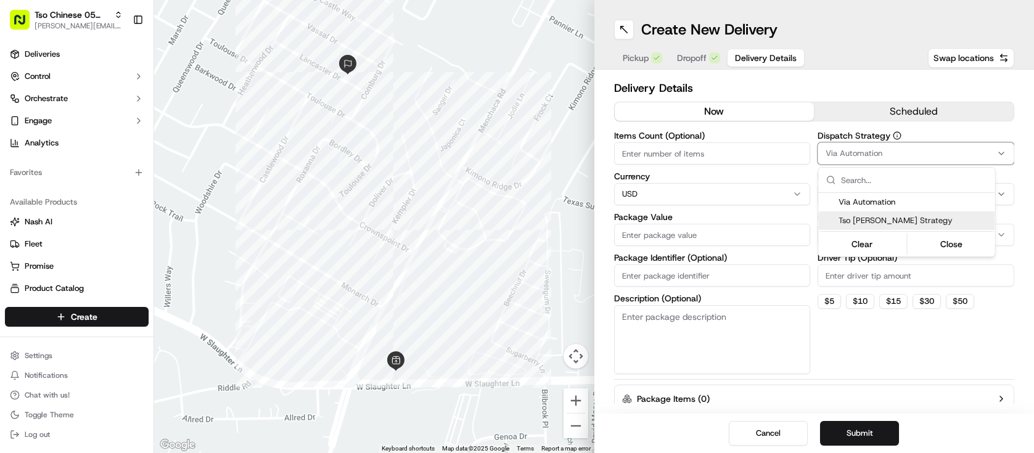
click at [858, 218] on span "Tso [PERSON_NAME] Strategy" at bounding box center [915, 220] width 152 height 11
click at [793, 179] on html "Tso Chinese 05 Menchaca [EMAIL_ADDRESS][DOMAIN_NAME] Toggle Sidebar Deliveries …" at bounding box center [517, 226] width 1034 height 453
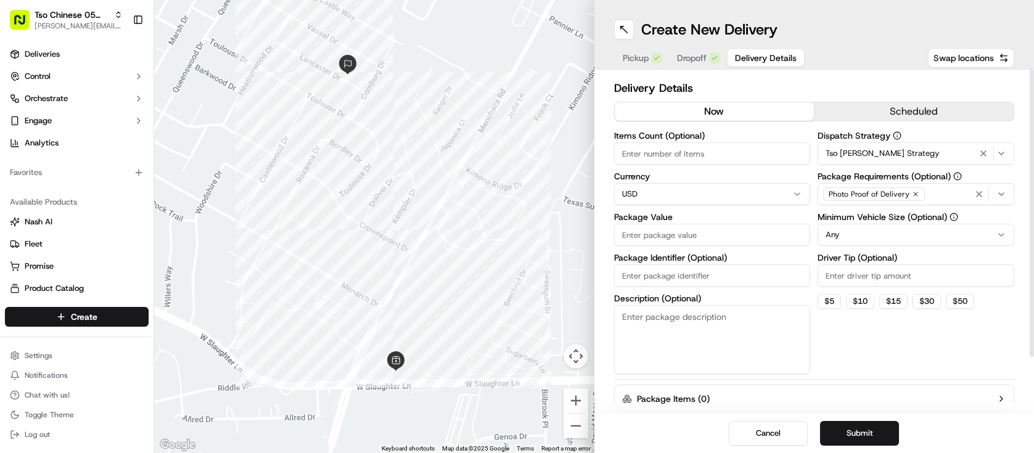
click at [861, 239] on html "Tso Chinese 05 Menchaca [EMAIL_ADDRESS][DOMAIN_NAME] Toggle Sidebar Deliveries …" at bounding box center [517, 226] width 1034 height 453
click at [860, 277] on input "Driver Tip (Optional)" at bounding box center [916, 276] width 197 height 22
type input "2"
click at [675, 162] on input "Items Count (Optional)" at bounding box center [712, 153] width 197 height 22
type input "7"
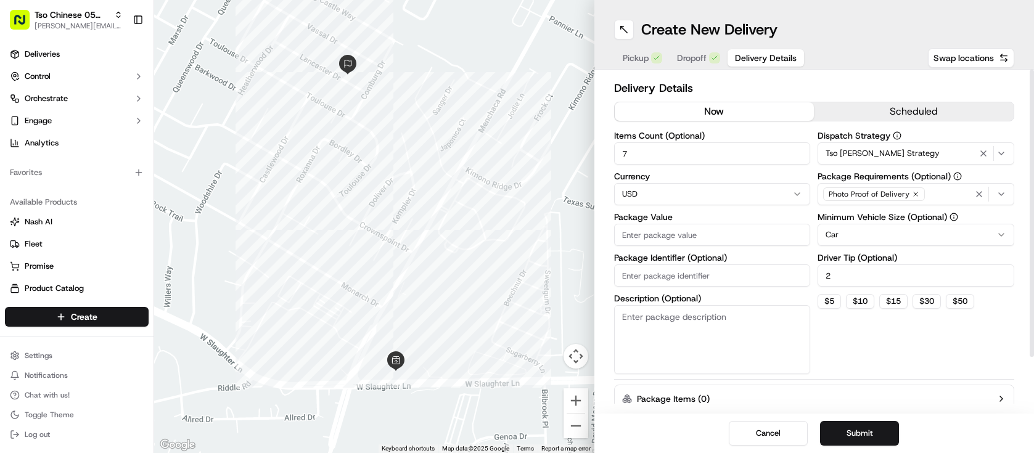
click at [713, 245] on input "Package Value" at bounding box center [712, 235] width 197 height 22
type input "60.94"
click at [873, 439] on button "Submit" at bounding box center [859, 433] width 79 height 25
click at [873, 439] on div "Cancel Submit" at bounding box center [814, 433] width 440 height 39
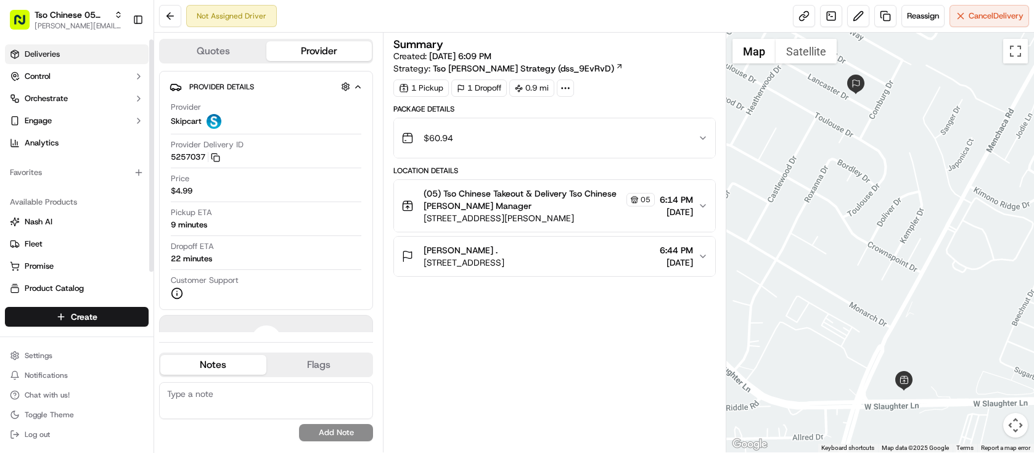
click at [36, 58] on span "Deliveries" at bounding box center [42, 54] width 35 height 11
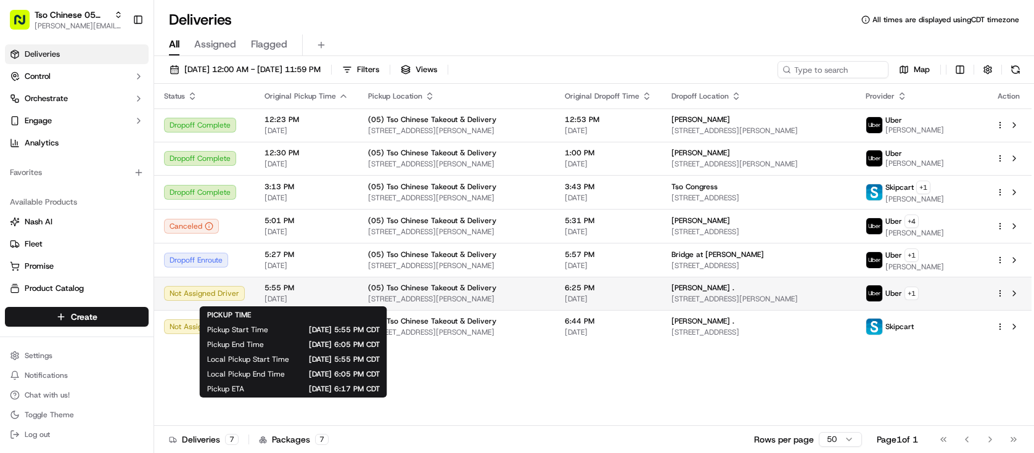
scroll to position [28, 0]
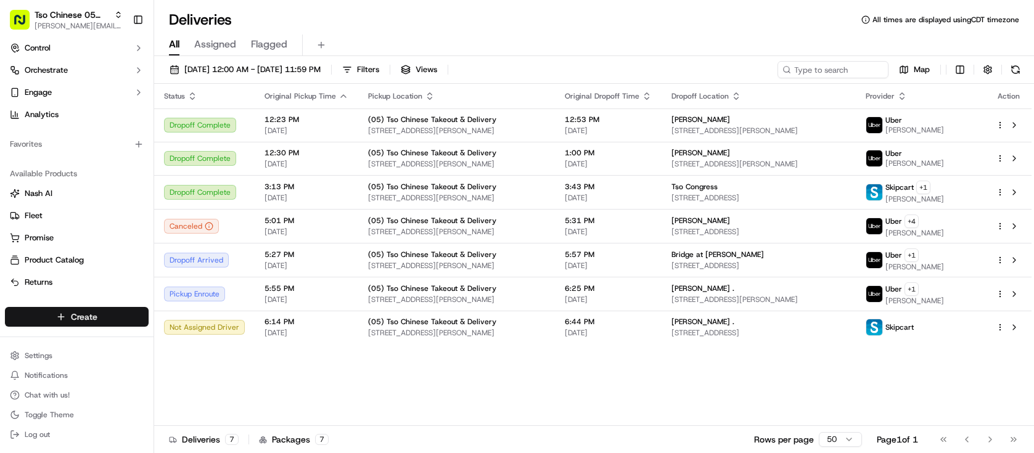
click at [100, 316] on html "Tso Chinese 05 Menchaca [EMAIL_ADDRESS][DOMAIN_NAME] Toggle Sidebar Deliveries …" at bounding box center [517, 226] width 1034 height 453
click at [185, 343] on link "Delivery" at bounding box center [223, 340] width 138 height 22
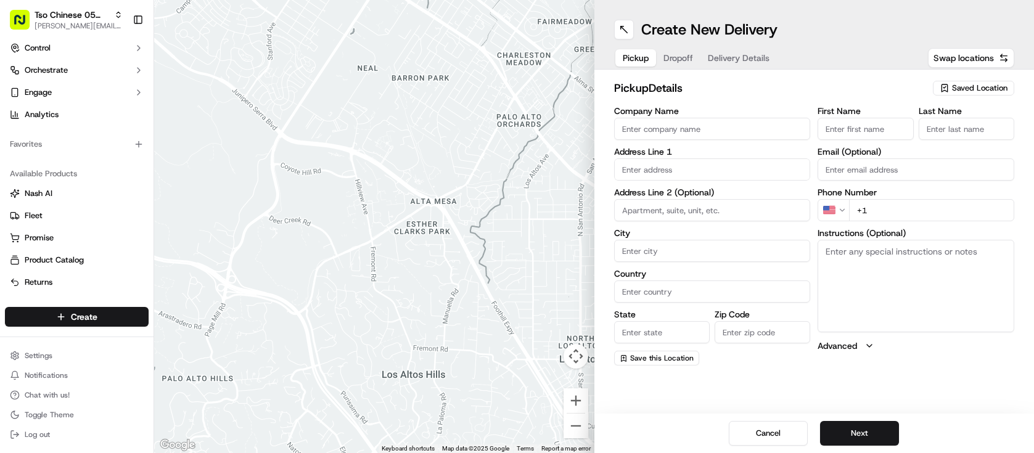
click at [965, 92] on span "Saved Location" at bounding box center [979, 88] width 55 height 11
click at [936, 140] on span "(05) Tso Chinese Takeout & Delivery (05)" at bounding box center [953, 134] width 152 height 11
type input "(05) Tso Chinese Takeout & Delivery"
type input "[STREET_ADDRESS][PERSON_NAME]"
type input "Ste 100"
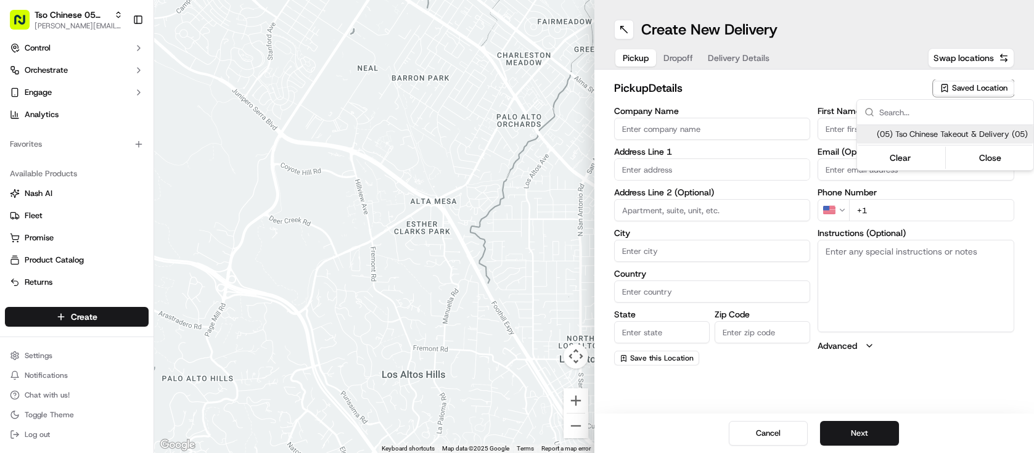
type input "Austin"
type input "US"
type input "[GEOGRAPHIC_DATA]"
type input "78748"
type input "Tso Chinese"
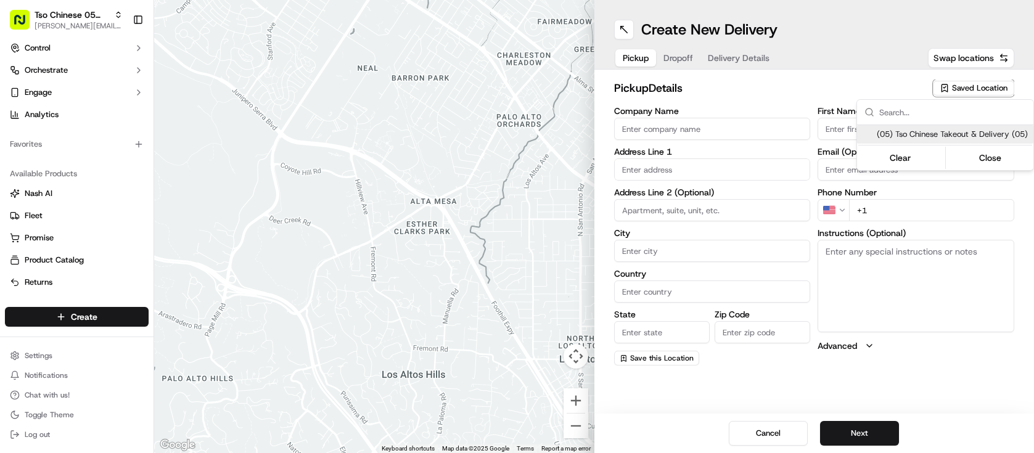
type input "[PERSON_NAME] Manager"
type input "[EMAIL_ADDRESS][DOMAIN_NAME]"
type input "[PHONE_NUMBER]"
type textarea "Submit a picture displaying address & food as Proof of Delivery. Envía una foto…"
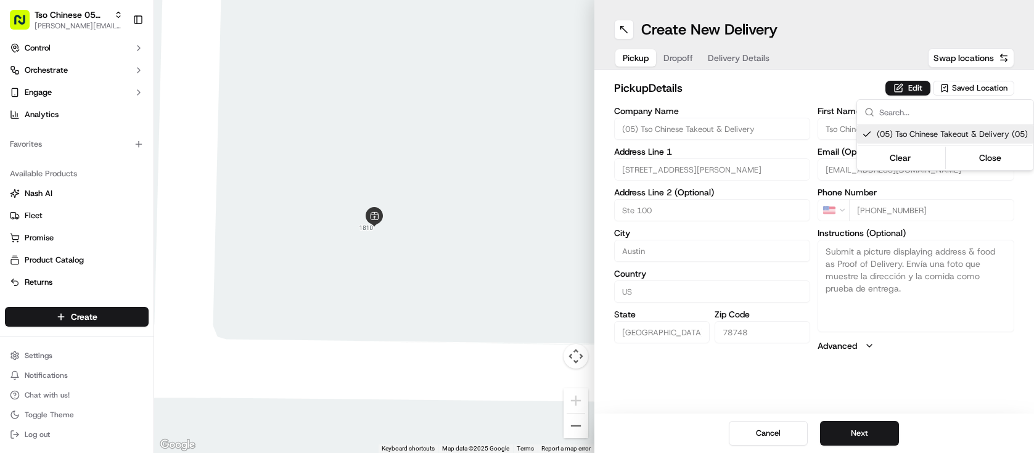
click at [869, 430] on html "Tso Chinese 05 Menchaca [EMAIL_ADDRESS][DOMAIN_NAME] Toggle Sidebar Deliveries …" at bounding box center [517, 226] width 1034 height 453
click at [869, 430] on button "Next" at bounding box center [859, 433] width 79 height 25
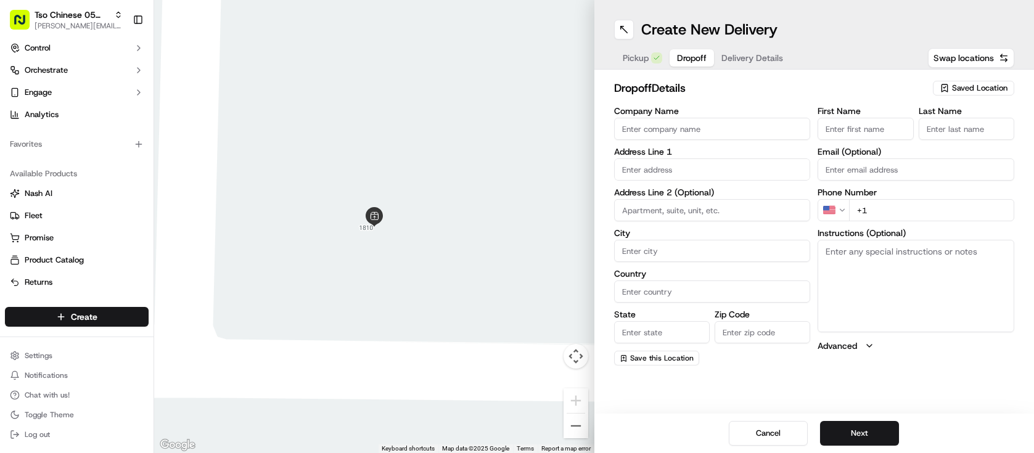
click at [884, 134] on input "First Name" at bounding box center [866, 129] width 96 height 22
paste input "[PERSON_NAME]"
type input "[PERSON_NAME]"
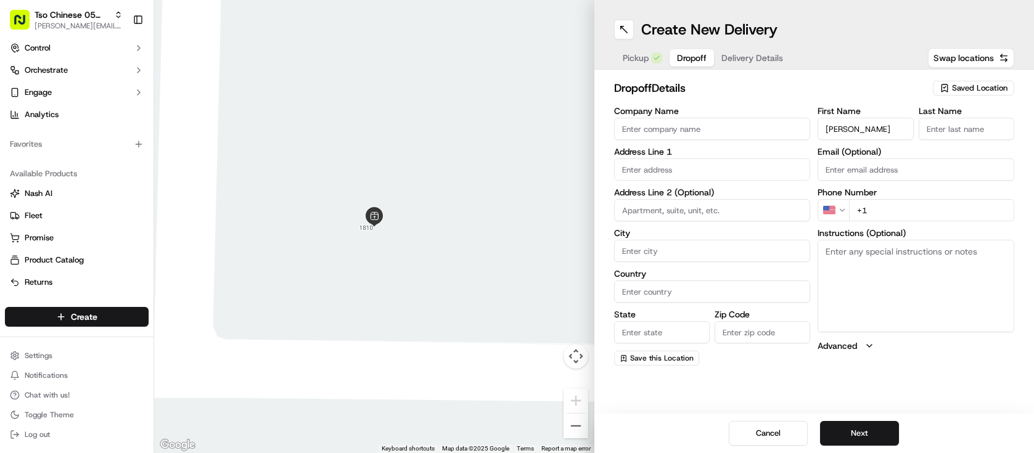
scroll to position [0, 0]
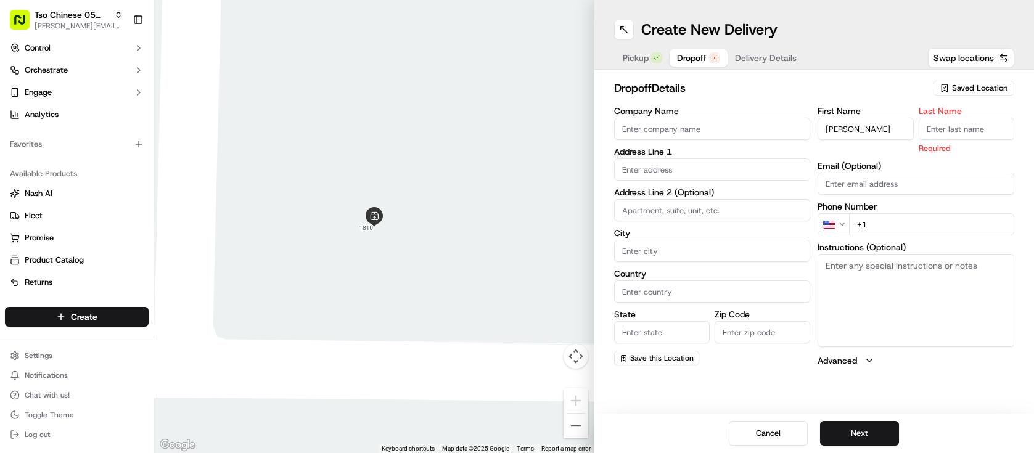
click at [942, 133] on input "Last Name" at bounding box center [967, 129] width 96 height 22
type input "."
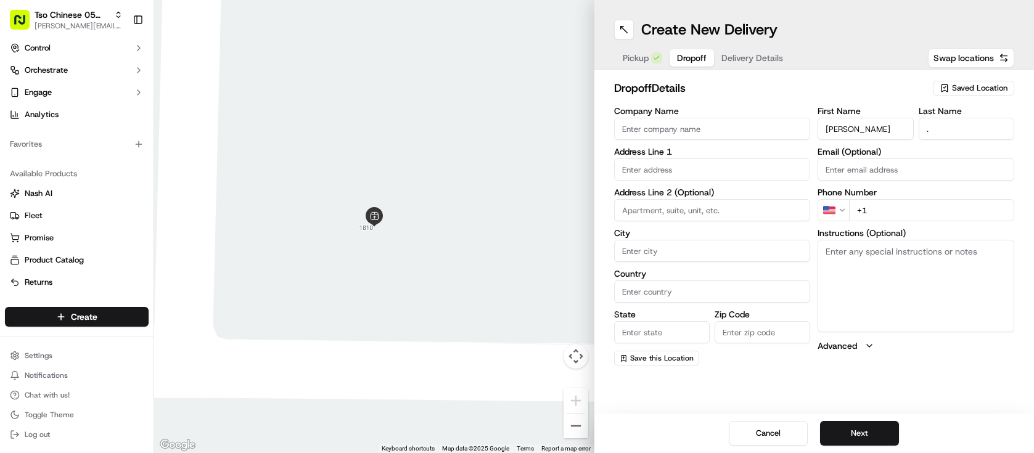
click at [757, 168] on input "text" at bounding box center [712, 169] width 197 height 22
paste input "2306 [PERSON_NAME]"
click at [746, 195] on div "[STREET_ADDRESS][PERSON_NAME]" at bounding box center [712, 195] width 191 height 18
type input "[STREET_ADDRESS][PERSON_NAME]"
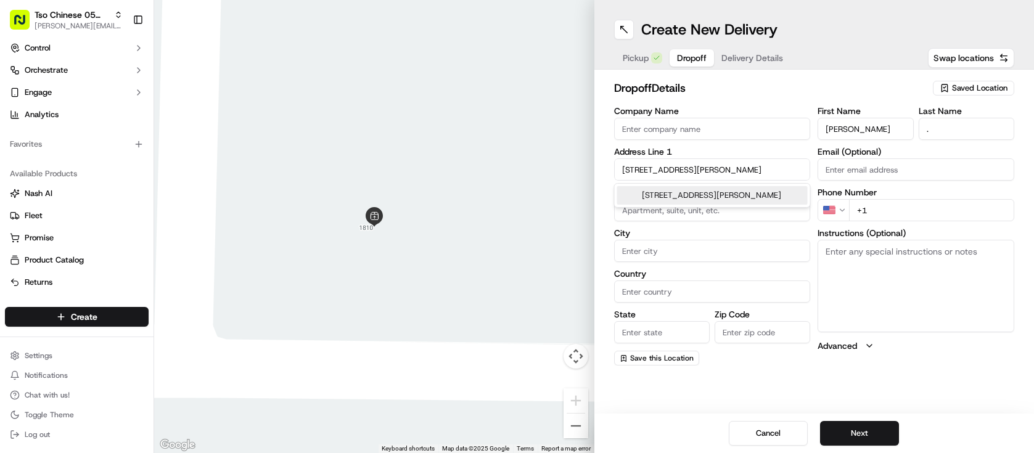
type input "Austin"
type input "[GEOGRAPHIC_DATA]"
type input "78748"
type input "[STREET_ADDRESS][PERSON_NAME]"
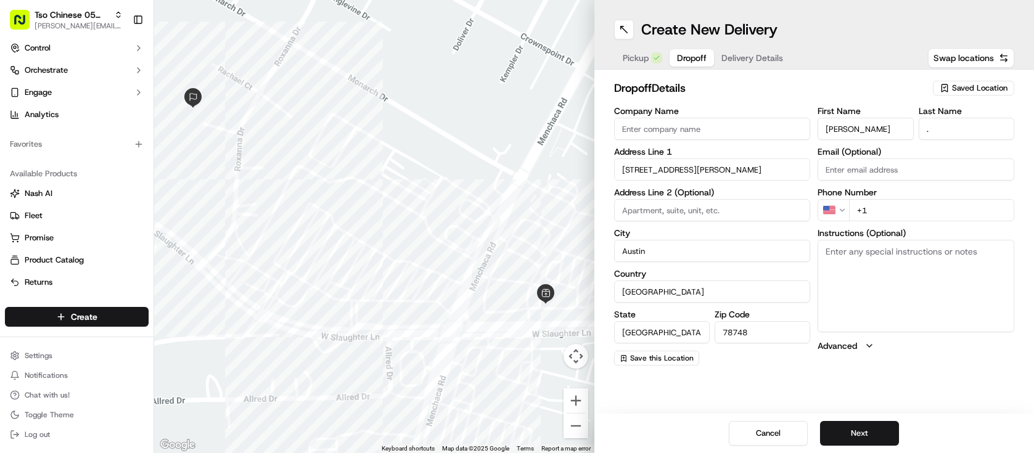
click at [902, 213] on input "+1" at bounding box center [931, 210] width 165 height 22
paste input "[PHONE_NUMBER]"
type input "[PHONE_NUMBER]"
click at [968, 261] on textarea "Instructions (Optional)" at bounding box center [916, 286] width 197 height 92
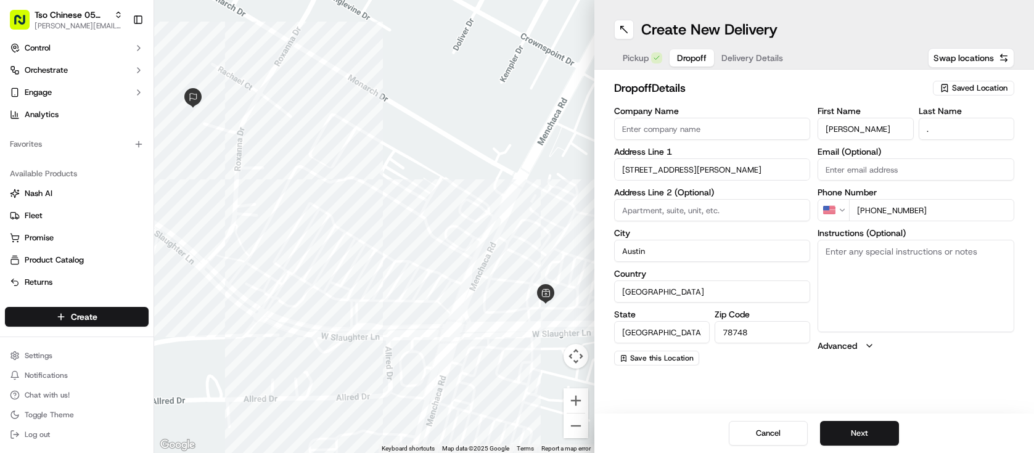
paste textarea "Second floor, [PERSON_NAME] doesn't work, please knock"
type textarea "Second floor, [PERSON_NAME] doesn't work, please knock"
click at [852, 433] on button "Next" at bounding box center [859, 433] width 79 height 25
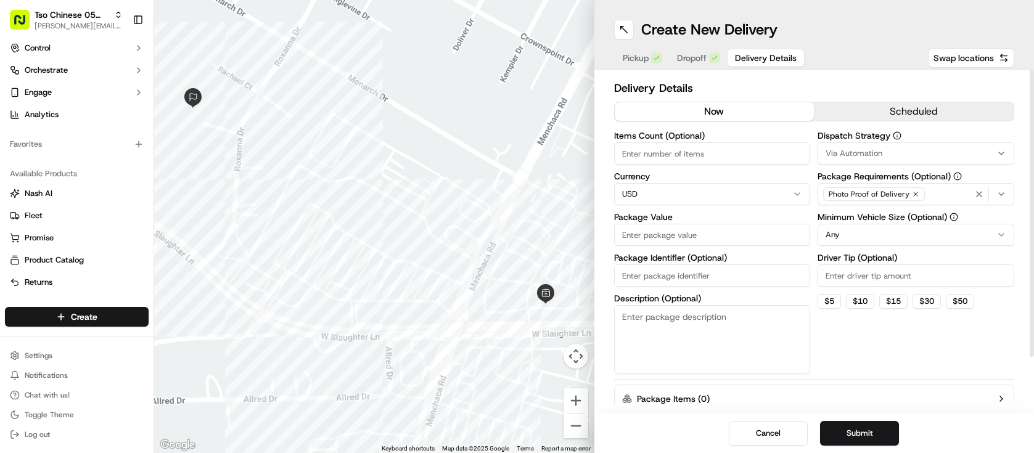
click at [869, 149] on span "Via Automation" at bounding box center [854, 153] width 57 height 11
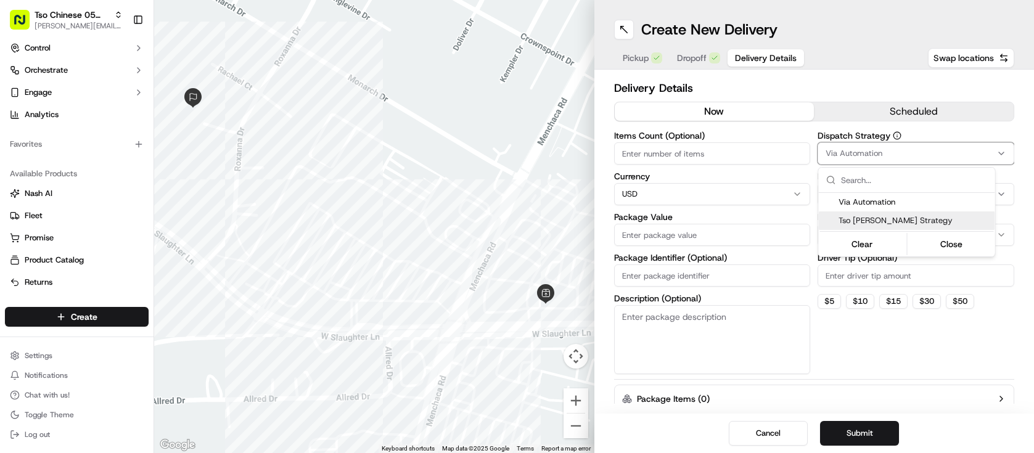
click at [870, 224] on span "Tso [PERSON_NAME] Strategy" at bounding box center [915, 220] width 152 height 11
click at [797, 213] on html "Tso Chinese 05 Menchaca [EMAIL_ADDRESS][DOMAIN_NAME] Toggle Sidebar Deliveries …" at bounding box center [517, 226] width 1034 height 453
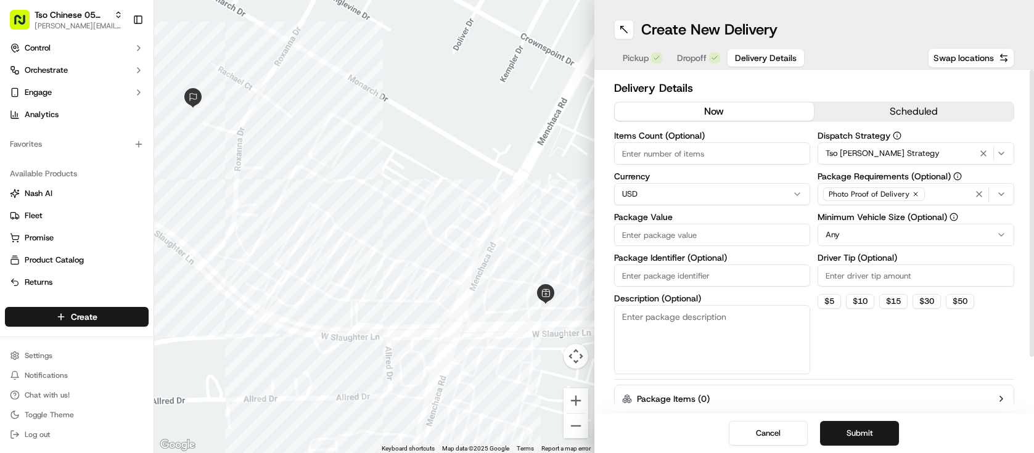
click at [855, 235] on html "Tso Chinese 05 Menchaca [EMAIL_ADDRESS][DOMAIN_NAME] Toggle Sidebar Deliveries …" at bounding box center [517, 226] width 1034 height 453
click at [850, 269] on input "Driver Tip (Optional)" at bounding box center [916, 276] width 197 height 22
type input "2"
click at [696, 161] on input "Items Count (Optional)" at bounding box center [712, 153] width 197 height 22
type input "6"
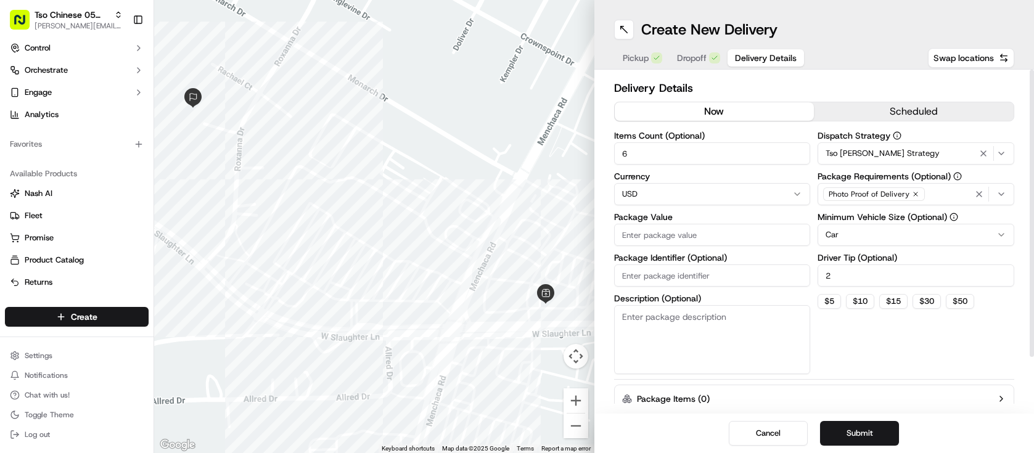
click at [760, 232] on input "Package Value" at bounding box center [712, 235] width 197 height 22
type input "53.96"
click at [853, 435] on button "Submit" at bounding box center [859, 433] width 79 height 25
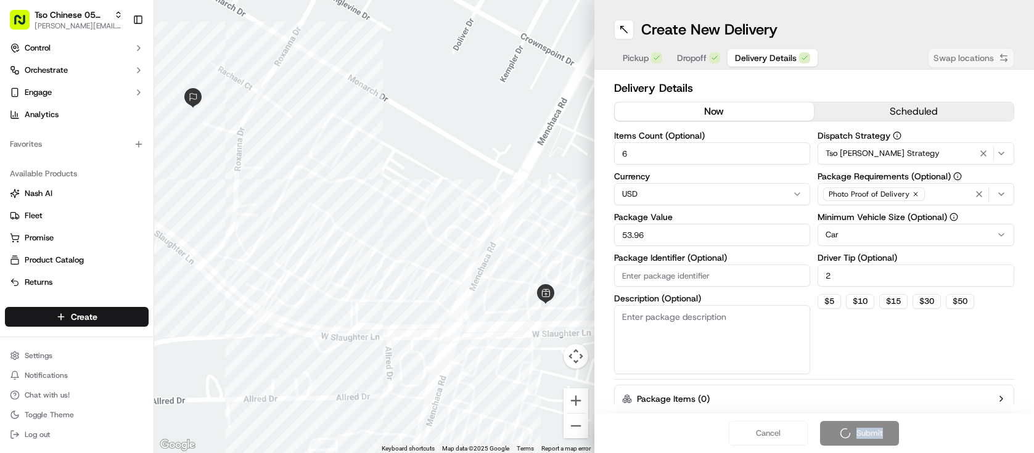
click at [853, 435] on div "Cancel Submit" at bounding box center [814, 433] width 440 height 39
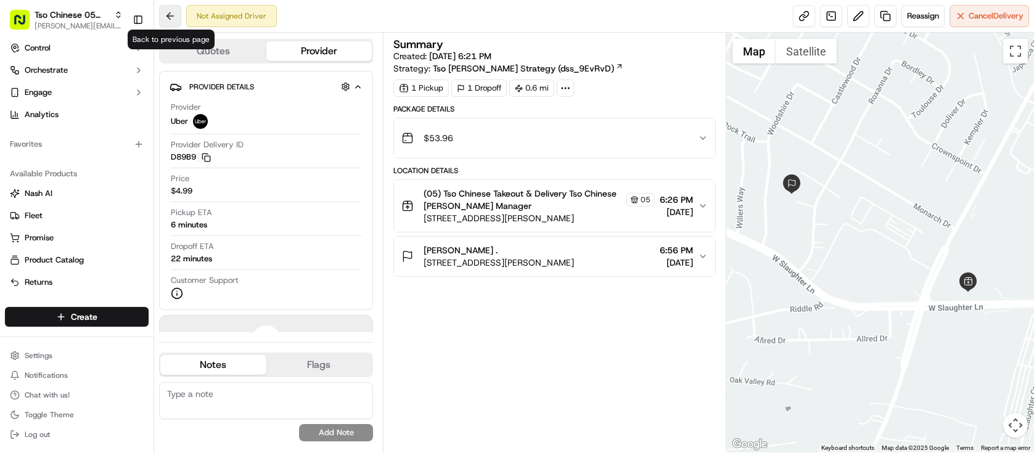
click at [178, 15] on button at bounding box center [170, 16] width 22 height 22
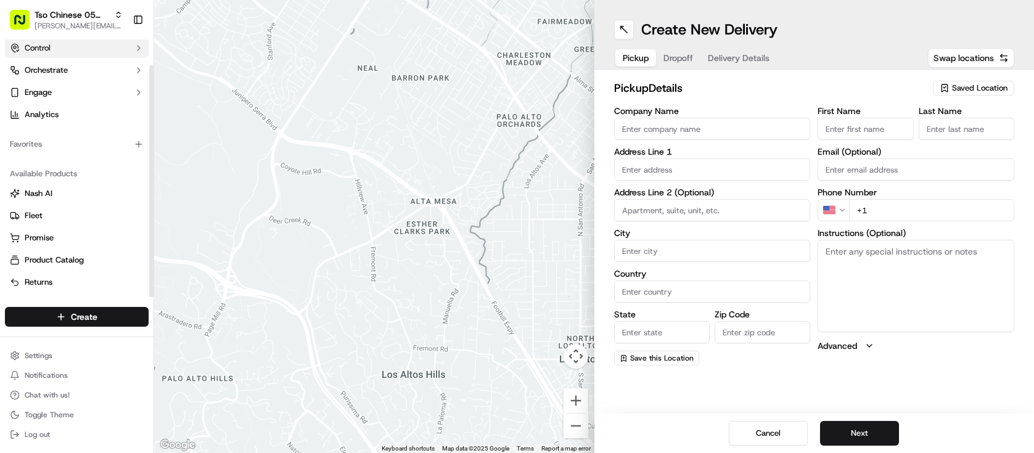
click at [141, 51] on icon "button" at bounding box center [139, 48] width 10 height 10
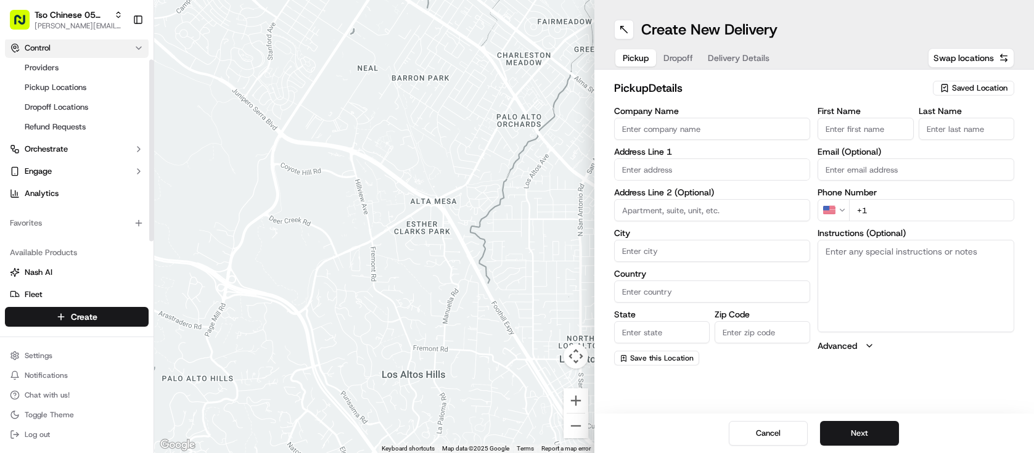
click at [114, 46] on button "Control" at bounding box center [77, 48] width 144 height 20
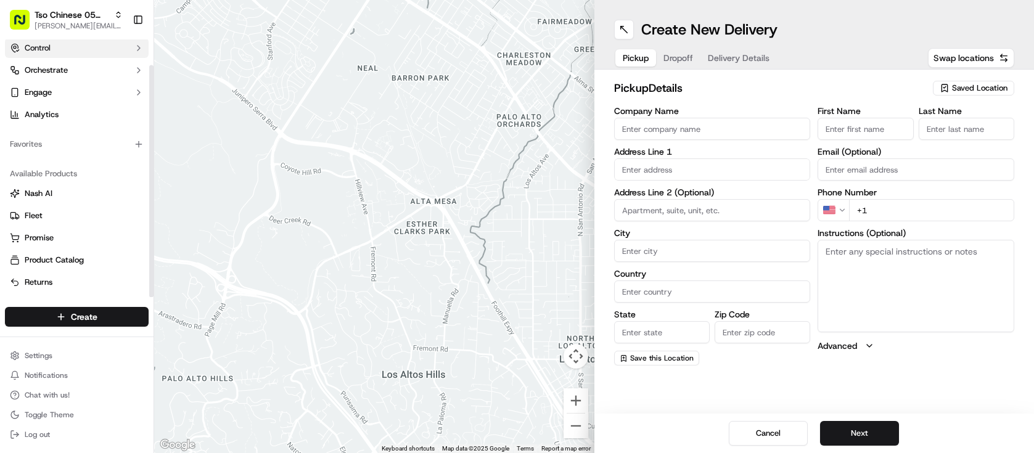
click at [88, 54] on button "Control" at bounding box center [77, 48] width 144 height 20
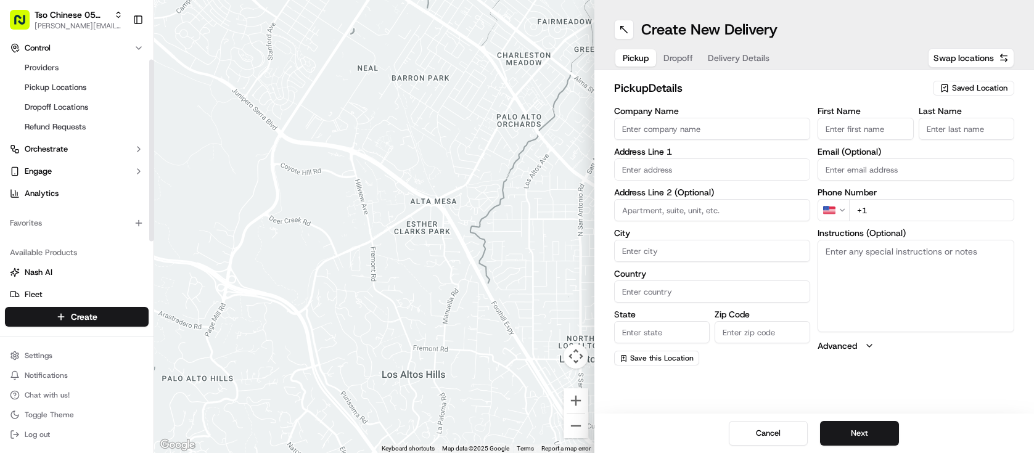
click at [88, 36] on div "Tso Chinese 05 Menchaca [EMAIL_ADDRESS][DOMAIN_NAME] Toggle Sidebar" at bounding box center [77, 19] width 154 height 39
click at [70, 48] on button "Control" at bounding box center [77, 48] width 144 height 20
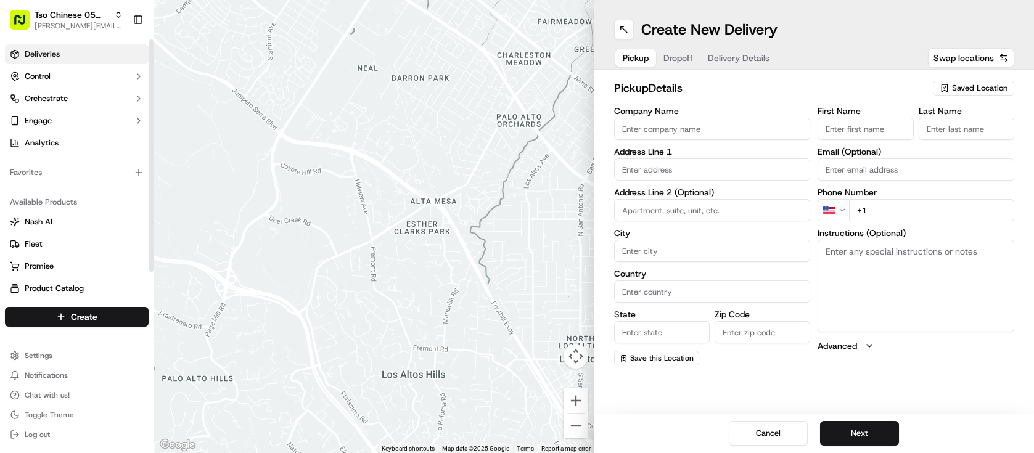
click at [67, 55] on link "Deliveries" at bounding box center [77, 54] width 144 height 20
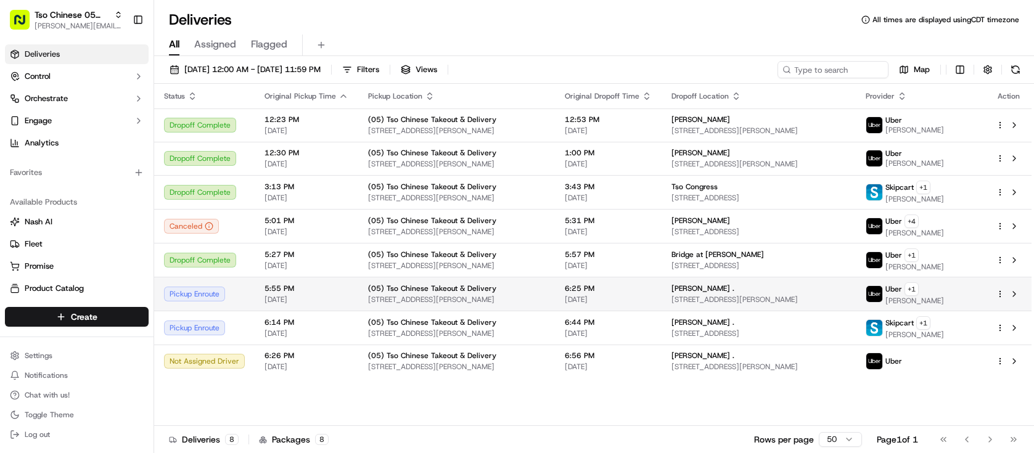
click at [707, 293] on div "[PERSON_NAME] . [STREET_ADDRESS][PERSON_NAME]" at bounding box center [759, 294] width 175 height 21
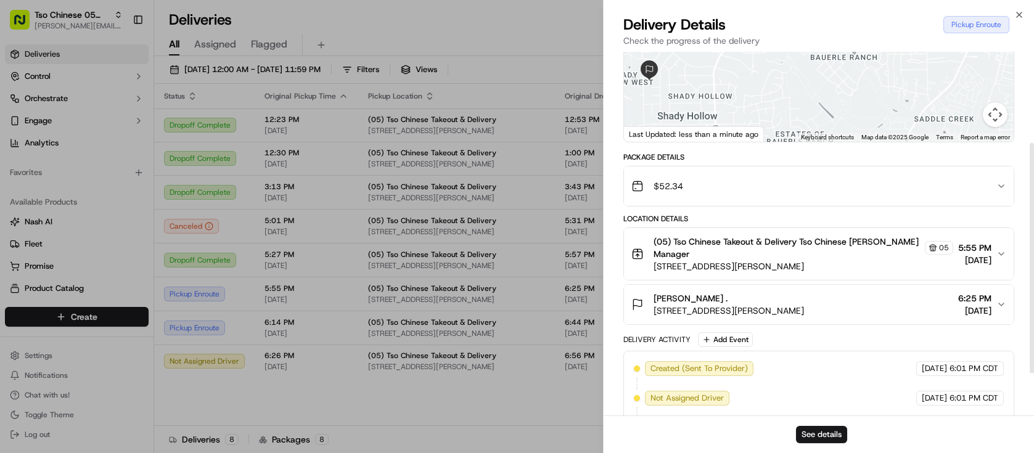
scroll to position [171, 0]
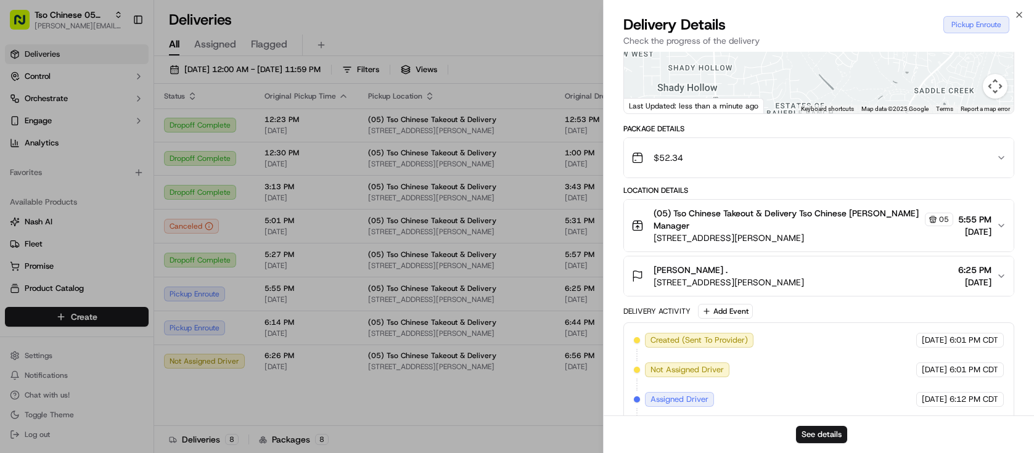
click at [1002, 276] on icon "button" at bounding box center [1001, 276] width 10 height 10
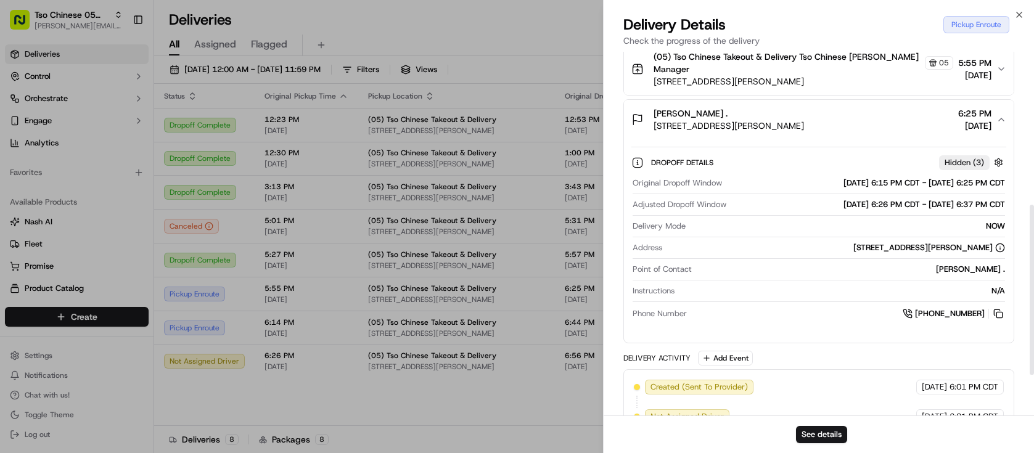
scroll to position [331, 0]
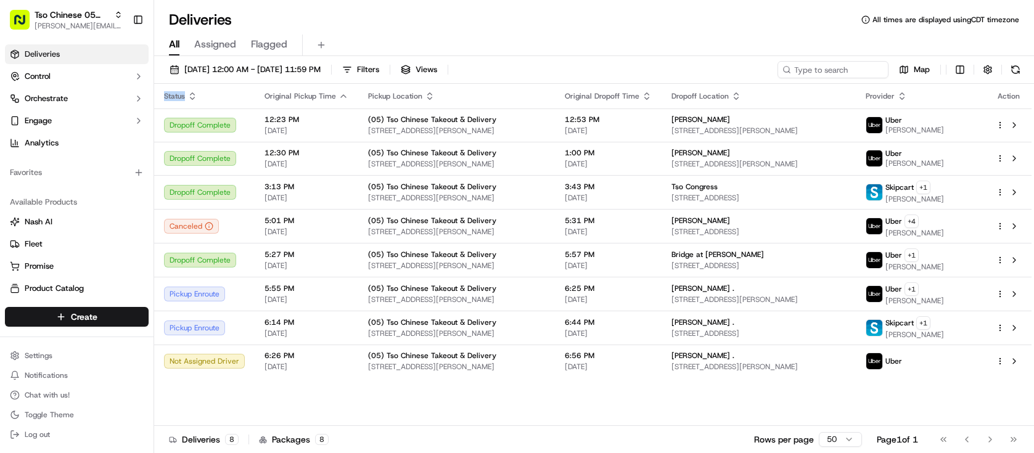
click at [372, 397] on div "Status Original Pickup Time Pickup Location Original Dropoff Time Dropoff Locat…" at bounding box center [592, 255] width 877 height 342
click at [1003, 367] on div at bounding box center [1009, 361] width 26 height 15
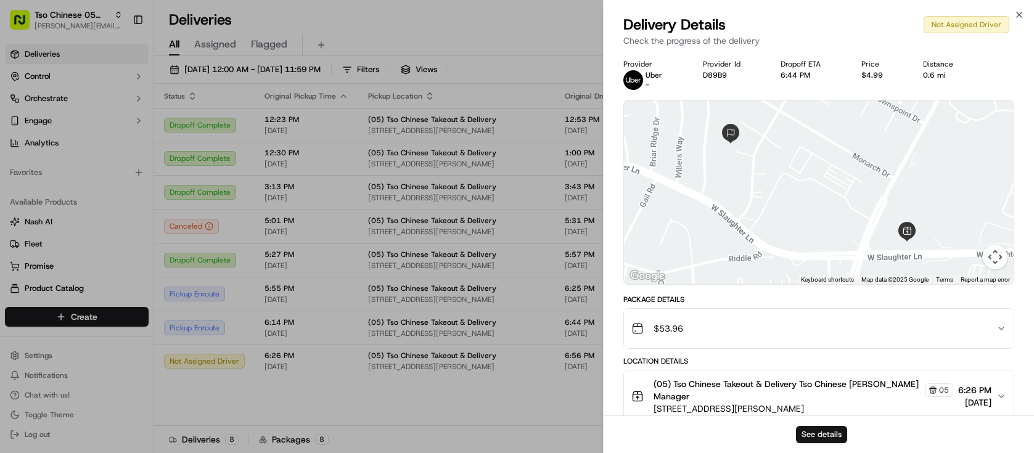
click at [806, 427] on button "See details" at bounding box center [821, 434] width 51 height 17
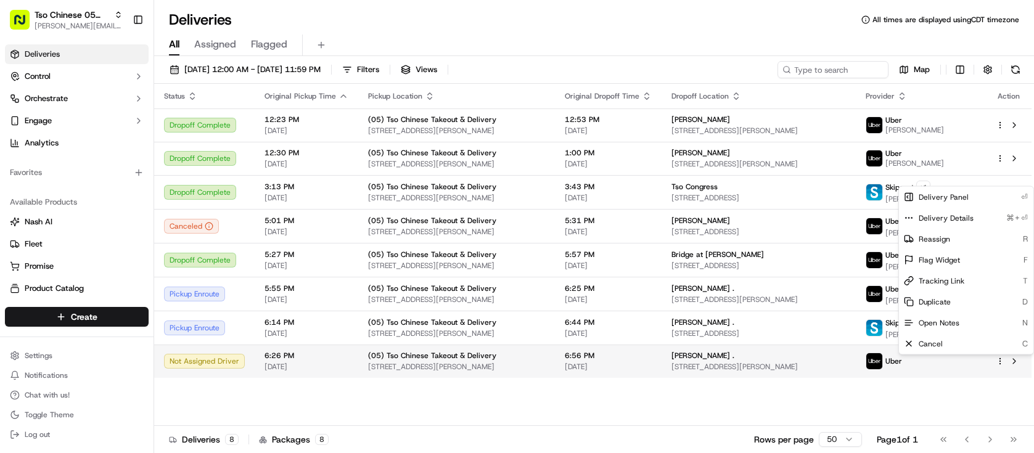
click at [998, 361] on html "Tso Chinese 05 Menchaca [EMAIL_ADDRESS][DOMAIN_NAME] Toggle Sidebar Deliveries …" at bounding box center [517, 226] width 1034 height 453
click at [936, 232] on div "Reassign R" at bounding box center [966, 239] width 134 height 21
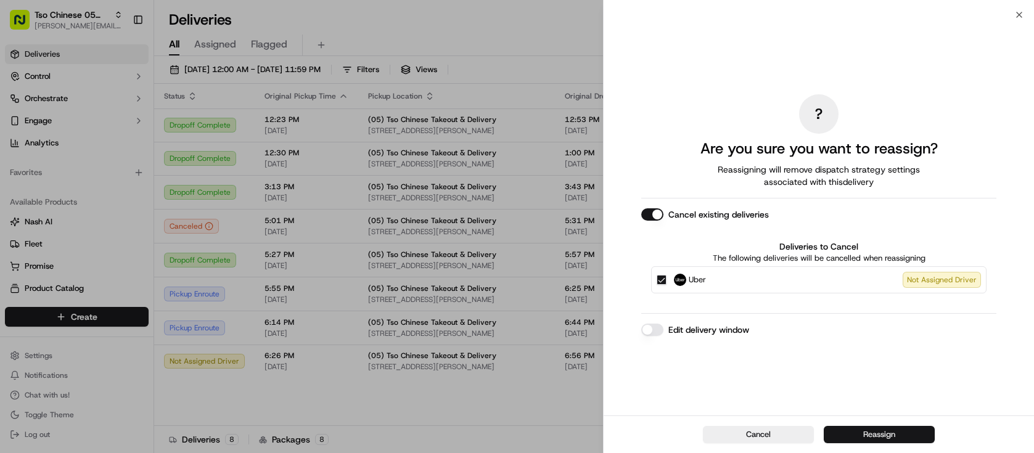
click at [881, 437] on button "Reassign" at bounding box center [879, 434] width 111 height 17
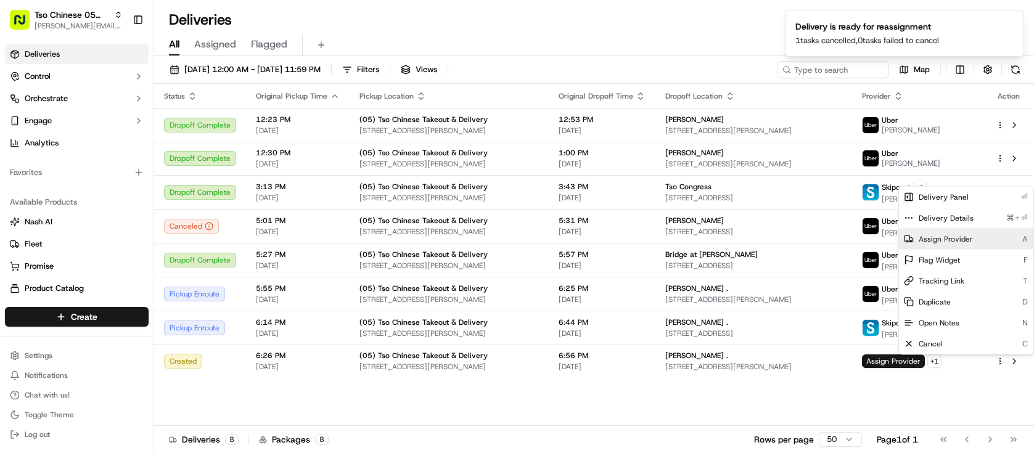
click at [966, 245] on div "Assign Provider A" at bounding box center [966, 239] width 134 height 21
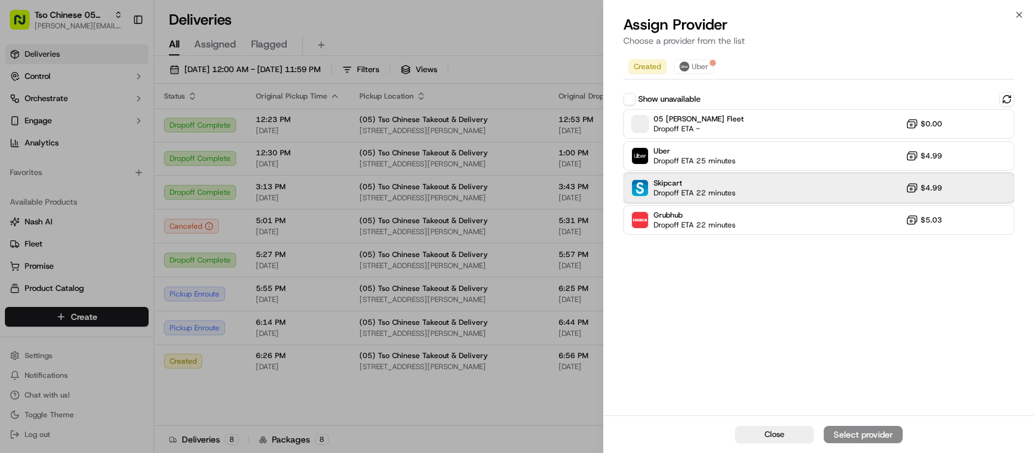
click at [803, 184] on div "Skipcart Dropoff ETA 22 minutes $4.99" at bounding box center [818, 188] width 391 height 30
click at [843, 432] on div "Assign Provider" at bounding box center [863, 435] width 60 height 12
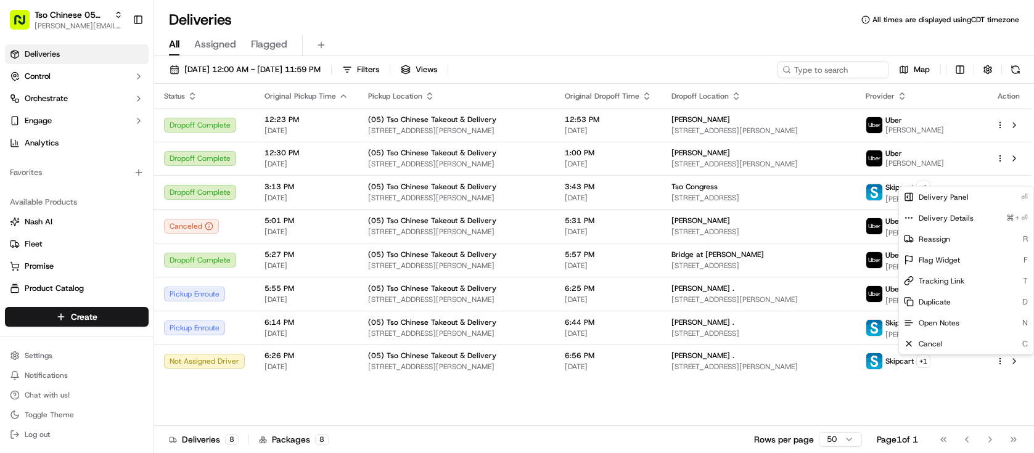
click at [539, 384] on div "Status Original Pickup Time Pickup Location Original Dropoff Time Dropoff Locat…" at bounding box center [592, 255] width 877 height 342
click at [75, 270] on link "Promise" at bounding box center [77, 266] width 134 height 11
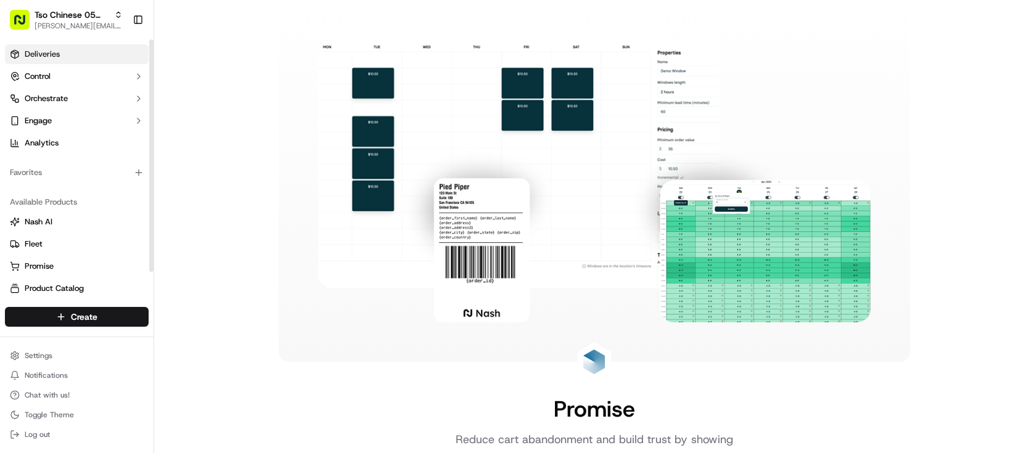
click at [120, 52] on link "Deliveries" at bounding box center [77, 54] width 144 height 20
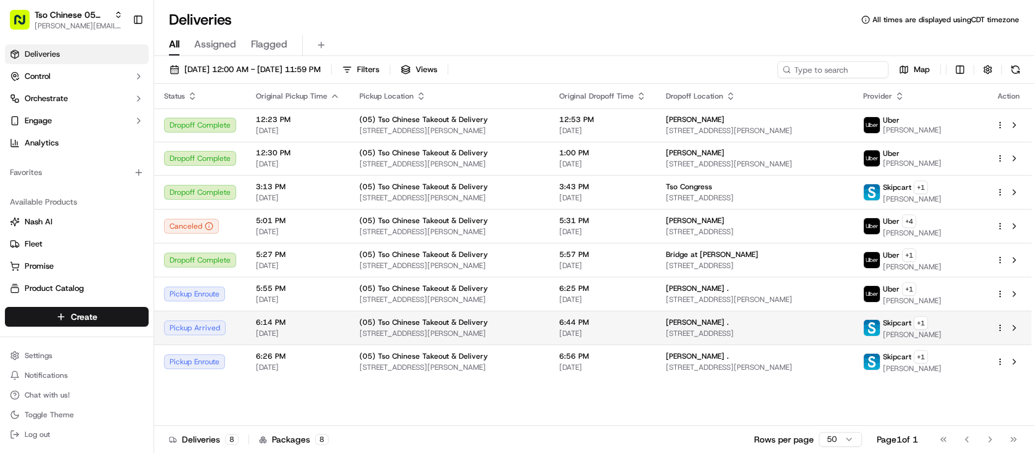
click at [413, 320] on span "(05) Tso Chinese Takeout & Delivery" at bounding box center [423, 323] width 128 height 10
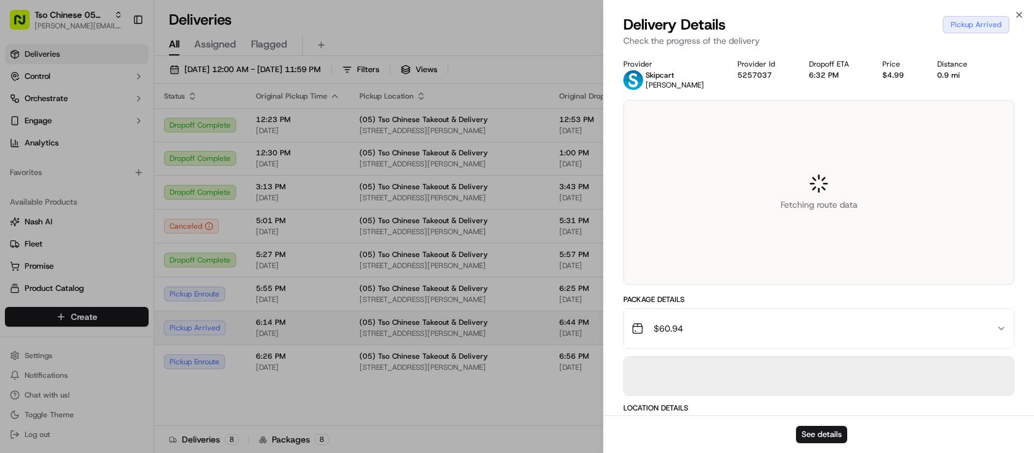
click at [413, 320] on div at bounding box center [517, 226] width 1034 height 453
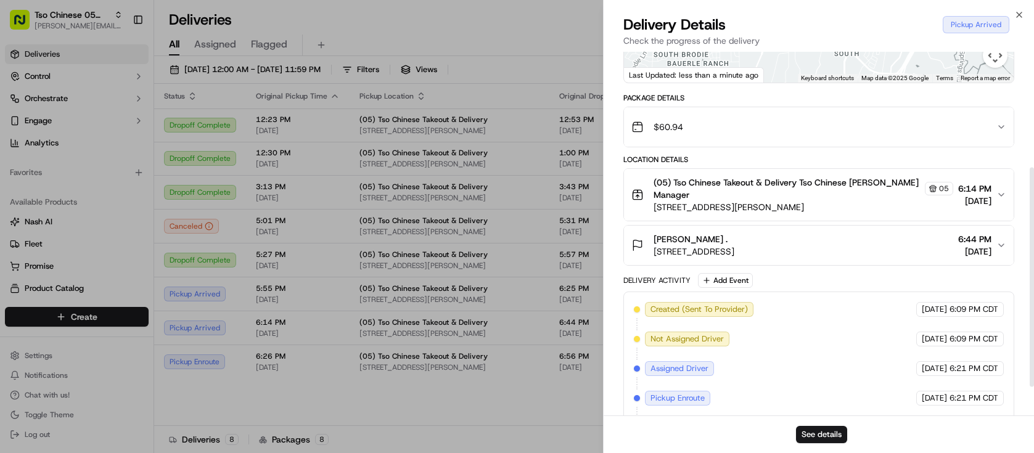
scroll to position [239, 0]
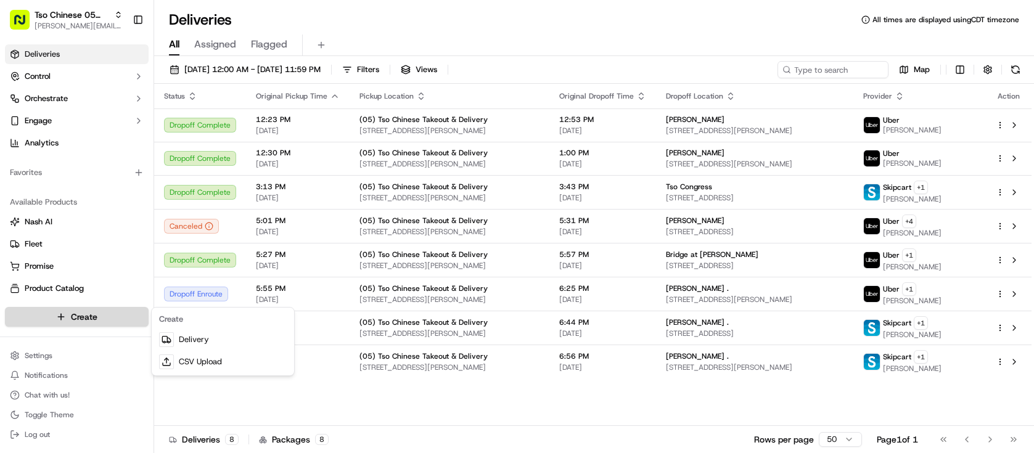
click at [71, 314] on html "Tso Chinese 05 Menchaca [EMAIL_ADDRESS][DOMAIN_NAME] Toggle Sidebar Deliveries …" at bounding box center [517, 226] width 1034 height 453
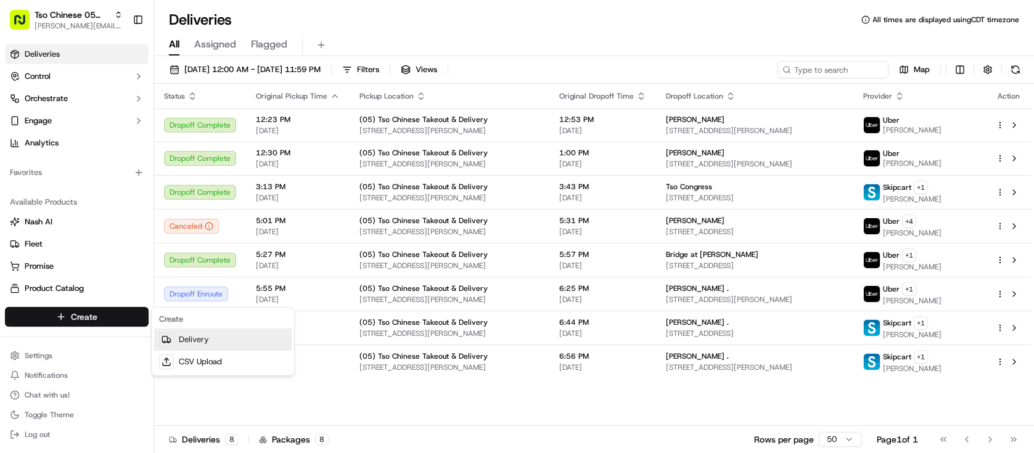
click at [179, 345] on link "Delivery" at bounding box center [223, 340] width 138 height 22
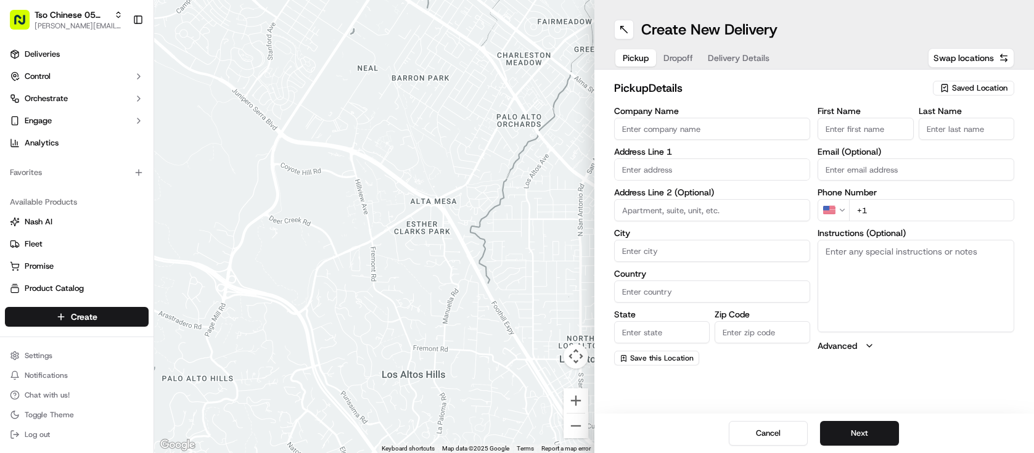
click at [848, 125] on input "First Name" at bounding box center [866, 129] width 96 height 22
paste input "[PERSON_NAME]"
type input "[PERSON_NAME]"
click at [950, 133] on input "Last Name" at bounding box center [967, 129] width 96 height 22
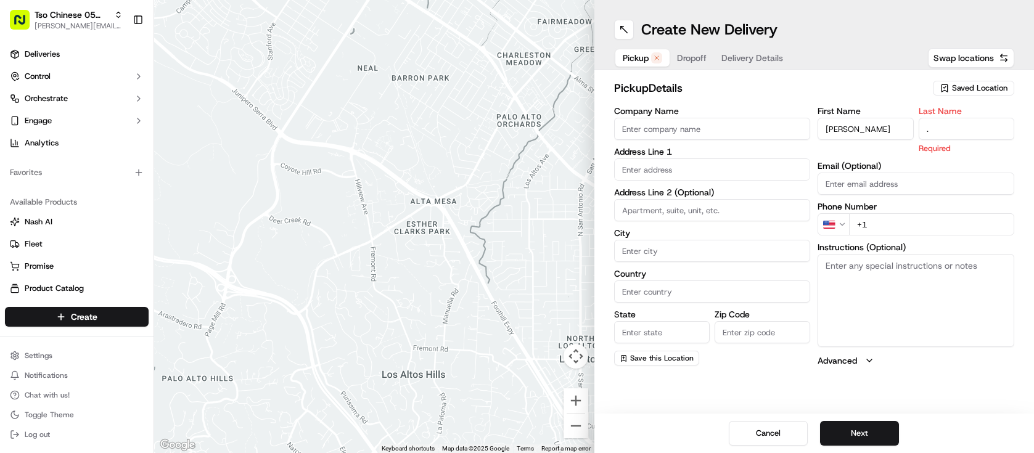
type input "."
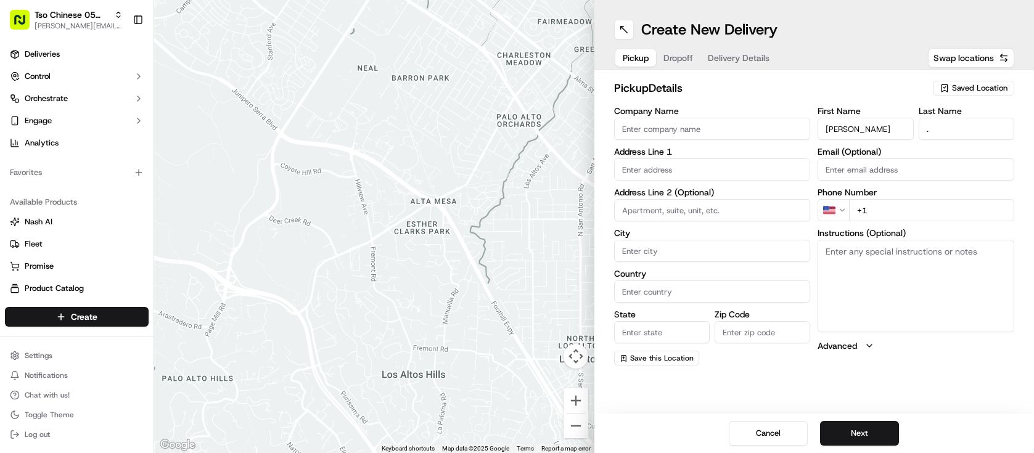
click at [906, 214] on input "+1" at bounding box center [931, 210] width 165 height 22
paste input "[PHONE_NUMBER]"
type input "[PHONE_NUMBER]"
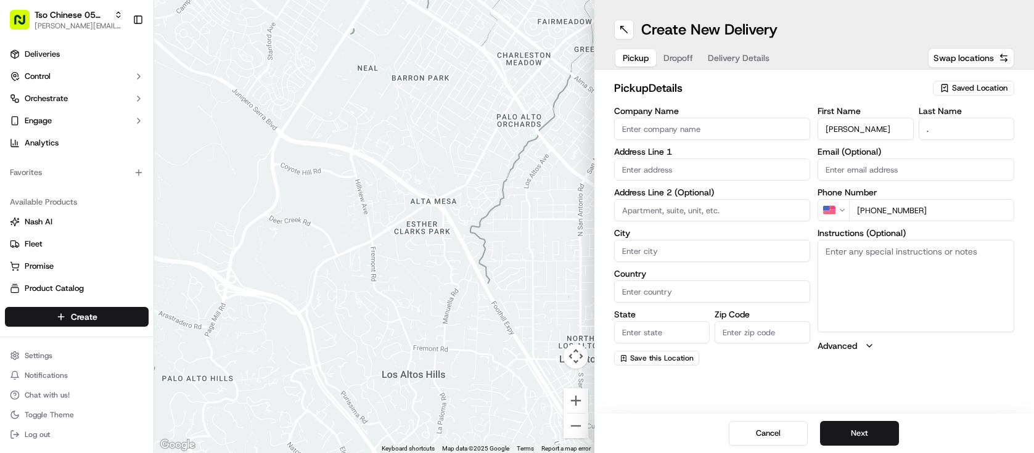
click at [985, 277] on textarea "Instructions (Optional)" at bounding box center [916, 286] width 197 height 92
paste textarea "Black and white house with painted van in driveway."
type textarea "Black and white house with painted van in driveway."
click at [668, 166] on input "text" at bounding box center [712, 169] width 197 height 22
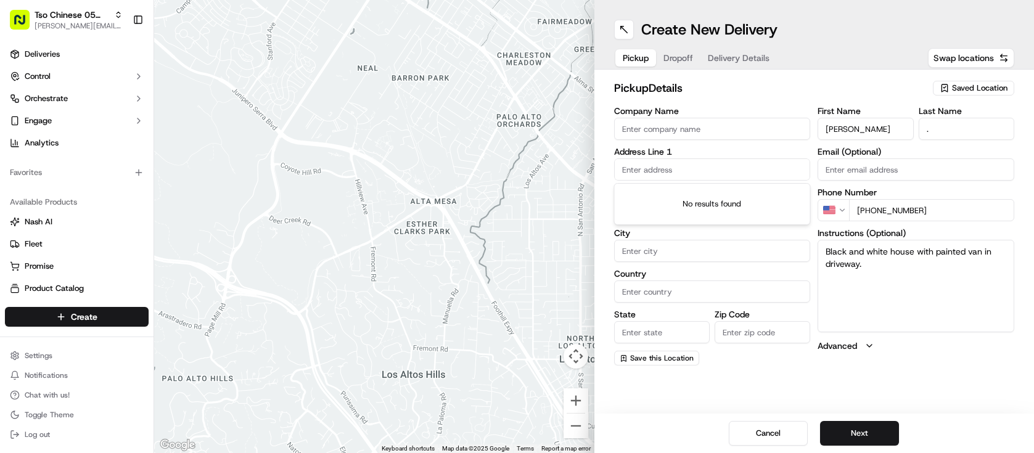
click at [668, 166] on input "text" at bounding box center [712, 169] width 197 height 22
paste input "[STREET_ADDRESS]"
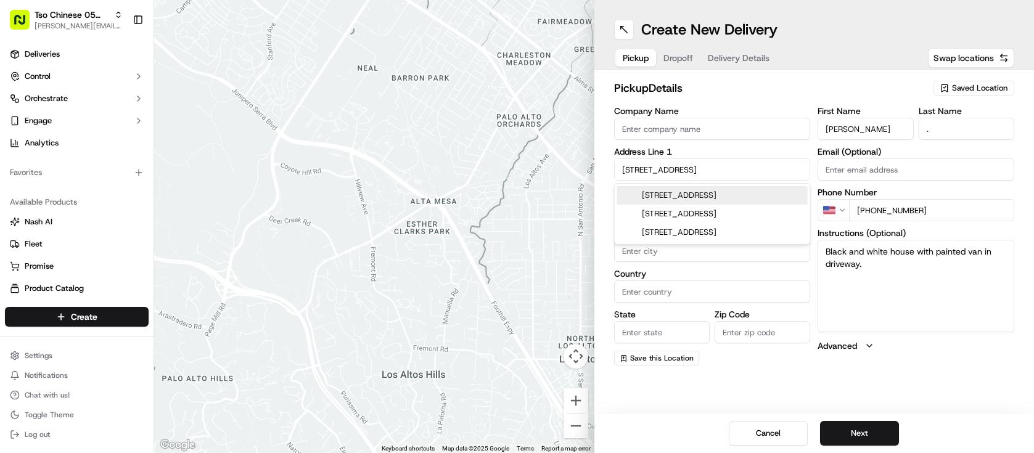
click at [704, 199] on div "[STREET_ADDRESS]" at bounding box center [712, 195] width 191 height 18
type input "[STREET_ADDRESS]"
type input "Austin"
type input "[GEOGRAPHIC_DATA]"
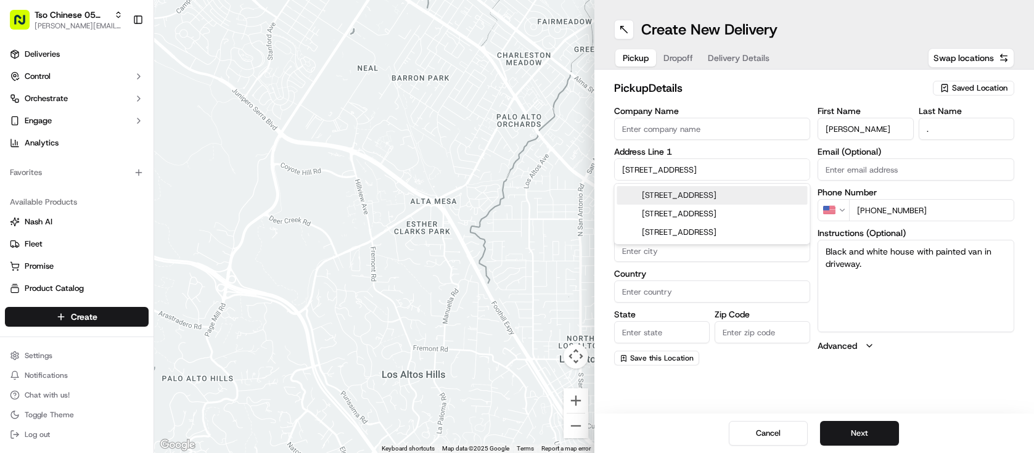
type input "78748"
type input "[STREET_ADDRESS]"
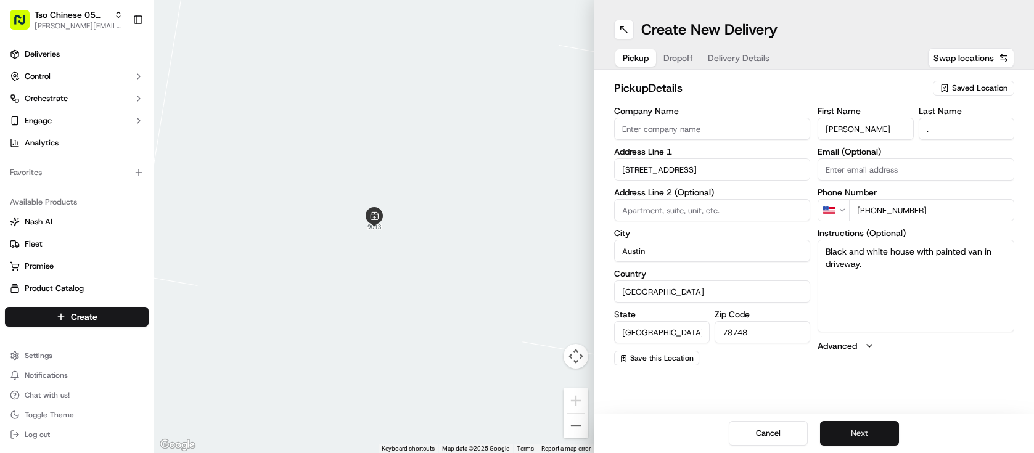
click at [870, 429] on button "Next" at bounding box center [859, 433] width 79 height 25
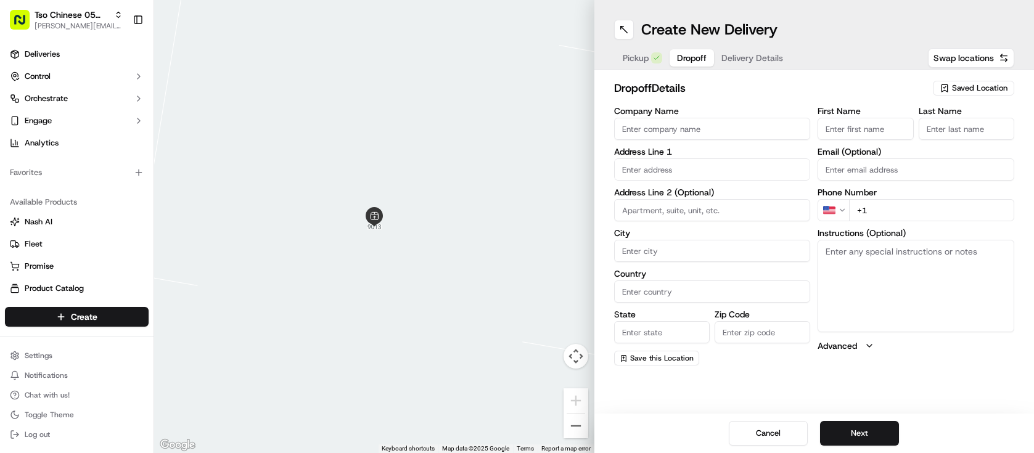
click at [648, 57] on button "Pickup" at bounding box center [642, 57] width 54 height 17
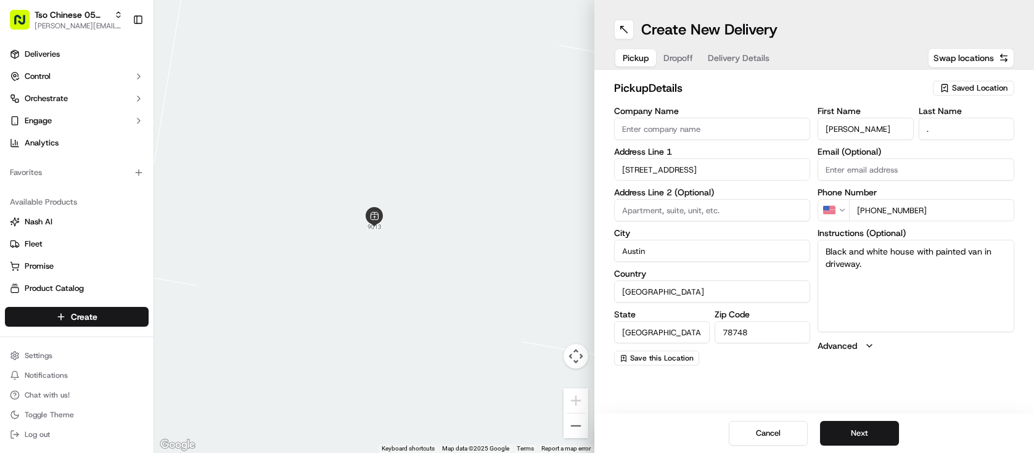
click at [922, 210] on input "[PHONE_NUMBER]" at bounding box center [931, 210] width 165 height 22
drag, startPoint x: 942, startPoint y: 210, endPoint x: 878, endPoint y: 208, distance: 63.5
click at [878, 208] on input "[PHONE_NUMBER]" at bounding box center [931, 210] width 165 height 22
click at [677, 54] on span "Dropoff" at bounding box center [678, 58] width 30 height 12
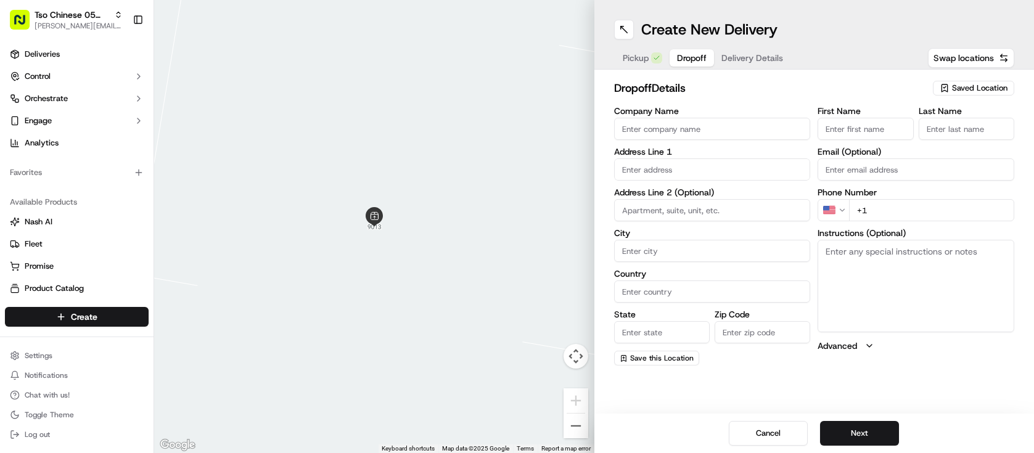
click at [887, 211] on input "+1" at bounding box center [931, 210] width 165 height 22
paste input "[PHONE_NUMBER]"
type input "[PHONE_NUMBER]"
click at [637, 64] on button "Pickup" at bounding box center [642, 57] width 54 height 17
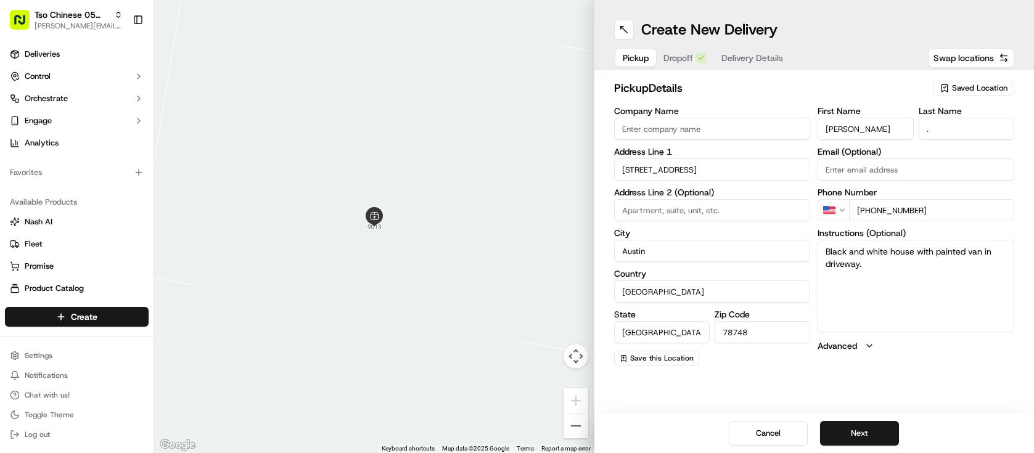
click at [975, 90] on span "Saved Location" at bounding box center [979, 88] width 55 height 11
click at [916, 140] on span "(05) Tso Chinese Takeout & Delivery (05)" at bounding box center [953, 134] width 152 height 11
type input "(05) Tso Chinese Takeout & Delivery"
type input "[STREET_ADDRESS][PERSON_NAME]"
type input "Ste 100"
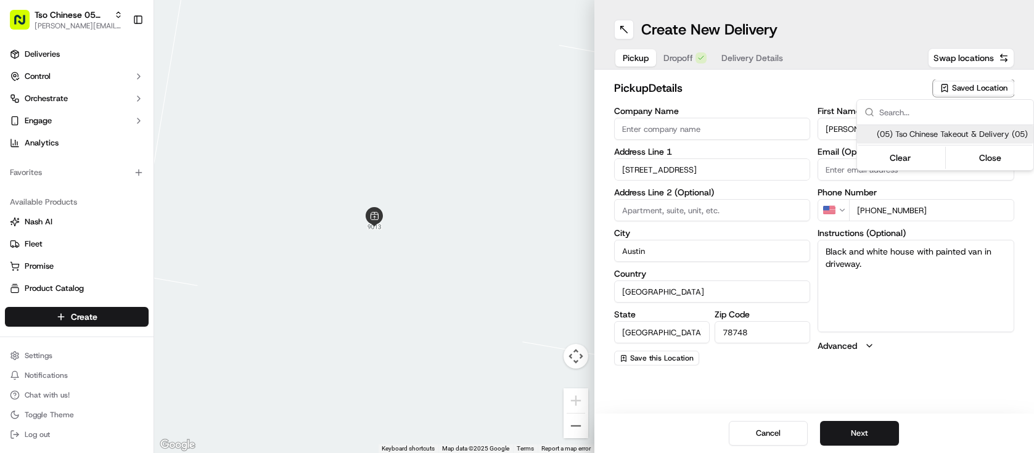
type input "US"
type input "Tso Chinese"
type input "[PERSON_NAME] Manager"
type input "[EMAIL_ADDRESS][DOMAIN_NAME]"
type input "[PHONE_NUMBER]"
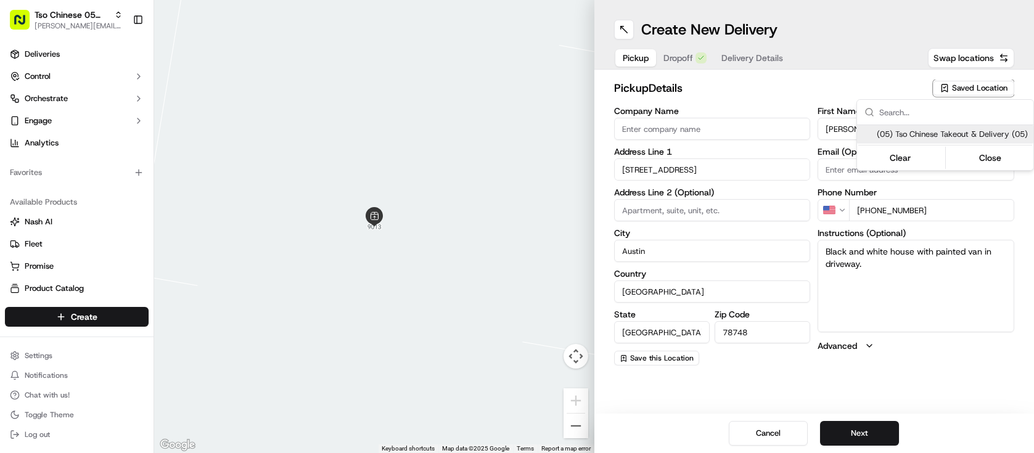
type textarea "Submit a picture displaying address & food as Proof of Delivery. Envía una foto…"
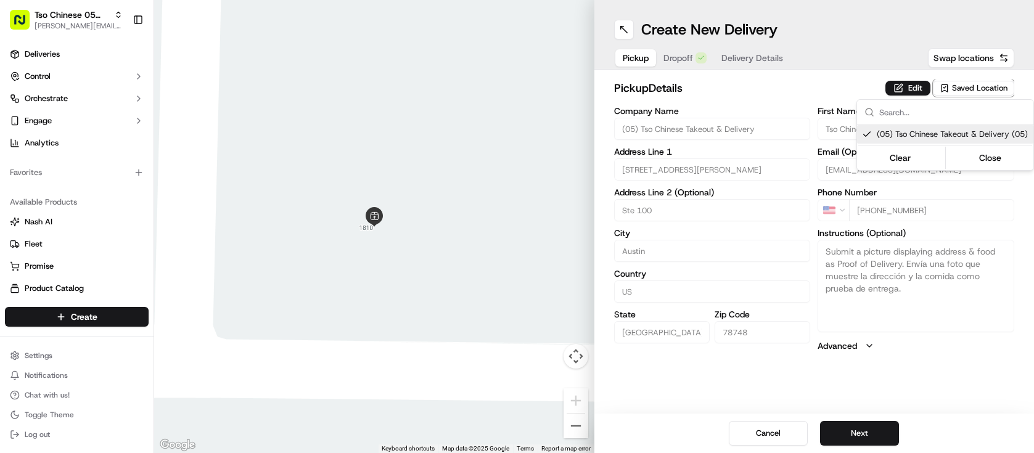
click at [860, 437] on html "Tso Chinese 05 Menchaca [EMAIL_ADDRESS][DOMAIN_NAME] Toggle Sidebar Deliveries …" at bounding box center [517, 226] width 1034 height 453
click at [860, 437] on button "Next" at bounding box center [859, 433] width 79 height 25
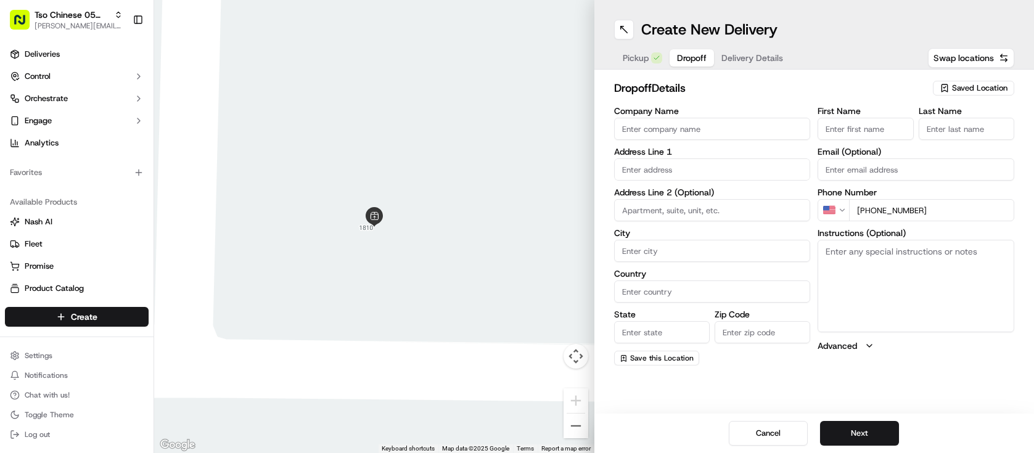
click at [861, 134] on input "First Name" at bounding box center [866, 129] width 96 height 22
paste input "[PERSON_NAME]"
type input "[PERSON_NAME]"
click at [961, 136] on input "Last Name" at bounding box center [967, 129] width 96 height 22
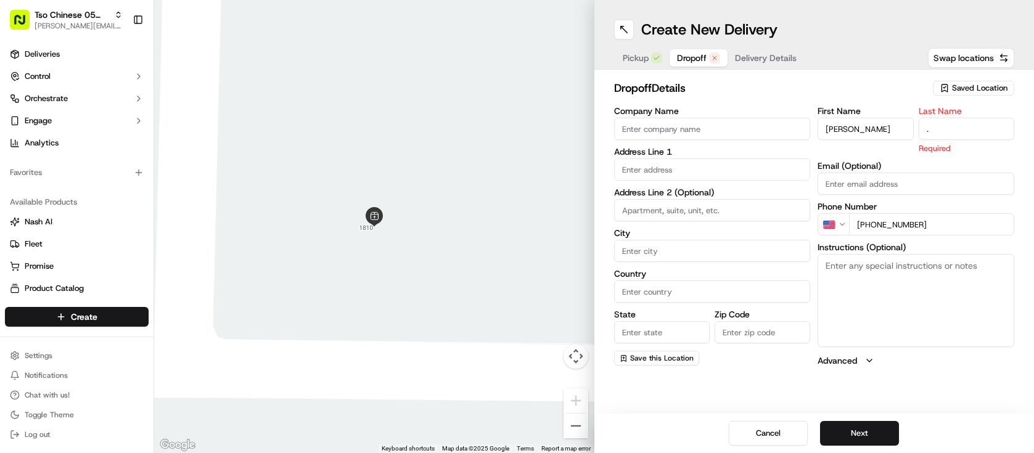
type input "."
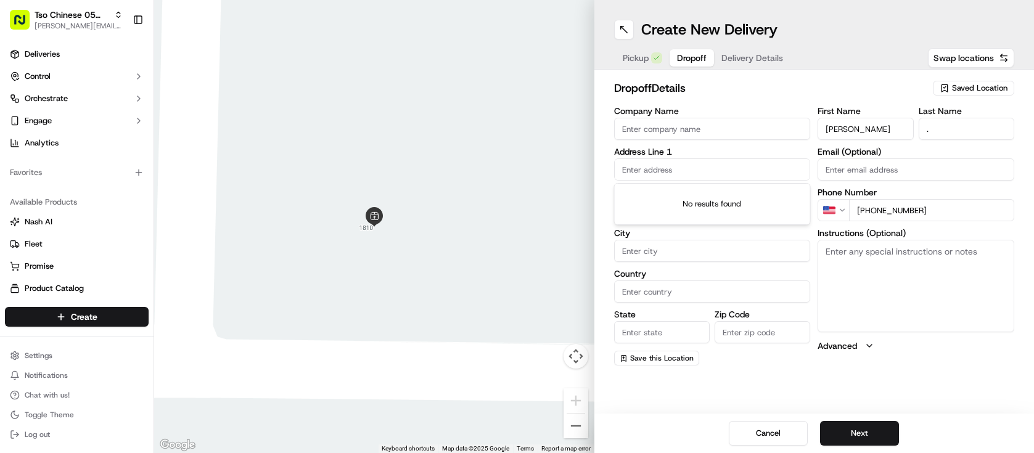
click at [688, 172] on input "text" at bounding box center [712, 169] width 197 height 22
paste input "[STREET_ADDRESS]"
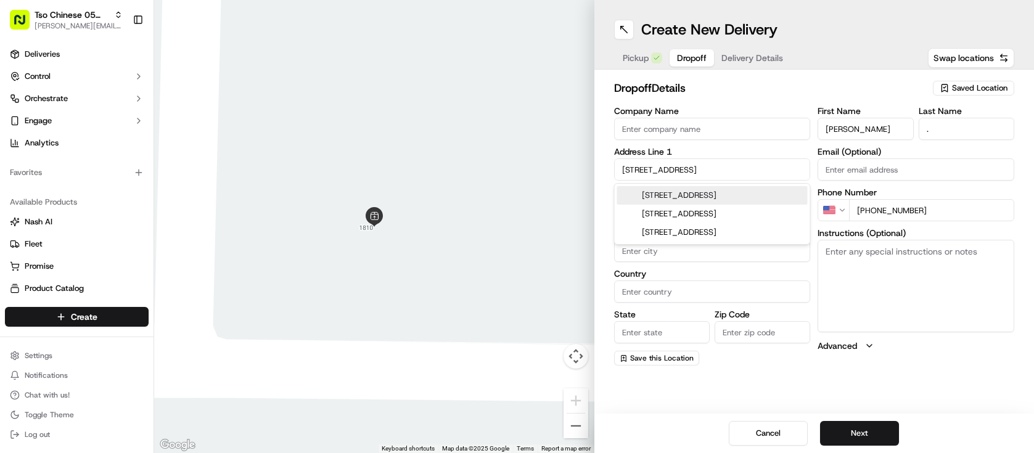
click at [703, 197] on div "[STREET_ADDRESS]" at bounding box center [712, 195] width 191 height 18
type input "[STREET_ADDRESS]"
type input "Austin"
type input "[GEOGRAPHIC_DATA]"
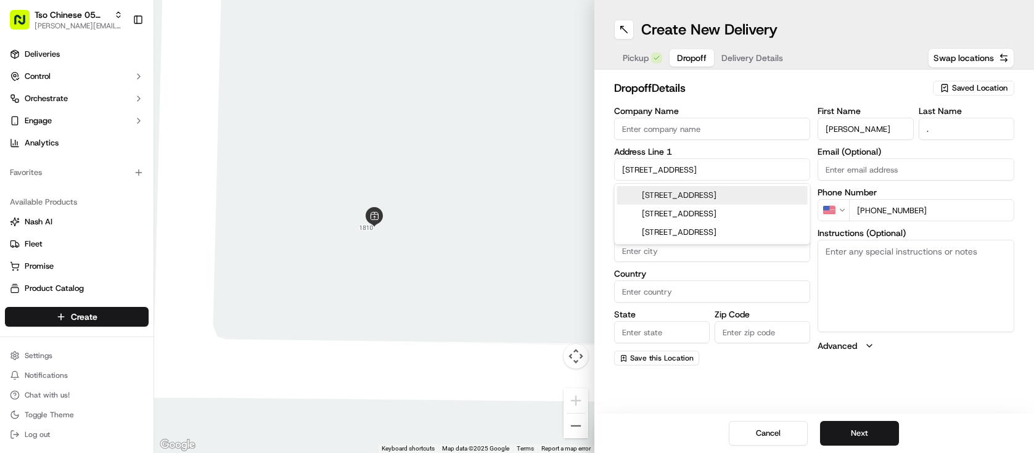
type input "78748"
type input "[STREET_ADDRESS]"
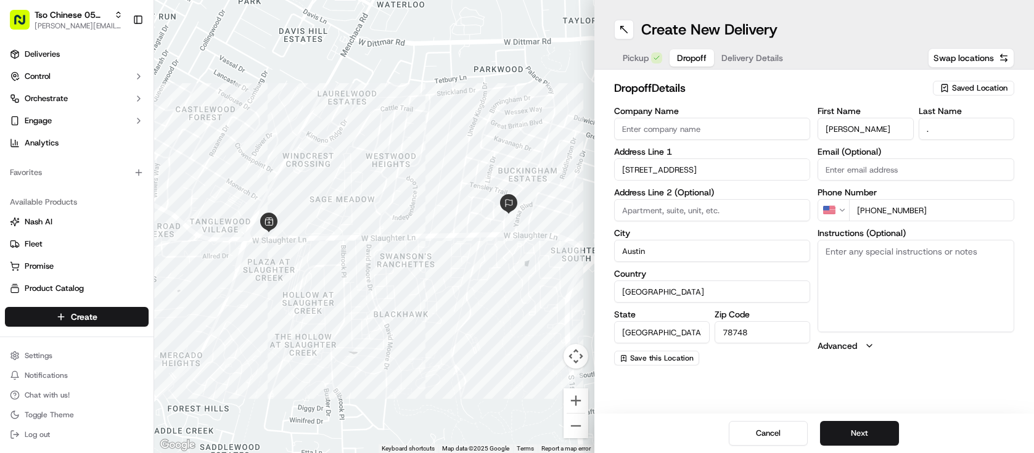
click at [852, 257] on textarea "Instructions (Optional)" at bounding box center [916, 286] width 197 height 92
paste textarea "Black and white house with painted van in driveway."
type textarea "Black and white house with painted van in driveway."
click at [869, 433] on button "Next" at bounding box center [859, 433] width 79 height 25
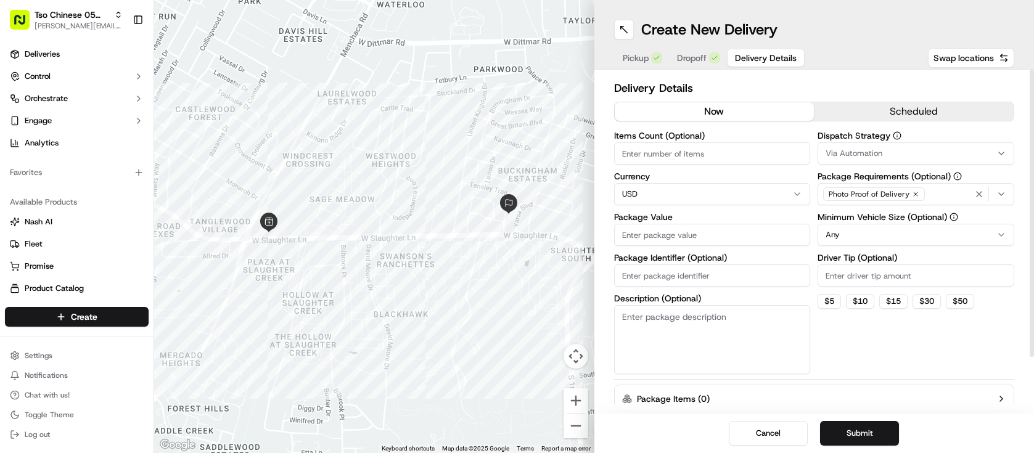
click at [905, 146] on button "Via Automation" at bounding box center [916, 153] width 197 height 22
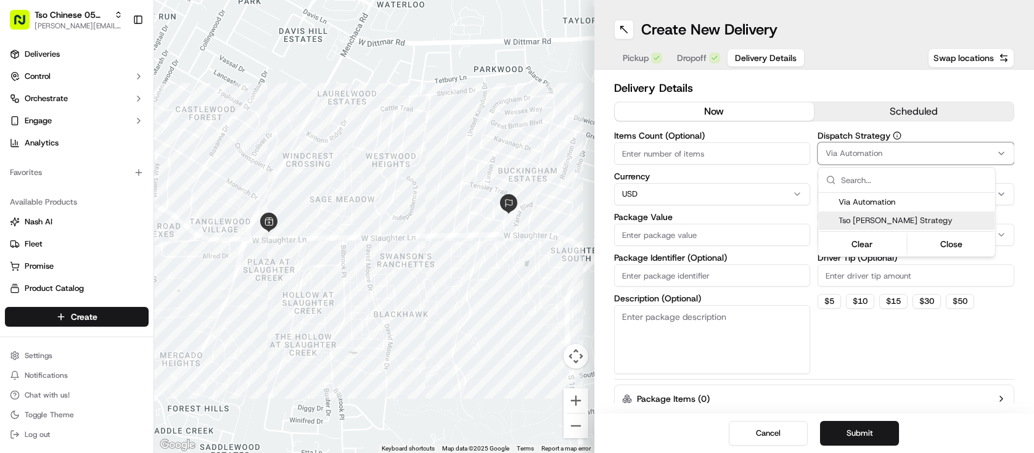
click at [876, 218] on span "Tso [PERSON_NAME] Strategy" at bounding box center [915, 220] width 152 height 11
click at [807, 171] on html "Tso Chinese 05 Menchaca [EMAIL_ADDRESS][DOMAIN_NAME] Toggle Sidebar Deliveries …" at bounding box center [517, 226] width 1034 height 453
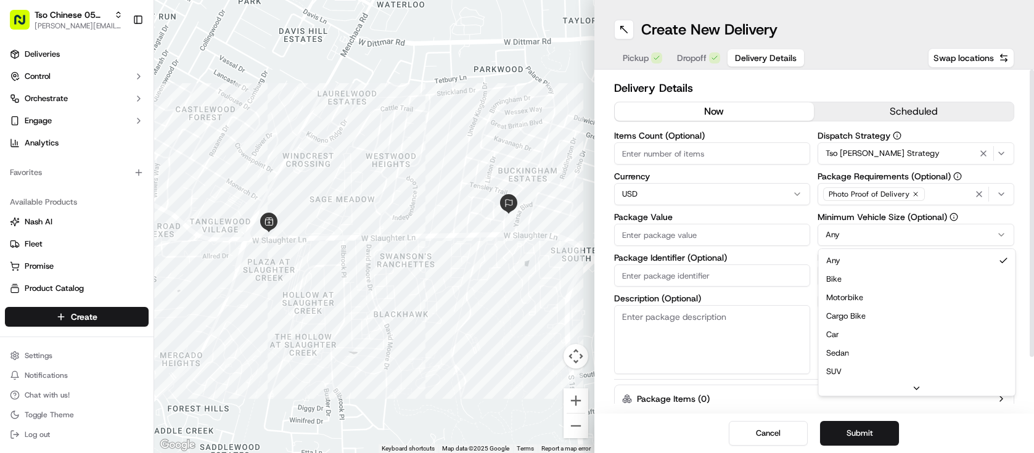
click at [866, 239] on html "Tso Chinese 05 Menchaca [EMAIL_ADDRESS][DOMAIN_NAME] Toggle Sidebar Deliveries …" at bounding box center [517, 226] width 1034 height 453
click at [861, 280] on input "Driver Tip (Optional)" at bounding box center [916, 276] width 197 height 22
type input "2"
click at [676, 162] on input "Items Count (Optional)" at bounding box center [712, 153] width 197 height 22
type input "4"
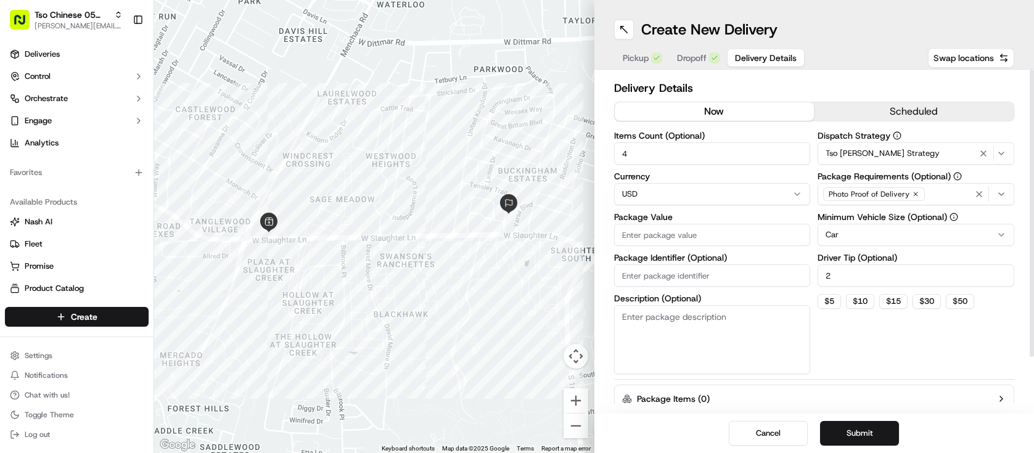
click at [700, 241] on input "Package Value" at bounding box center [712, 235] width 197 height 22
type input "41.51"
click at [857, 430] on button "Submit" at bounding box center [859, 433] width 79 height 25
click at [857, 430] on div "Cancel Submit" at bounding box center [814, 433] width 440 height 39
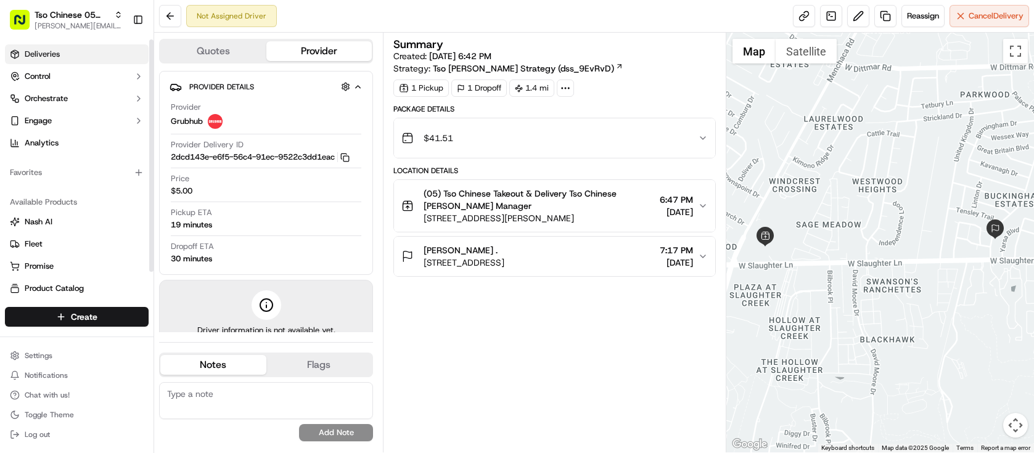
click at [65, 51] on link "Deliveries" at bounding box center [77, 54] width 144 height 20
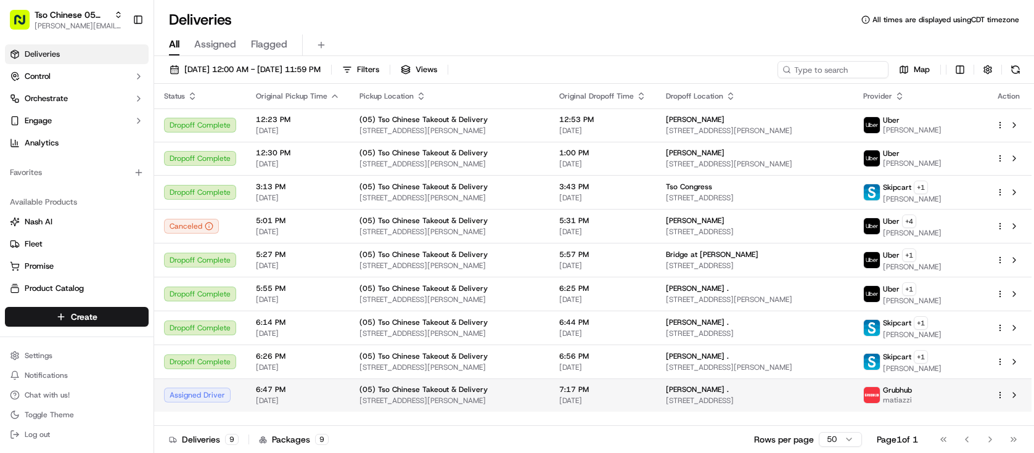
click at [789, 390] on div "[PERSON_NAME] ." at bounding box center [755, 390] width 178 height 10
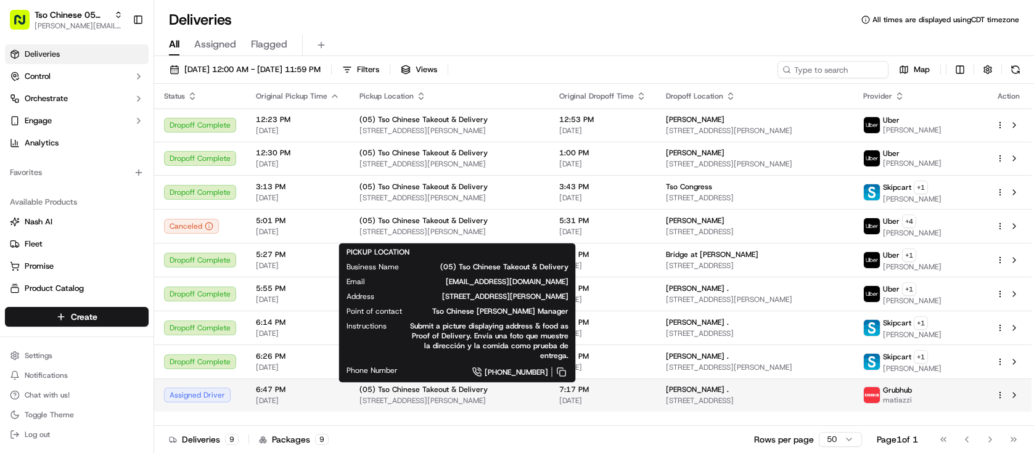
click at [419, 398] on span "[STREET_ADDRESS][PERSON_NAME]" at bounding box center [449, 401] width 180 height 10
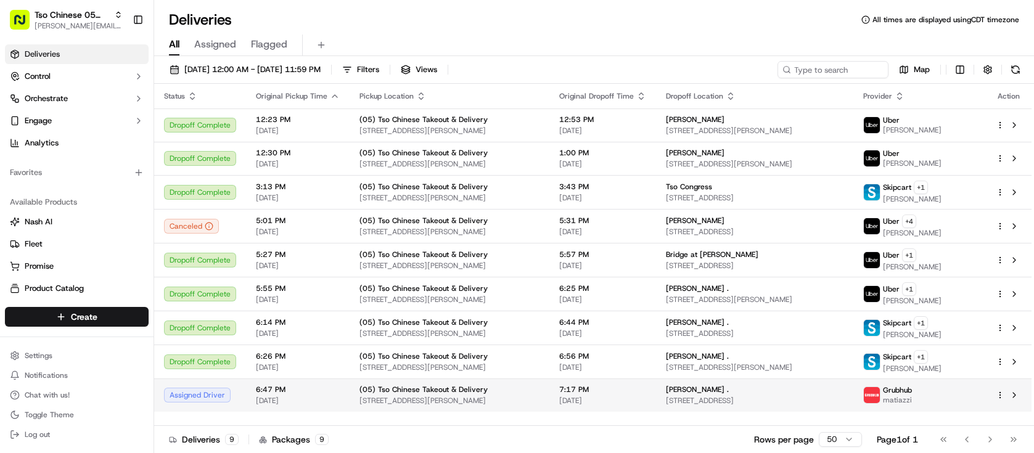
click at [804, 399] on span "[STREET_ADDRESS]" at bounding box center [755, 401] width 178 height 10
click at [1000, 403] on td at bounding box center [1009, 395] width 46 height 33
click at [997, 391] on html "Tso Chinese 05 Menchaca [EMAIL_ADDRESS][DOMAIN_NAME] Toggle Sidebar Deliveries …" at bounding box center [517, 226] width 1034 height 453
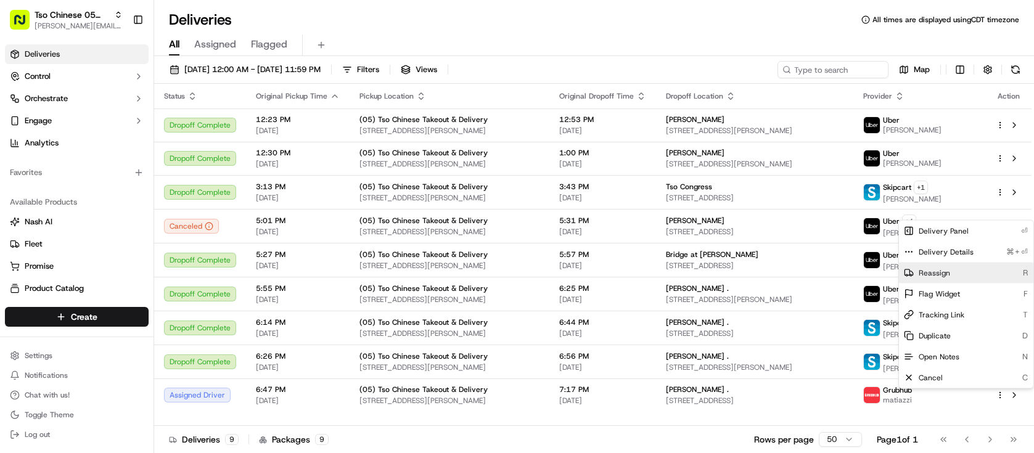
click at [956, 266] on div "Reassign R" at bounding box center [966, 273] width 134 height 21
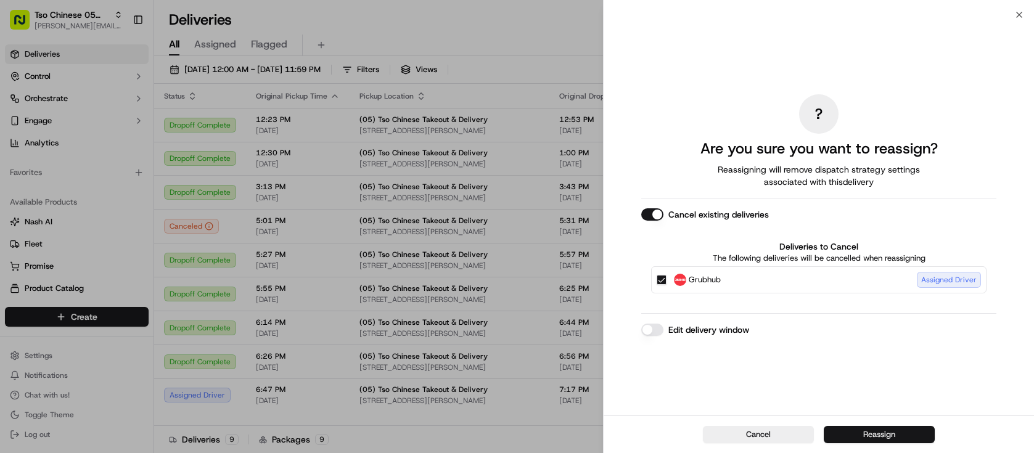
click at [898, 436] on button "Reassign" at bounding box center [879, 434] width 111 height 17
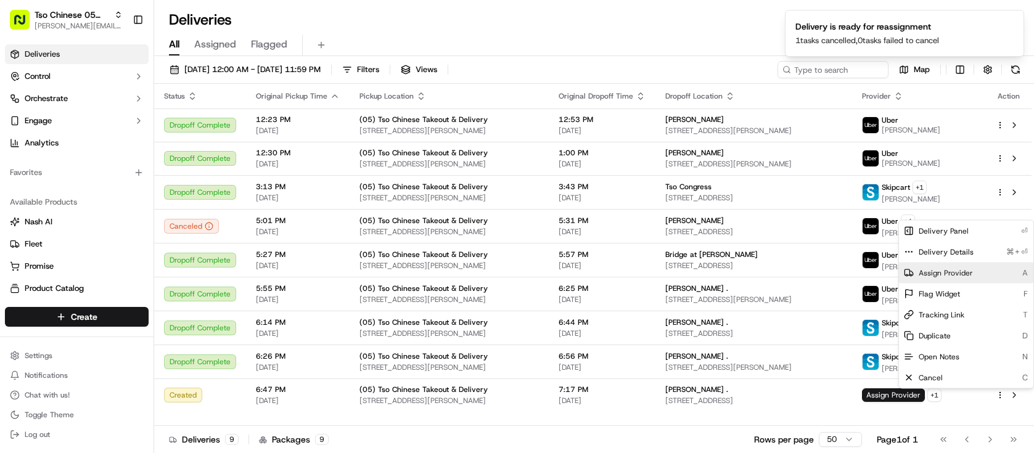
click at [958, 275] on span "Assign Provider" at bounding box center [946, 273] width 54 height 10
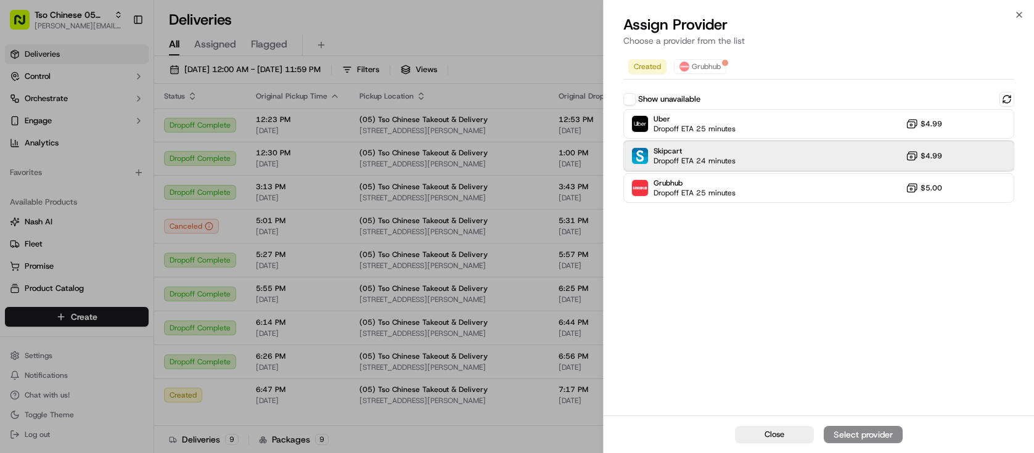
click at [823, 163] on div "Skipcart Dropoff ETA 24 minutes $4.99" at bounding box center [818, 156] width 391 height 30
click at [881, 438] on div "Assign Provider" at bounding box center [863, 435] width 60 height 12
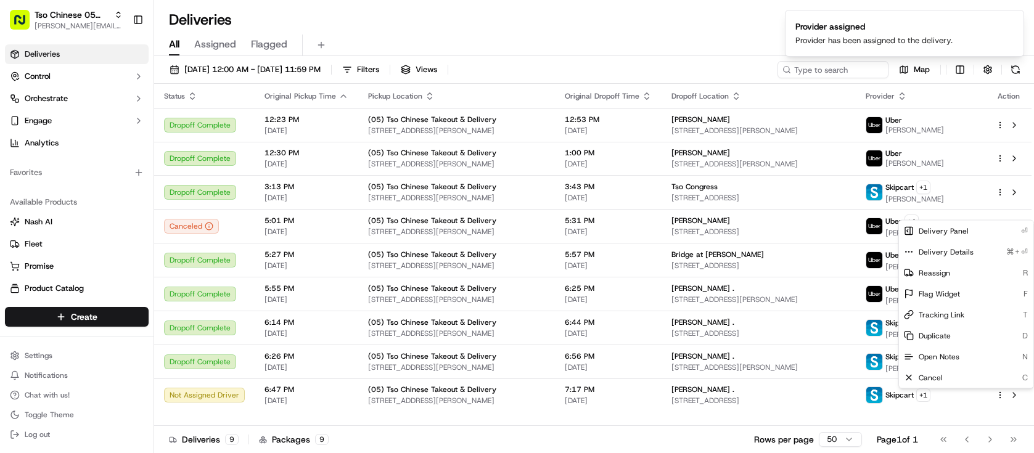
click at [555, 410] on td "(05) Tso Chinese Takeout & Delivery [STREET_ADDRESS][PERSON_NAME]" at bounding box center [456, 395] width 197 height 33
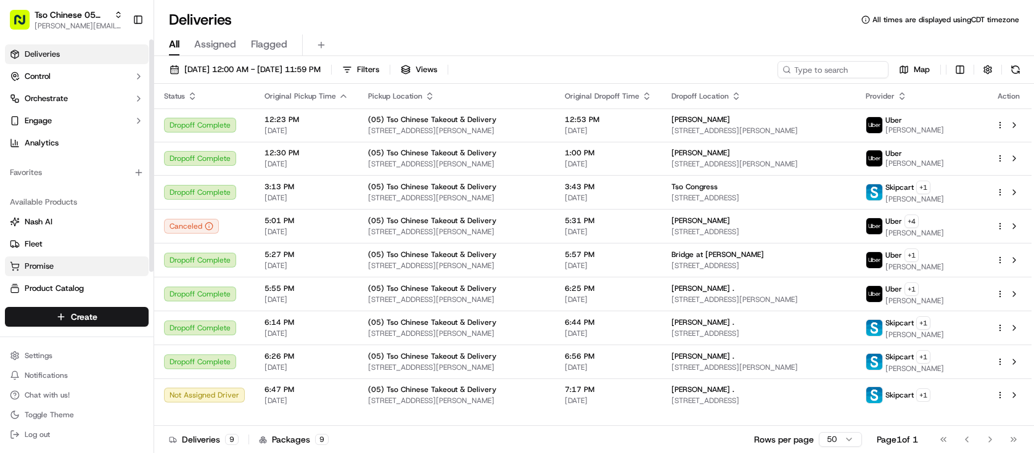
click at [101, 268] on link "Promise" at bounding box center [77, 266] width 134 height 11
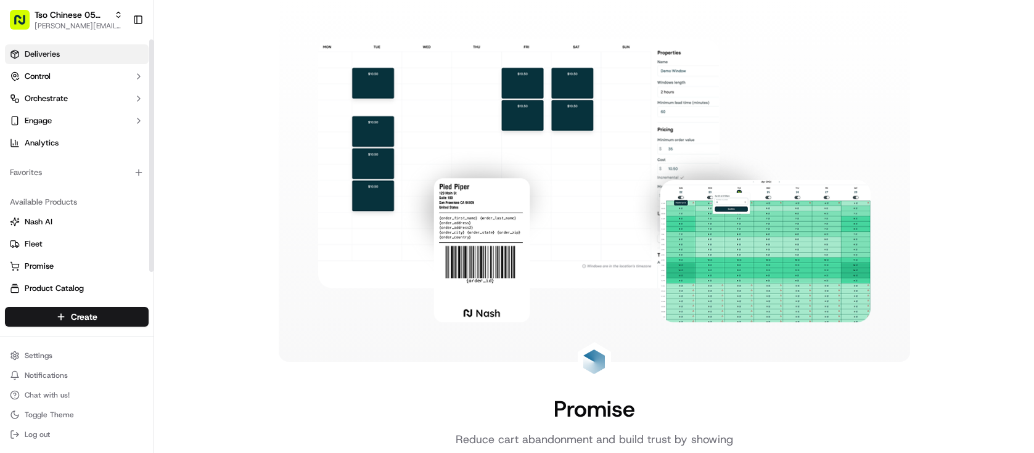
click at [73, 44] on link "Deliveries" at bounding box center [77, 54] width 144 height 20
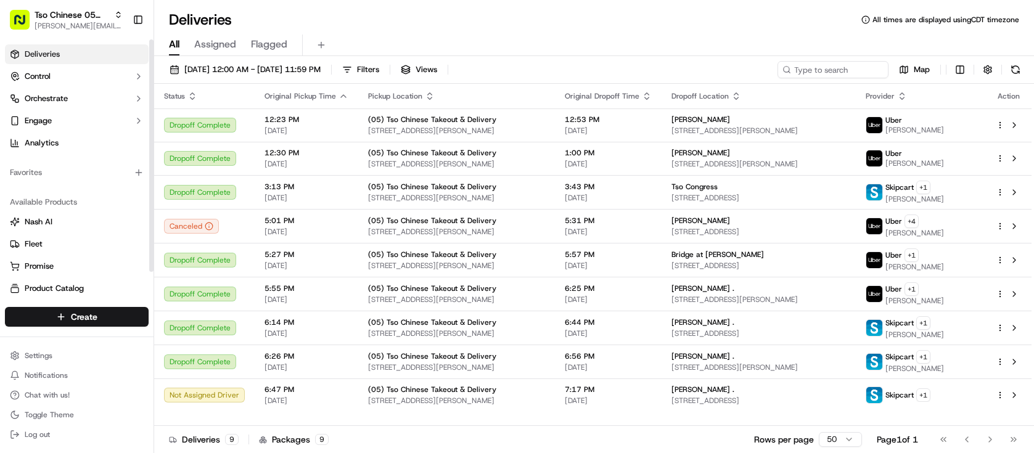
click at [72, 51] on link "Deliveries" at bounding box center [77, 54] width 144 height 20
click at [58, 269] on link "Promise" at bounding box center [77, 266] width 134 height 11
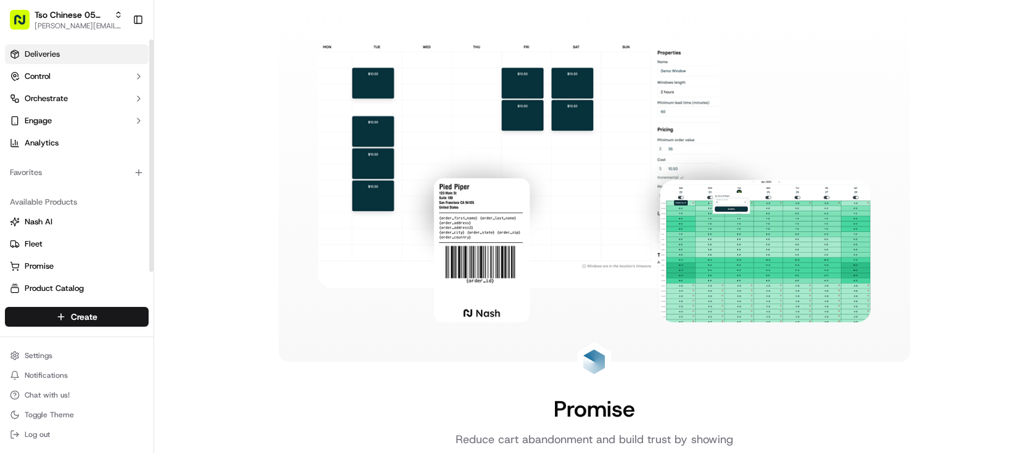
click at [108, 52] on link "Deliveries" at bounding box center [77, 54] width 144 height 20
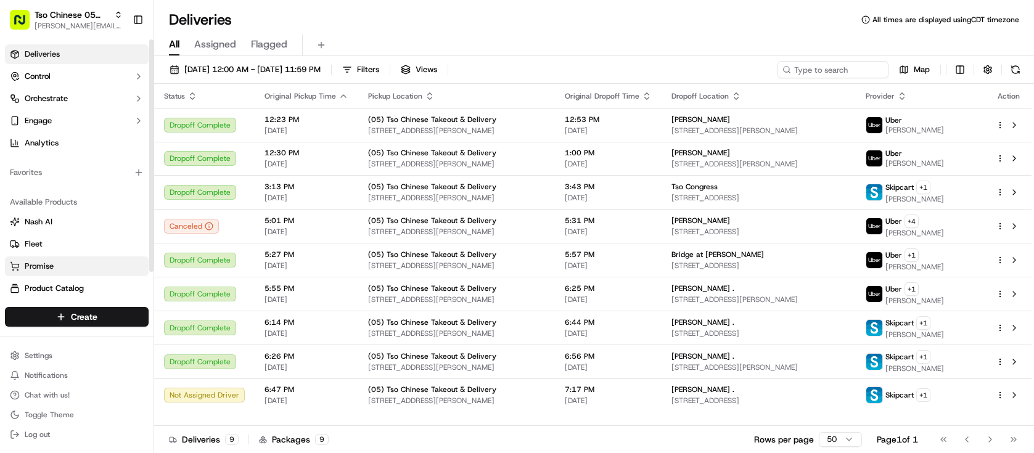
click at [70, 269] on link "Promise" at bounding box center [77, 266] width 134 height 11
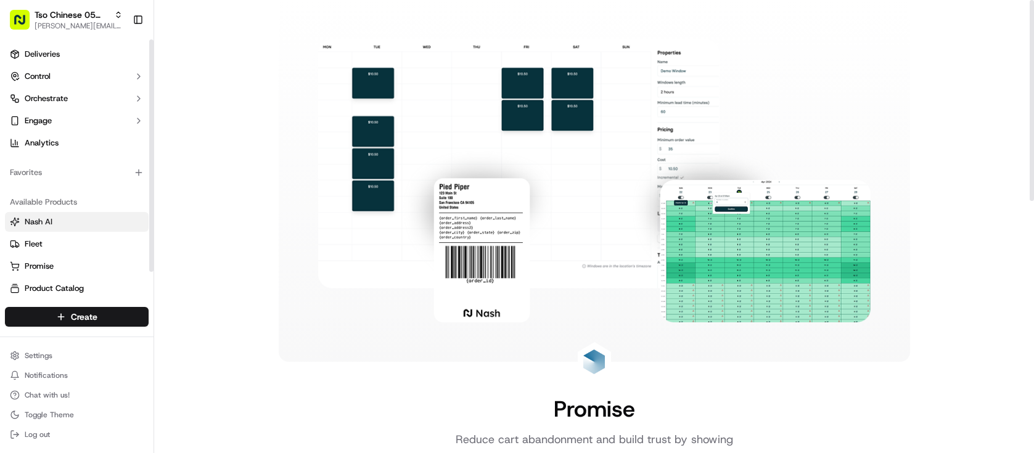
click at [89, 221] on link "Nash AI" at bounding box center [77, 221] width 134 height 11
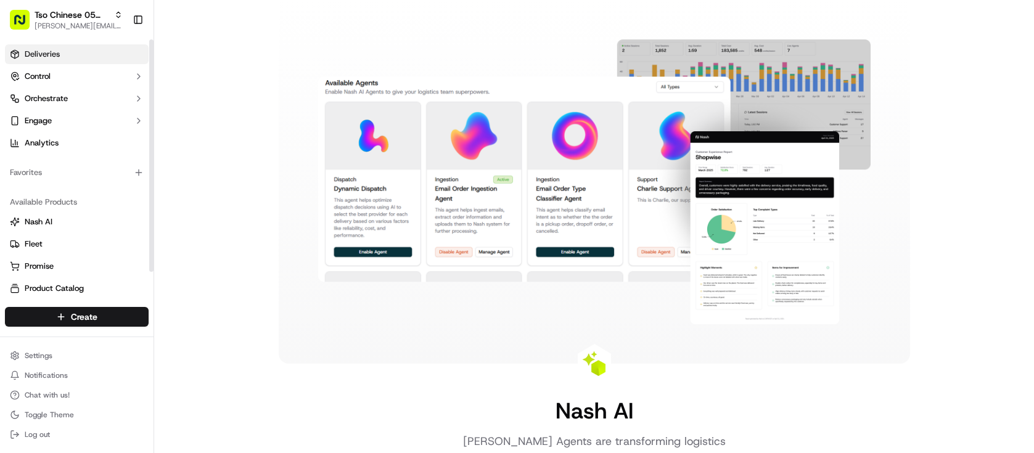
click at [98, 63] on link "Deliveries" at bounding box center [77, 54] width 144 height 20
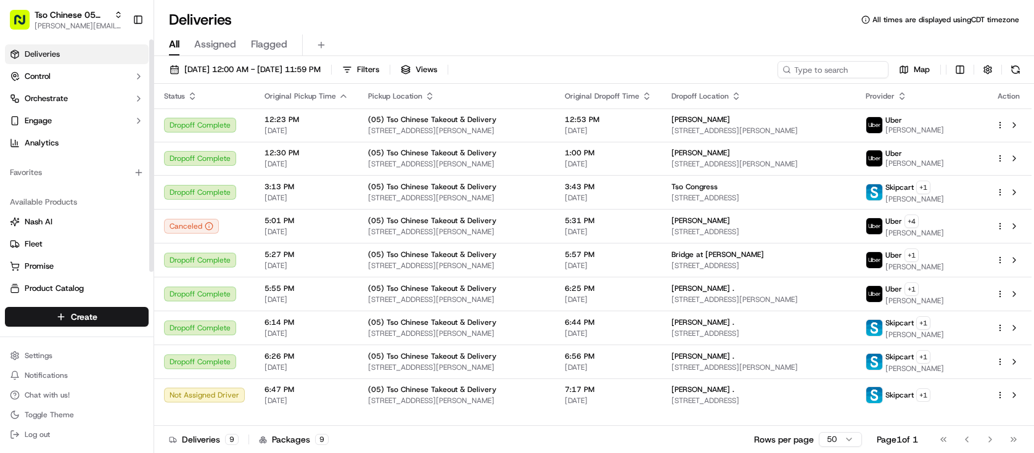
click at [70, 49] on link "Deliveries" at bounding box center [77, 54] width 144 height 20
click at [999, 393] on html "Tso Chinese 05 Menchaca [EMAIL_ADDRESS][DOMAIN_NAME] Toggle Sidebar Deliveries …" at bounding box center [517, 226] width 1034 height 453
click at [958, 269] on div "Reassign R" at bounding box center [966, 273] width 134 height 21
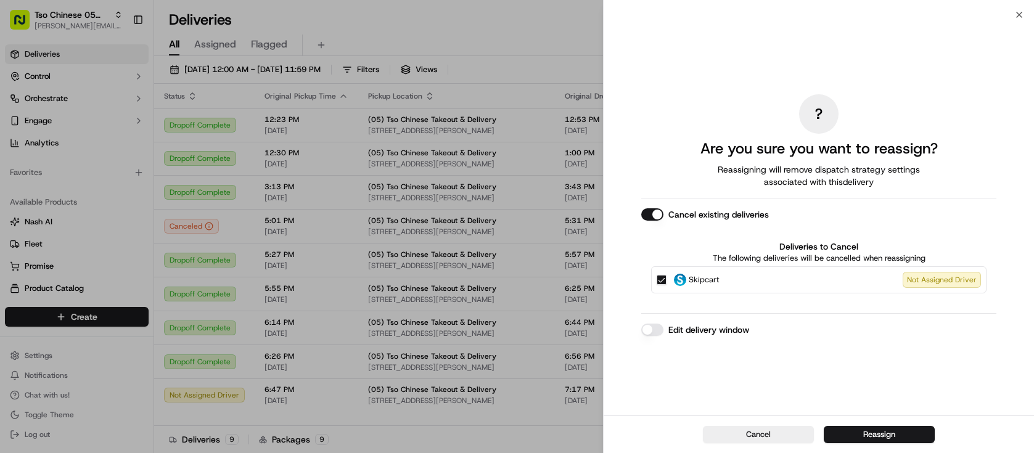
click at [899, 447] on div "Cancel Reassign" at bounding box center [819, 435] width 430 height 38
click at [903, 438] on button "Reassign" at bounding box center [879, 434] width 111 height 17
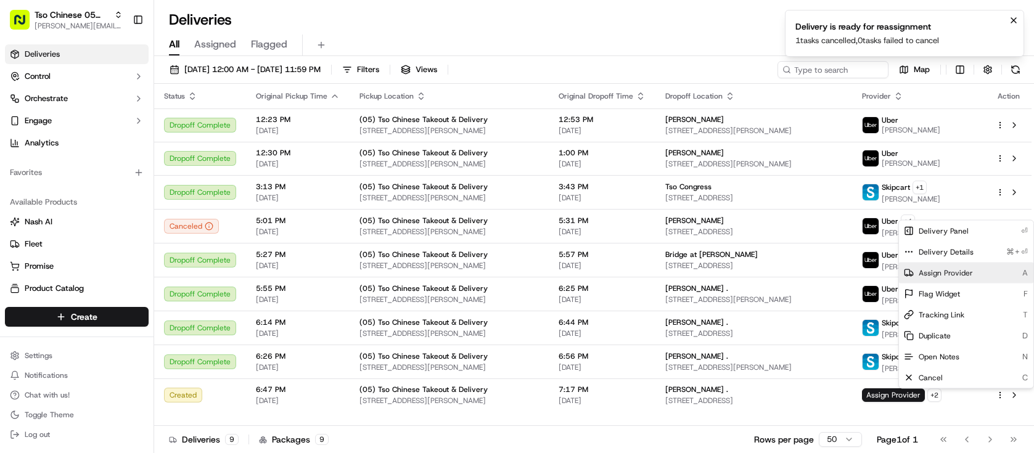
click at [961, 263] on div "Assign Provider A" at bounding box center [966, 273] width 134 height 21
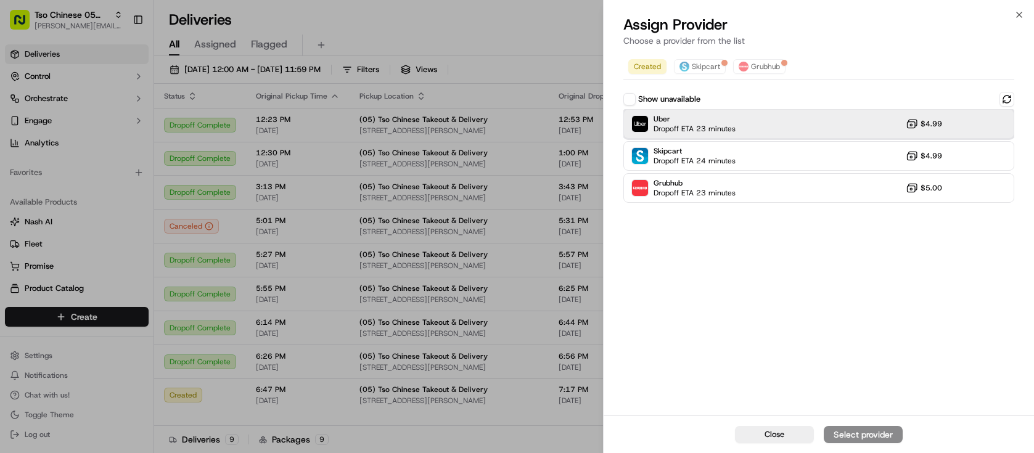
click at [895, 138] on div "Uber Dropoff ETA 23 minutes $4.99" at bounding box center [818, 124] width 391 height 30
click at [871, 429] on div "Assign Provider" at bounding box center [863, 435] width 60 height 12
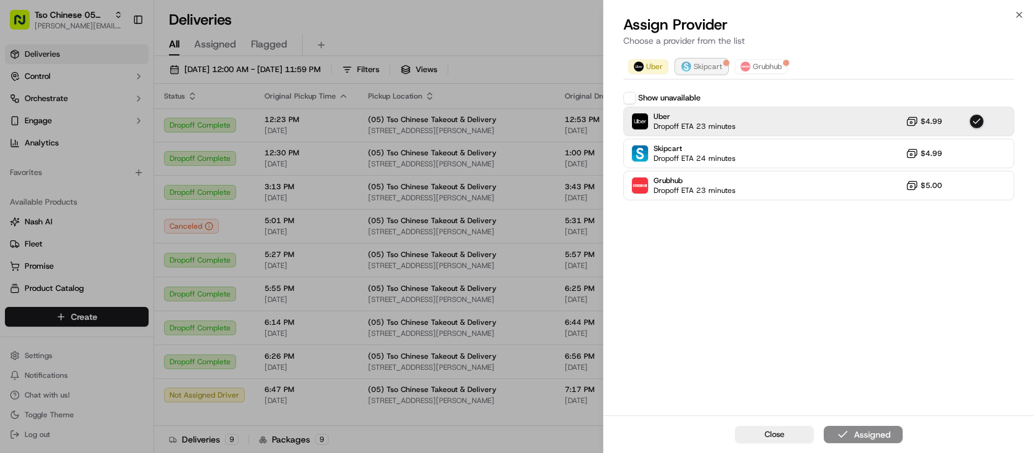
click at [723, 63] on div at bounding box center [726, 63] width 6 height 6
click at [766, 64] on span "Grubhub" at bounding box center [767, 67] width 29 height 10
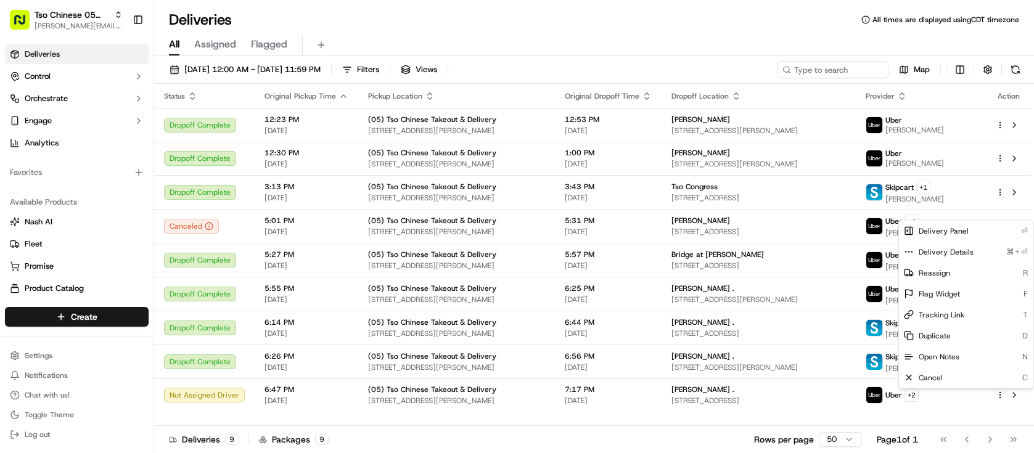
click at [718, 432] on div "Deliveries 9 Packages 9 Rows per page 50 Page 1 of 1 Go to first page Go to pre…" at bounding box center [594, 439] width 880 height 28
click at [84, 265] on link "Promise" at bounding box center [77, 266] width 134 height 11
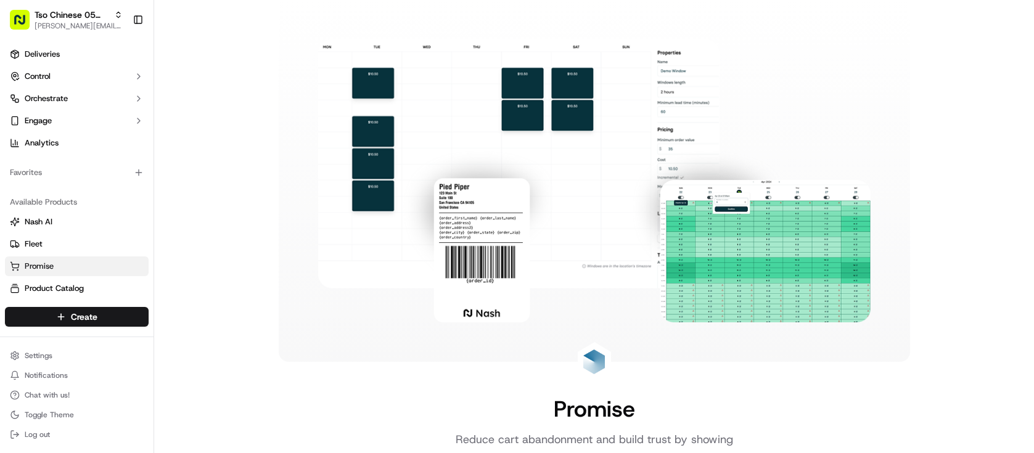
click at [84, 265] on link "Promise" at bounding box center [77, 266] width 134 height 11
click at [99, 56] on link "Deliveries" at bounding box center [77, 54] width 144 height 20
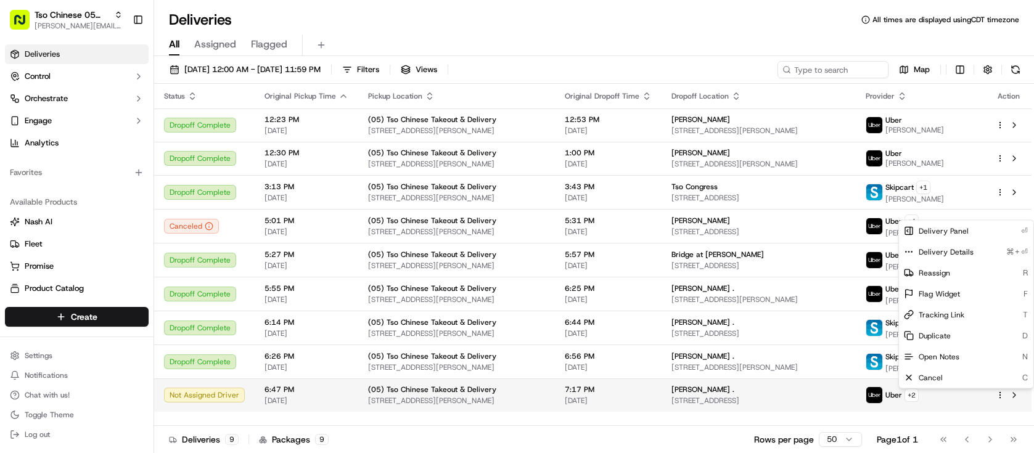
click at [1003, 398] on html "Tso Chinese 05 Menchaca [EMAIL_ADDRESS][DOMAIN_NAME] Toggle Sidebar Deliveries …" at bounding box center [517, 226] width 1034 height 453
click at [979, 329] on div "Duplicate D" at bounding box center [966, 336] width 134 height 21
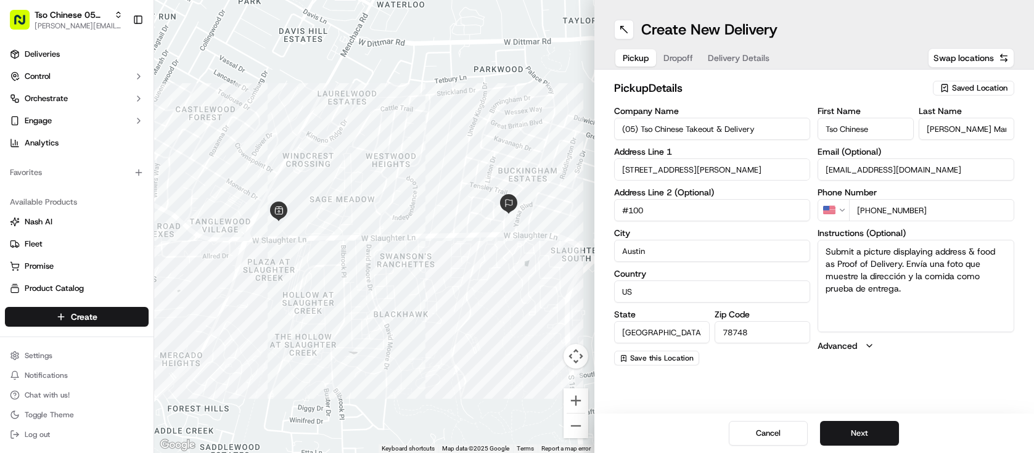
click at [680, 49] on button "Dropoff" at bounding box center [678, 57] width 44 height 17
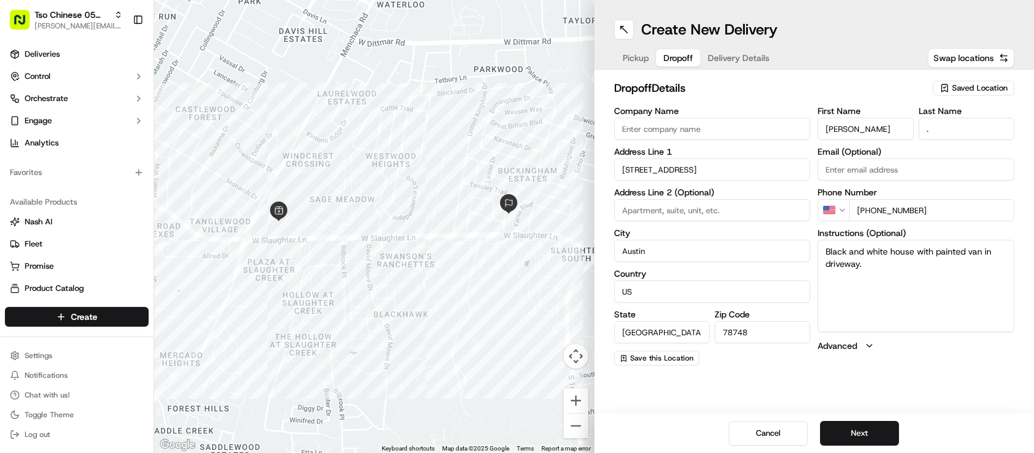
click at [718, 55] on span "Delivery Details" at bounding box center [739, 58] width 62 height 12
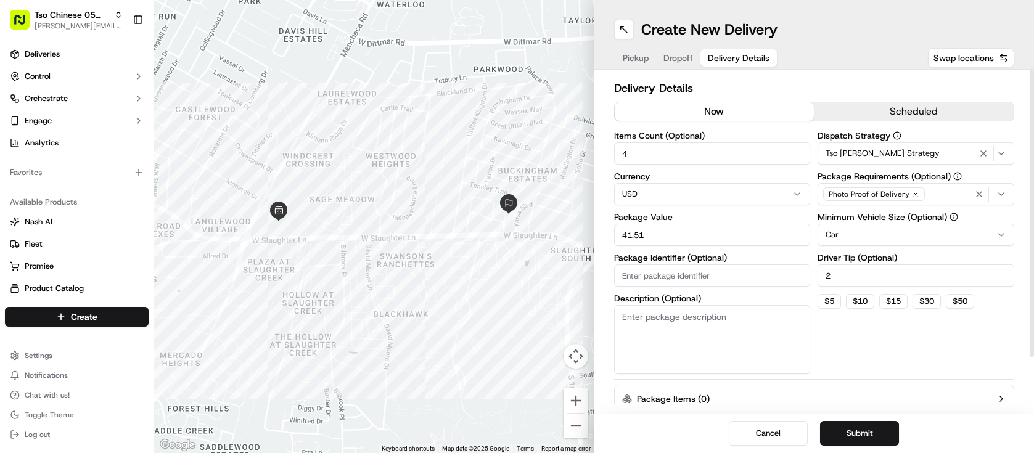
click at [874, 279] on input "2" at bounding box center [916, 276] width 197 height 22
type input "3"
click at [858, 429] on button "Submit" at bounding box center [859, 433] width 79 height 25
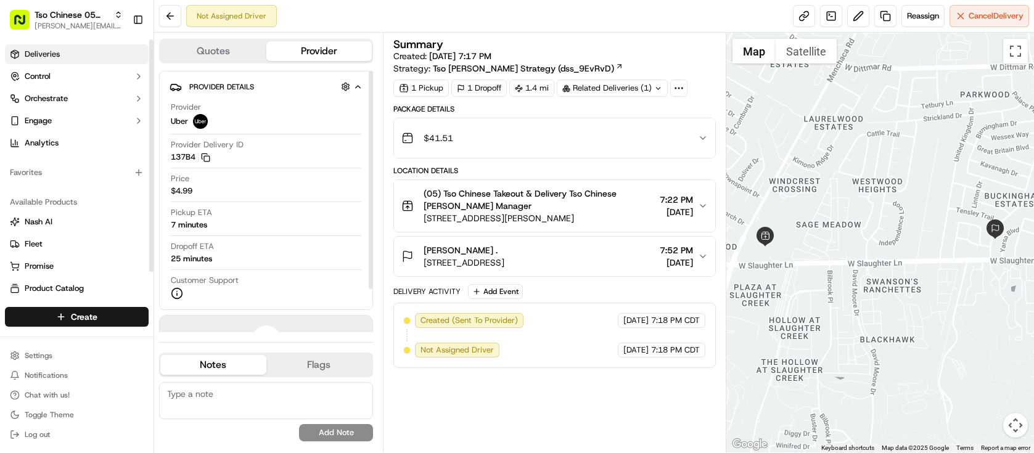
click at [62, 49] on link "Deliveries" at bounding box center [77, 54] width 144 height 20
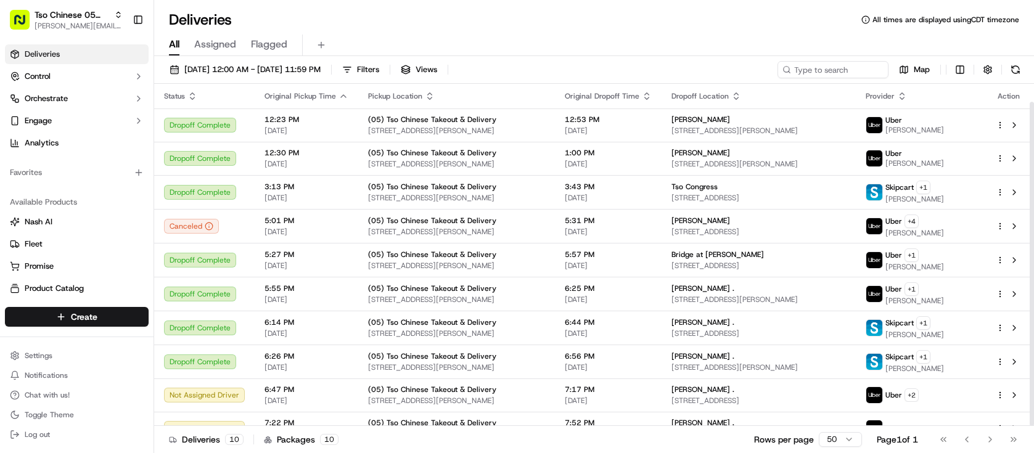
scroll to position [19, 0]
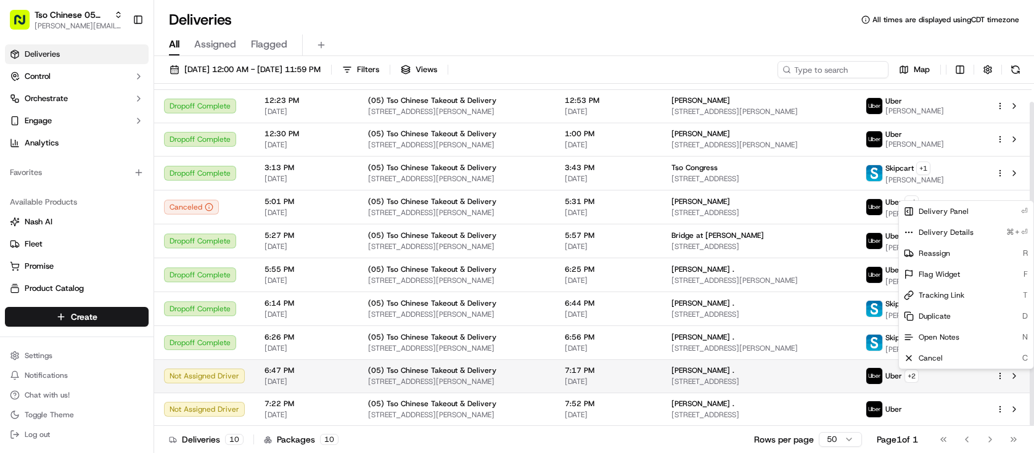
click at [1000, 374] on html "Tso Chinese 05 Menchaca [EMAIL_ADDRESS][DOMAIN_NAME] Toggle Sidebar Deliveries …" at bounding box center [517, 226] width 1034 height 453
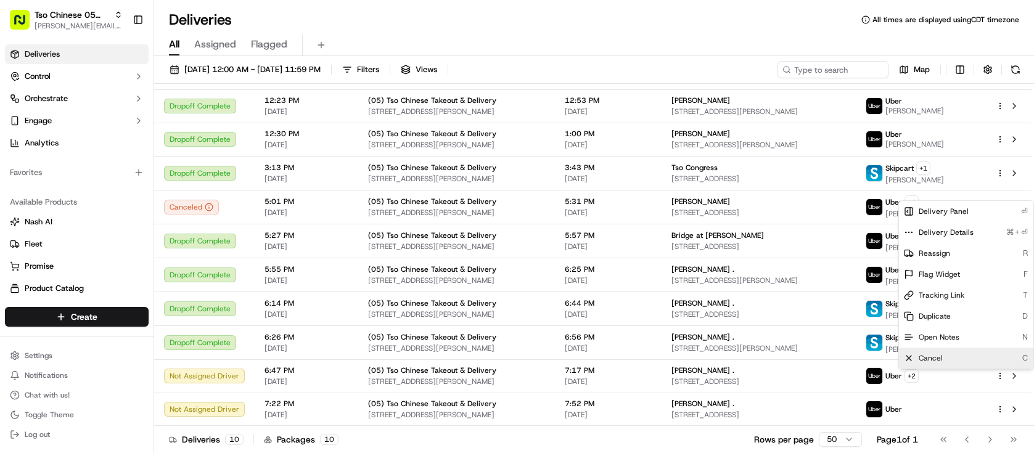
click at [970, 358] on div "Cancel C" at bounding box center [966, 358] width 134 height 21
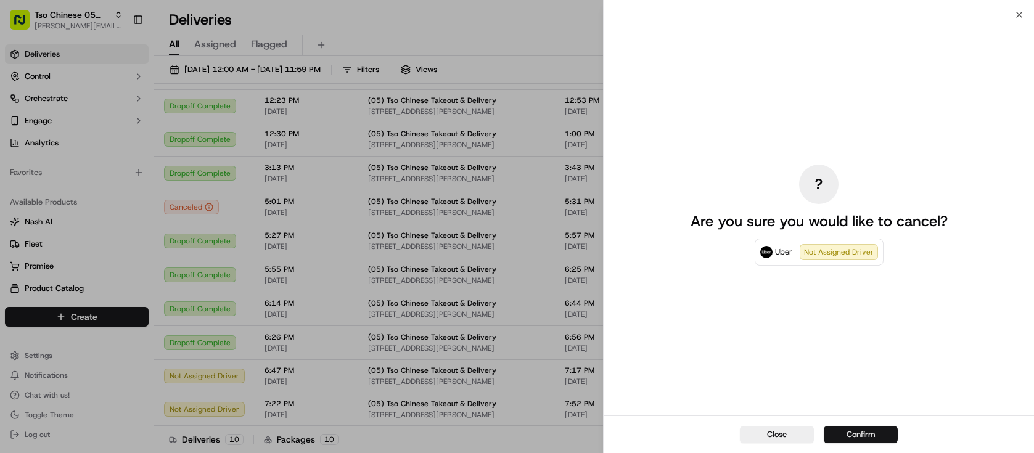
click at [870, 432] on button "Confirm" at bounding box center [861, 434] width 74 height 17
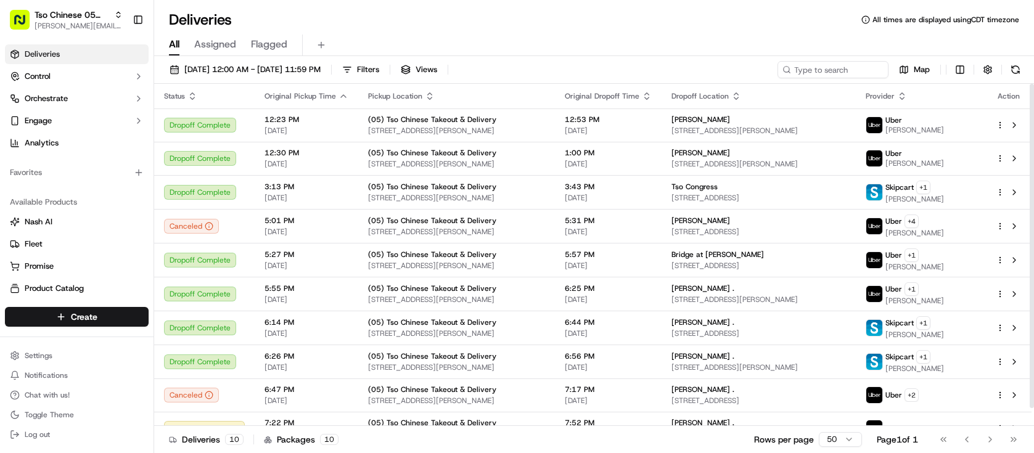
scroll to position [19, 0]
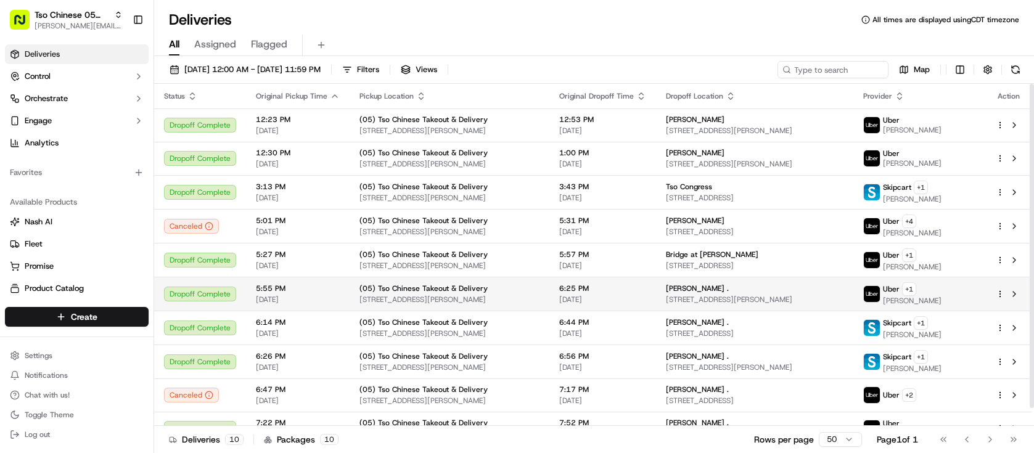
scroll to position [19, 0]
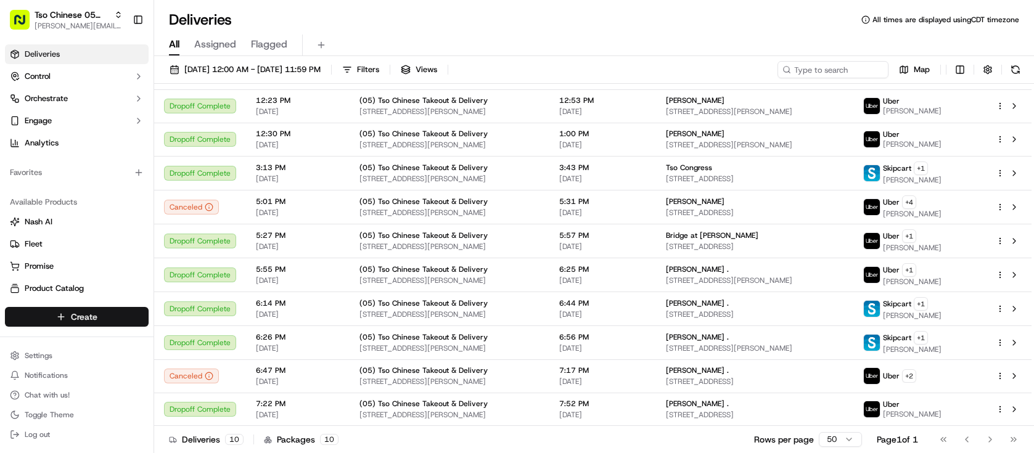
click at [126, 314] on html "Tso Chinese 05 Menchaca [EMAIL_ADDRESS][DOMAIN_NAME] Toggle Sidebar Deliveries …" at bounding box center [517, 226] width 1034 height 453
click at [188, 339] on link "Delivery" at bounding box center [223, 340] width 138 height 22
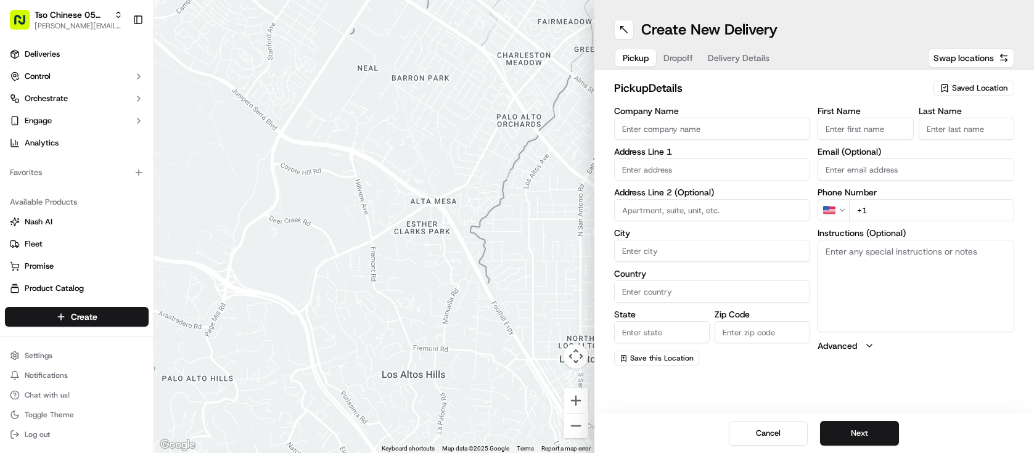
click at [977, 86] on span "Saved Location" at bounding box center [979, 88] width 55 height 11
click at [897, 140] on span "(05) Tso Chinese Takeout & Delivery (05)" at bounding box center [953, 134] width 152 height 11
type input "(05) Tso Chinese Takeout & Delivery"
type input "[STREET_ADDRESS][PERSON_NAME]"
type input "Ste 100"
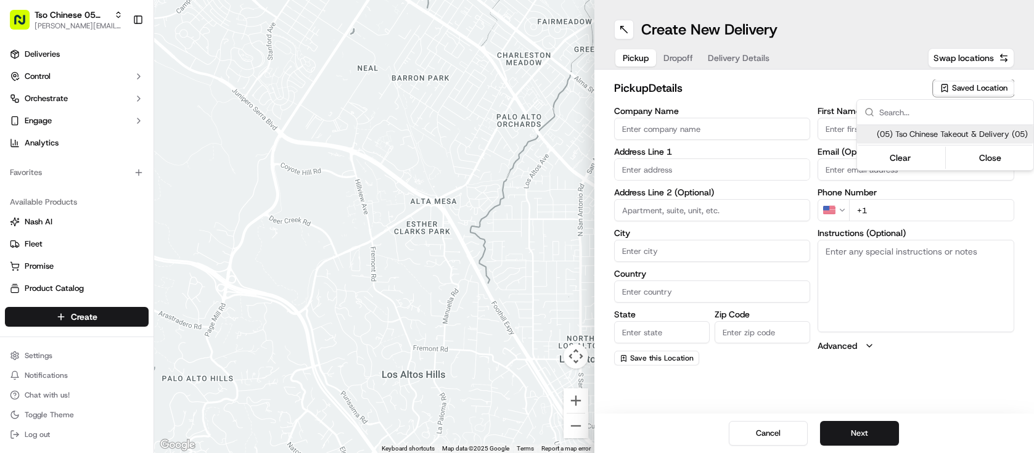
type input "Austin"
type input "US"
type input "[GEOGRAPHIC_DATA]"
type input "78748"
type input "Tso Chinese"
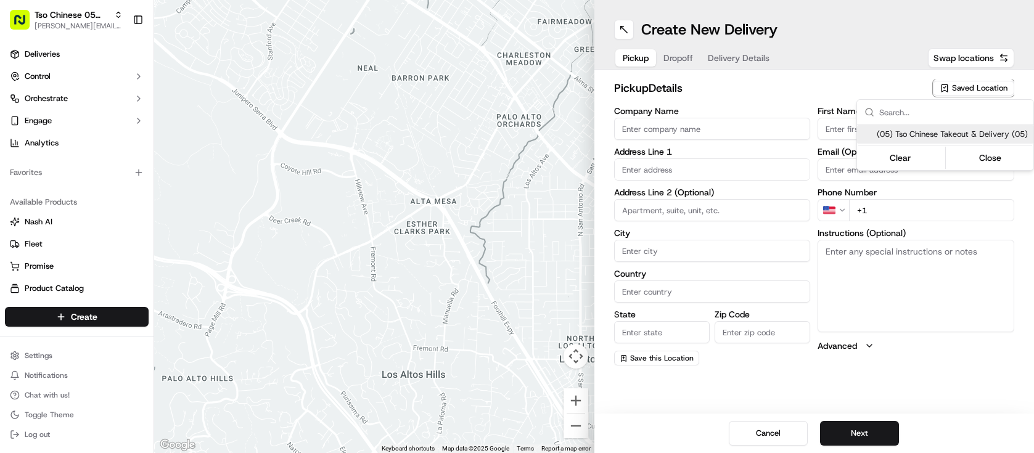
type input "[PERSON_NAME] Manager"
type input "[EMAIL_ADDRESS][DOMAIN_NAME]"
type input "[PHONE_NUMBER]"
type textarea "Submit a picture displaying address & food as Proof of Delivery. Envía una foto…"
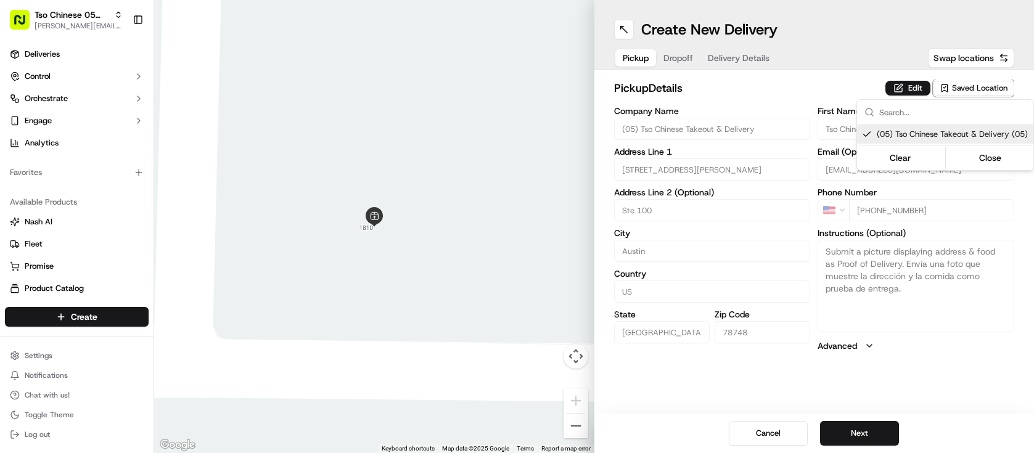
click at [866, 435] on html "Tso Chinese 05 Menchaca [EMAIL_ADDRESS][DOMAIN_NAME] Toggle Sidebar Deliveries …" at bounding box center [517, 226] width 1034 height 453
click at [866, 435] on button "Next" at bounding box center [859, 433] width 79 height 25
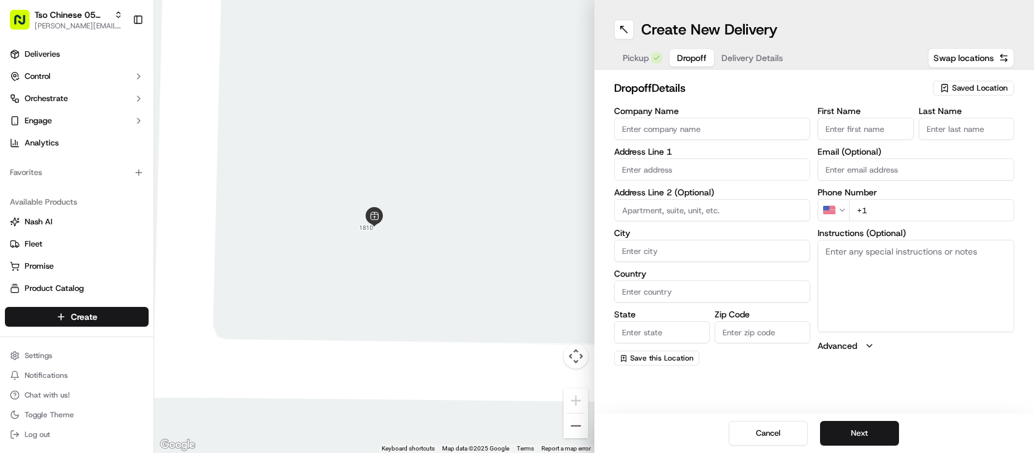
click at [854, 127] on input "First Name" at bounding box center [866, 129] width 96 height 22
paste input "Daniel Garcia"
type input "Daniel Garcia"
click at [956, 122] on input "Last Name" at bounding box center [967, 129] width 96 height 22
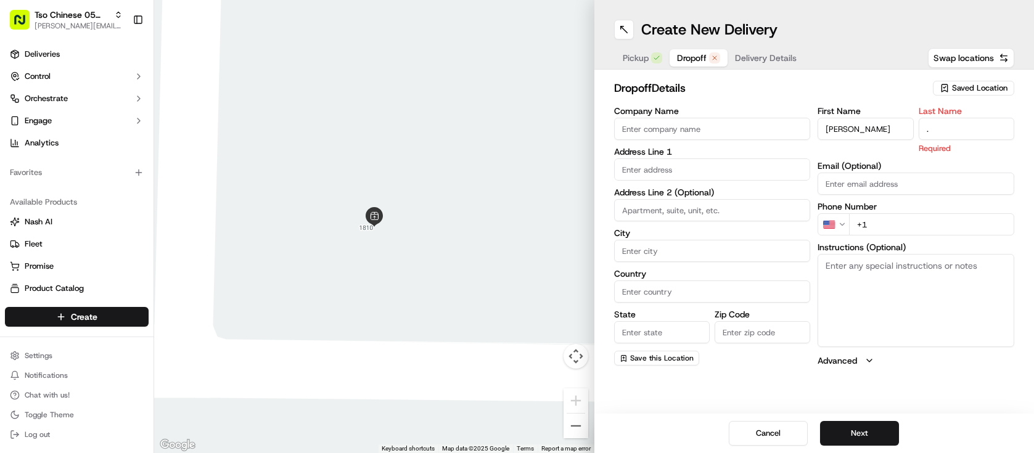
type input "."
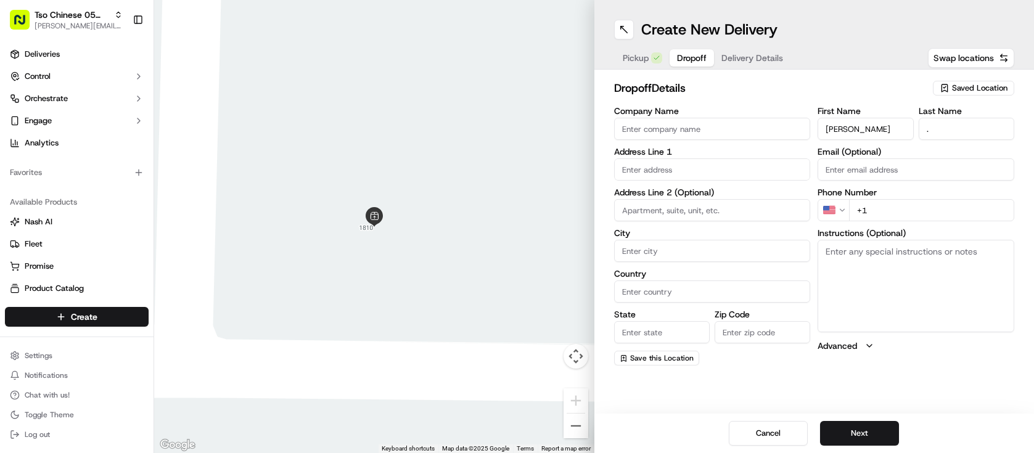
click at [668, 169] on input "text" at bounding box center [712, 169] width 197 height 22
paste input "7104 Sir Gawain Dr"
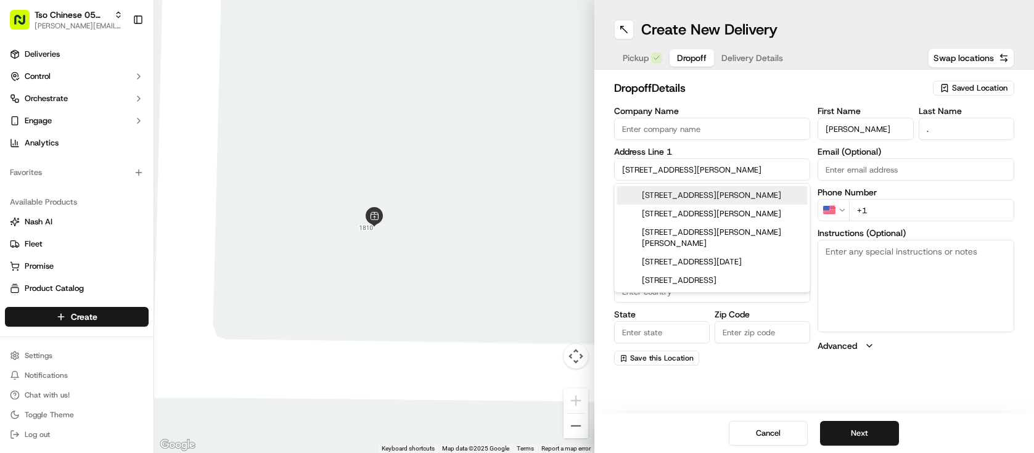
click at [716, 196] on div "7104 Sir Gawain Drive, Austin, TX" at bounding box center [712, 195] width 191 height 18
type input "7104 Sir Gawain Dr, Austin, TX 78745, USA"
type input "Austin"
type input "[GEOGRAPHIC_DATA]"
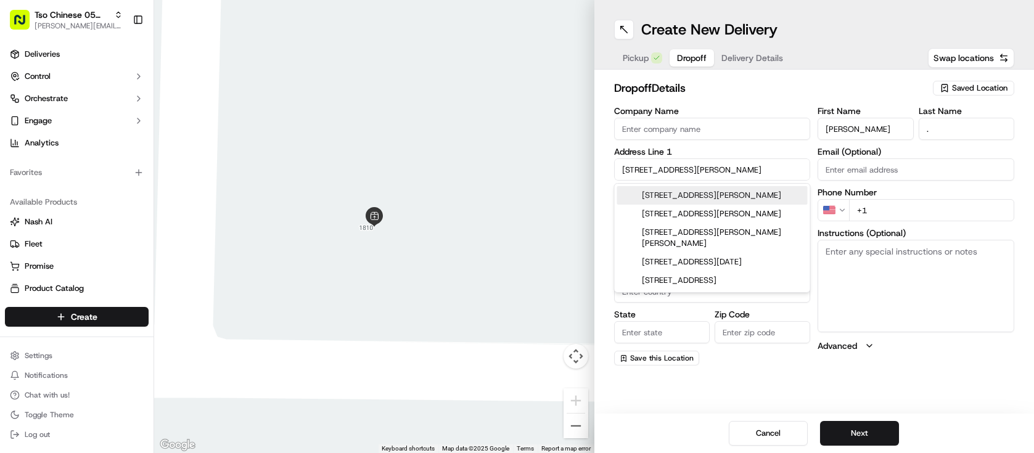
type input "78745"
type input "7104 Sir Gawain Drive"
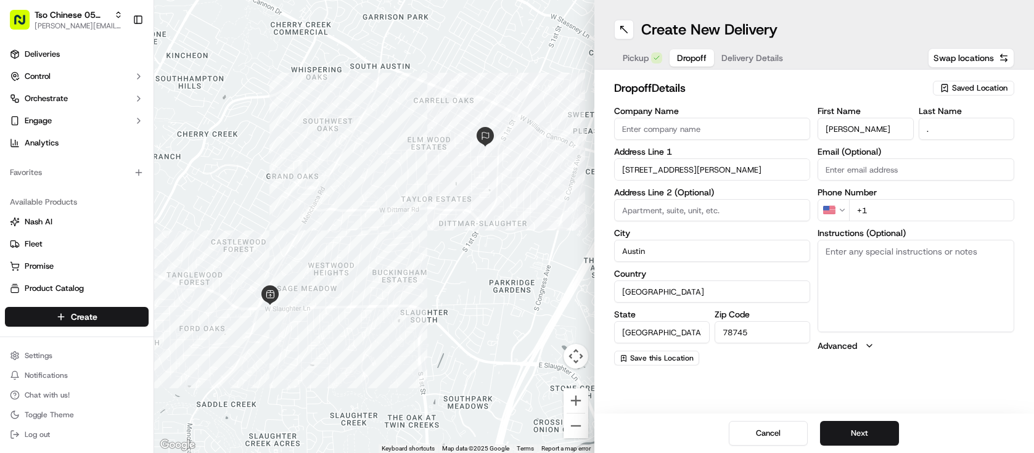
click at [910, 212] on input "+1" at bounding box center [931, 210] width 165 height 22
paste input "512 800 0914"
type input "+1 512 800 0914"
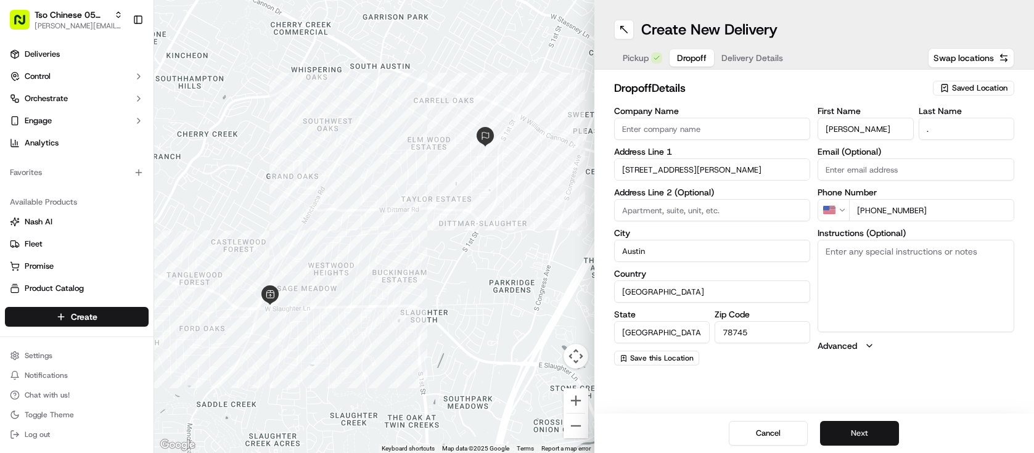
click at [865, 432] on button "Next" at bounding box center [859, 433] width 79 height 25
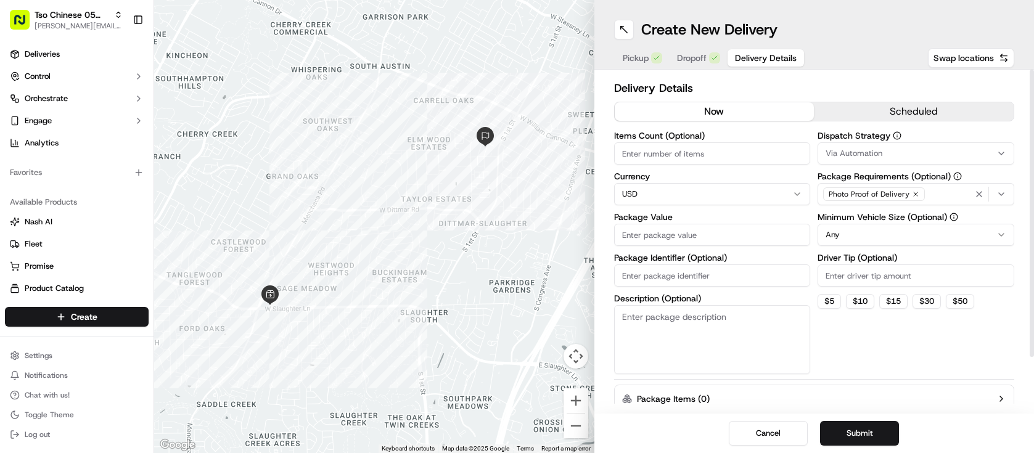
click at [906, 153] on div "Via Automation" at bounding box center [916, 153] width 191 height 11
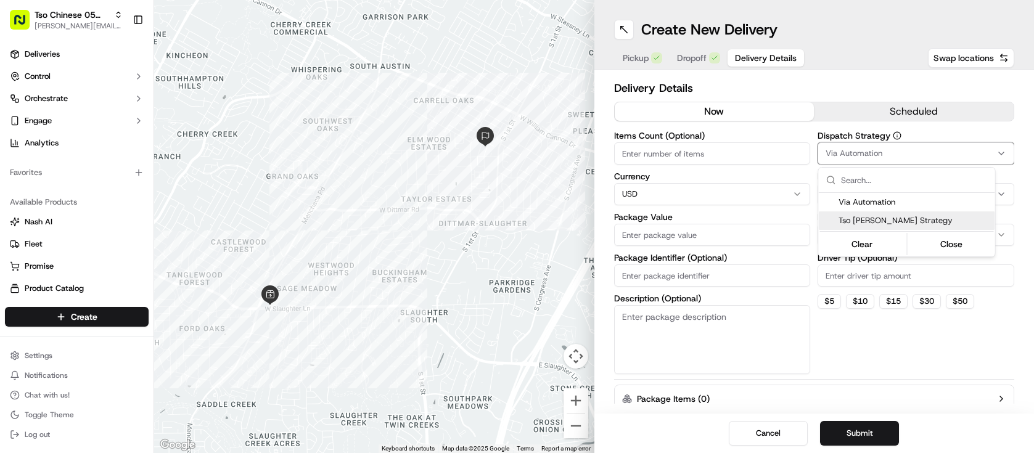
click at [866, 218] on span "Tso [PERSON_NAME] Strategy" at bounding box center [915, 220] width 152 height 11
click at [797, 218] on html "Tso Chinese 05 Menchaca paul@tsochinese.com Toggle Sidebar Deliveries Control O…" at bounding box center [517, 226] width 1034 height 453
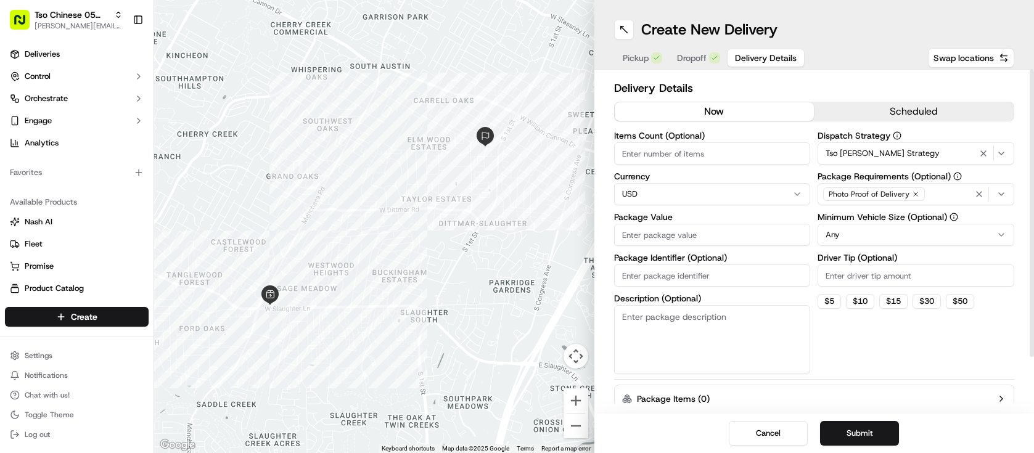
click at [849, 240] on html "Tso Chinese 05 Menchaca paul@tsochinese.com Toggle Sidebar Deliveries Control O…" at bounding box center [517, 226] width 1034 height 453
click at [845, 272] on input "Driver Tip (Optional)" at bounding box center [916, 276] width 197 height 22
type input "2"
click at [665, 157] on input "Items Count (Optional)" at bounding box center [712, 153] width 197 height 22
type input "3"
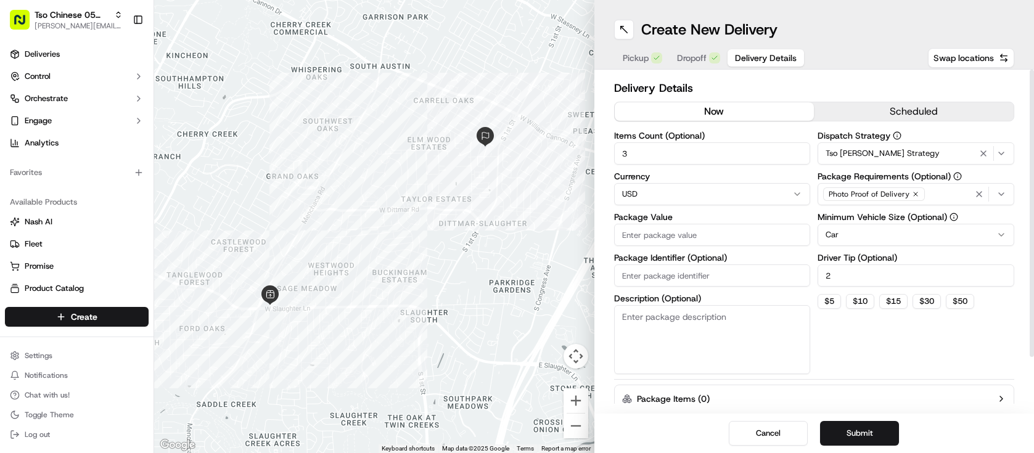
click at [676, 237] on input "Package Value" at bounding box center [712, 235] width 197 height 22
type input "40.43"
click at [860, 433] on button "Submit" at bounding box center [859, 433] width 79 height 25
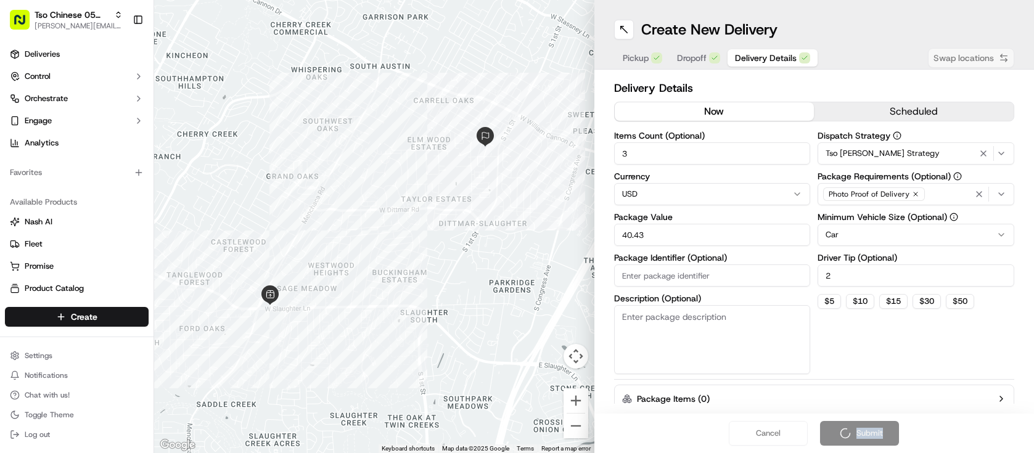
click at [860, 433] on div "Cancel Submit" at bounding box center [814, 433] width 440 height 39
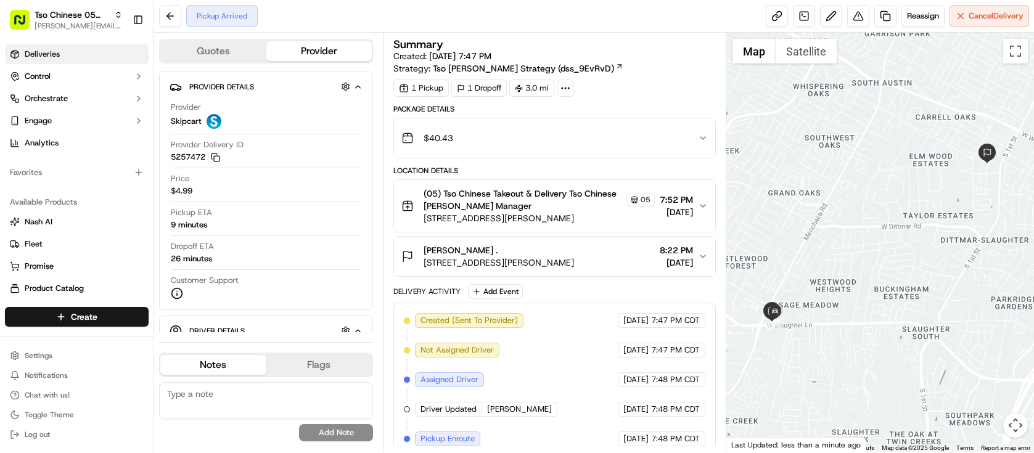
click at [45, 55] on span "Deliveries" at bounding box center [42, 54] width 35 height 11
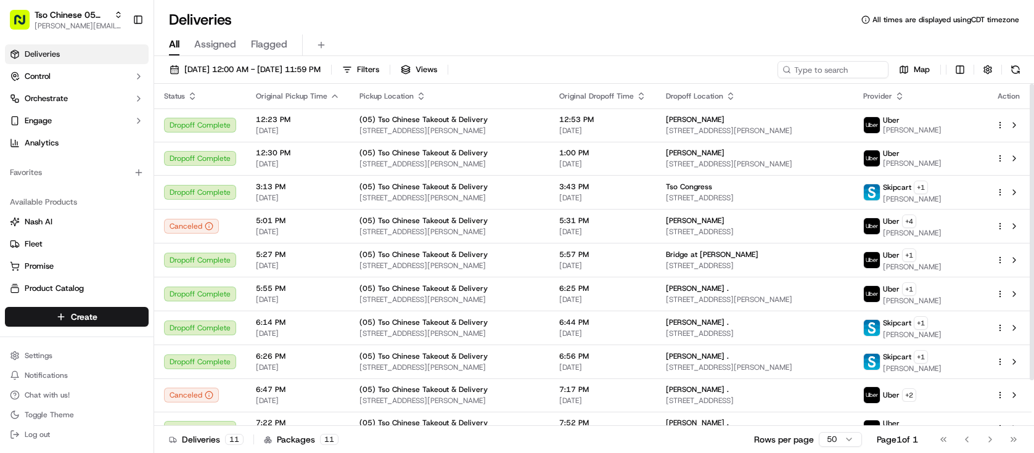
scroll to position [52, 0]
